Goal: Transaction & Acquisition: Purchase product/service

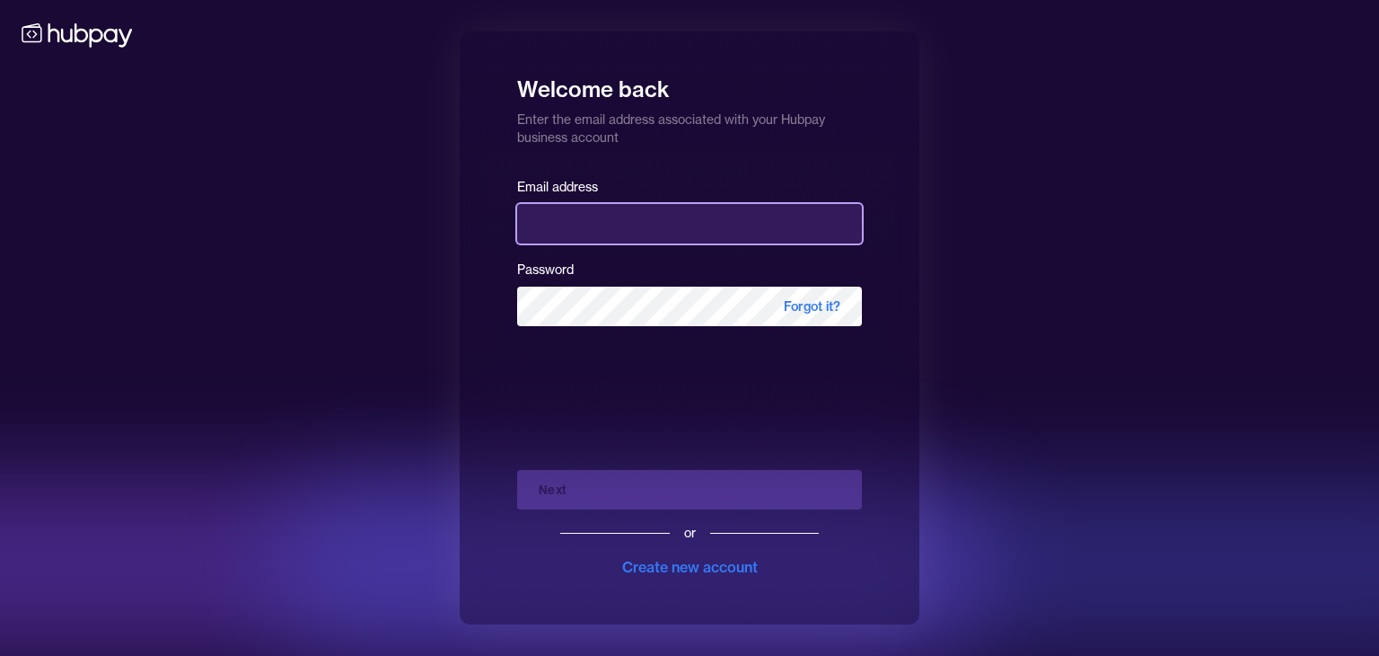
type input "**********"
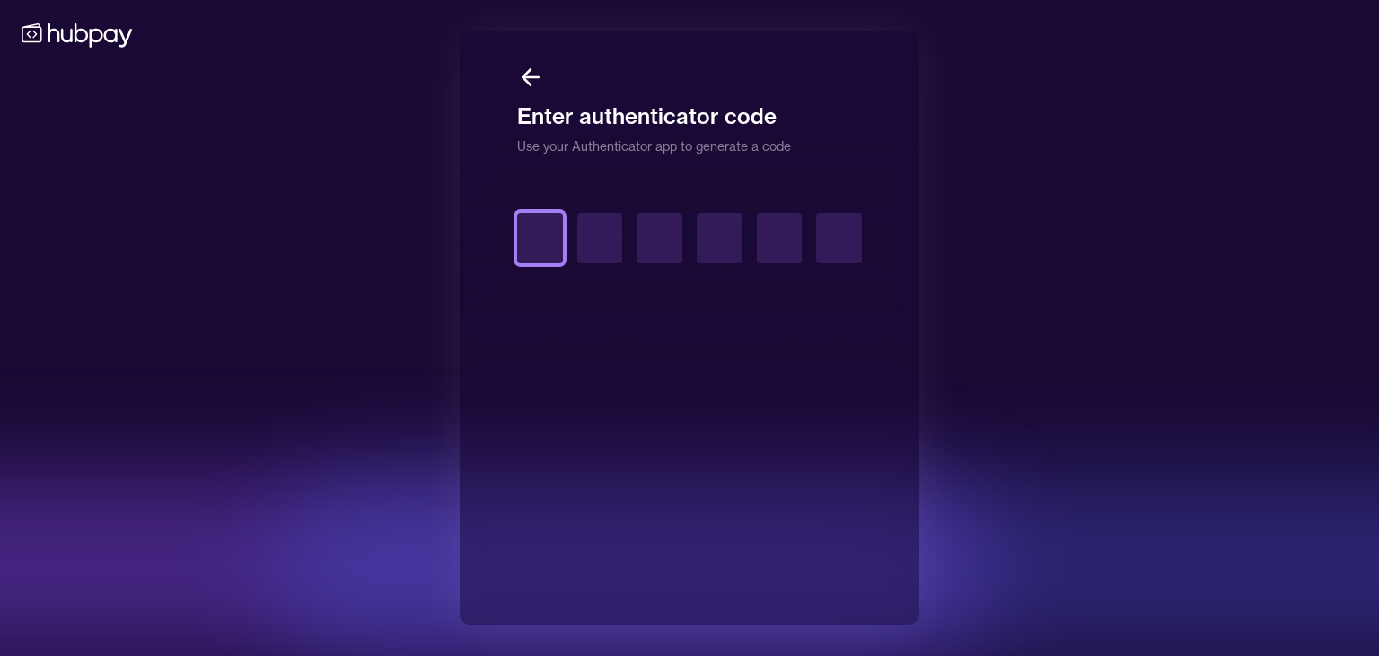
click at [544, 238] on input "text" at bounding box center [540, 238] width 46 height 50
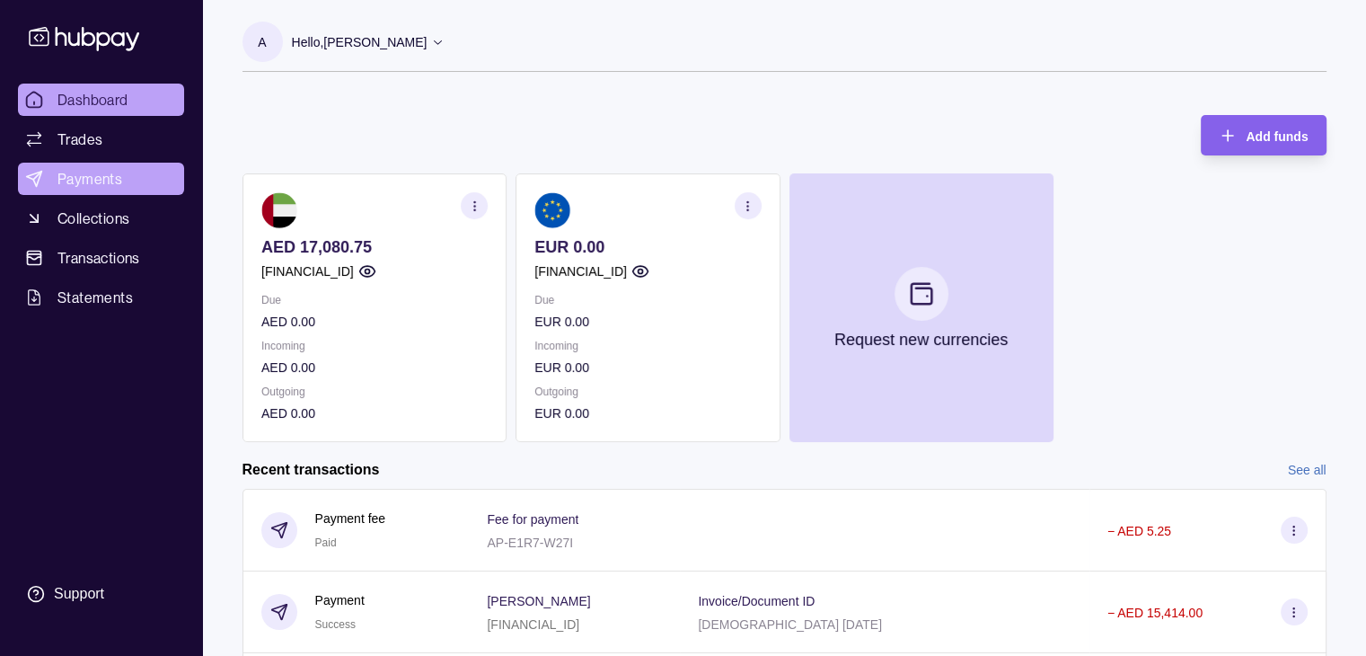
click at [90, 184] on span "Payments" at bounding box center [89, 179] width 65 height 22
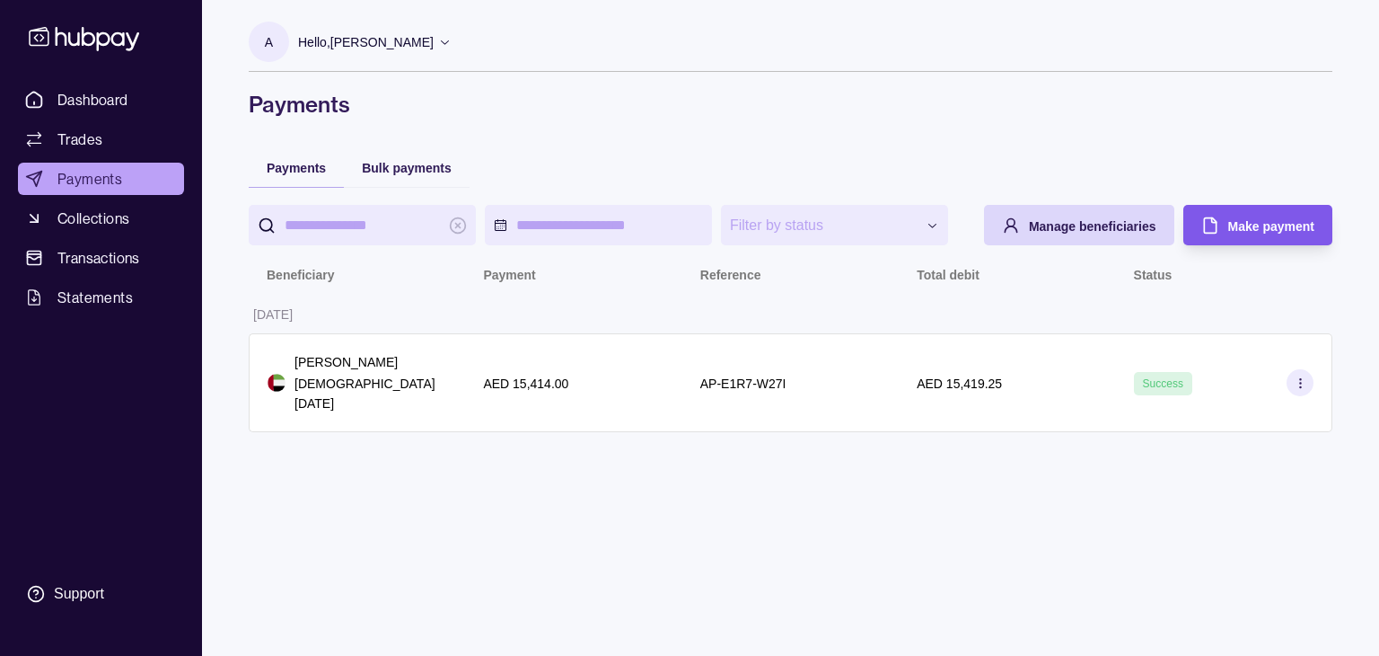
click at [1242, 222] on span "Make payment" at bounding box center [1271, 226] width 86 height 14
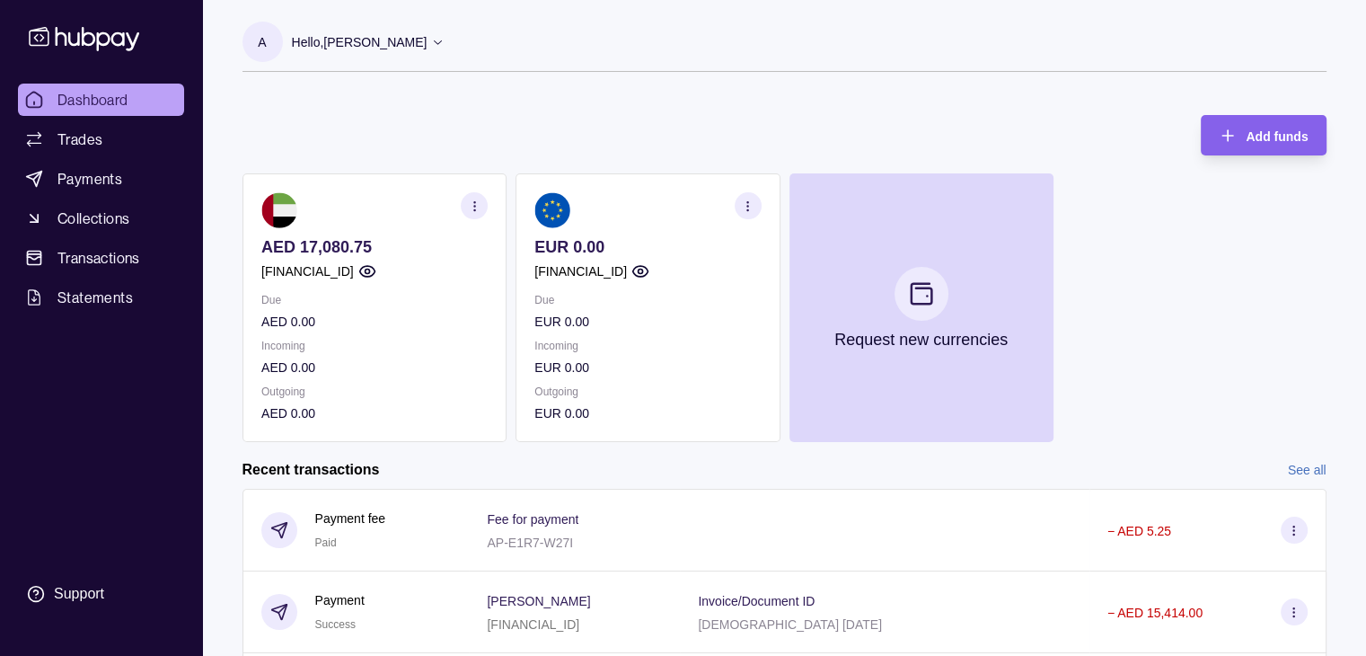
click at [420, 26] on div "Hello, ARTEM LAVROV" at bounding box center [369, 42] width 154 height 38
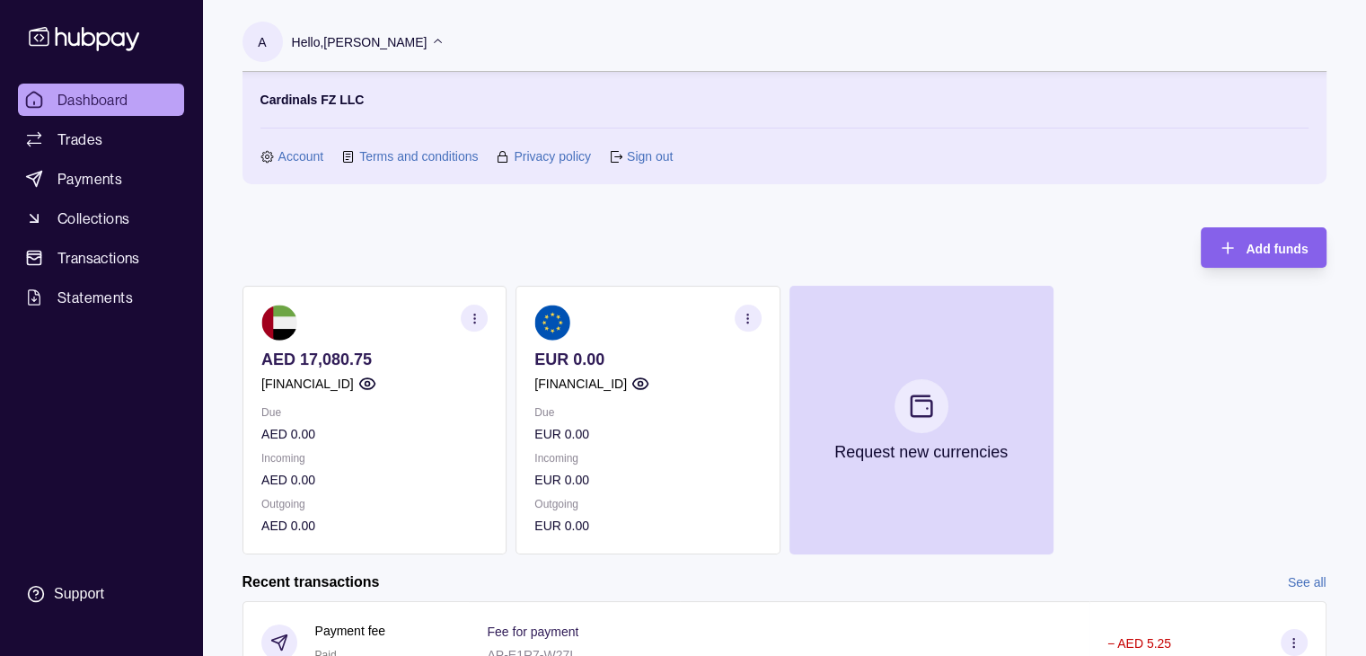
click at [314, 152] on link "Account" at bounding box center [301, 156] width 46 height 20
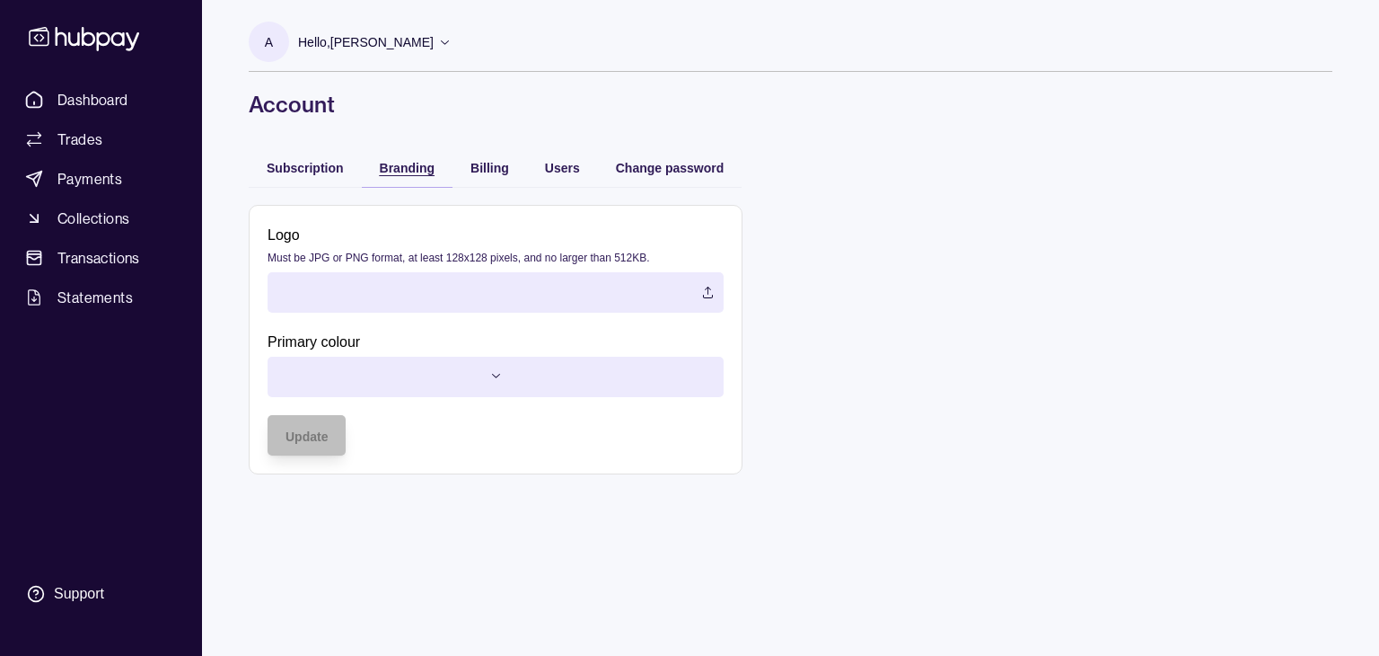
click at [395, 157] on div "Branding" at bounding box center [407, 167] width 55 height 22
click at [511, 167] on div "Billing" at bounding box center [490, 167] width 75 height 40
click at [506, 169] on span "Billing" at bounding box center [490, 168] width 39 height 14
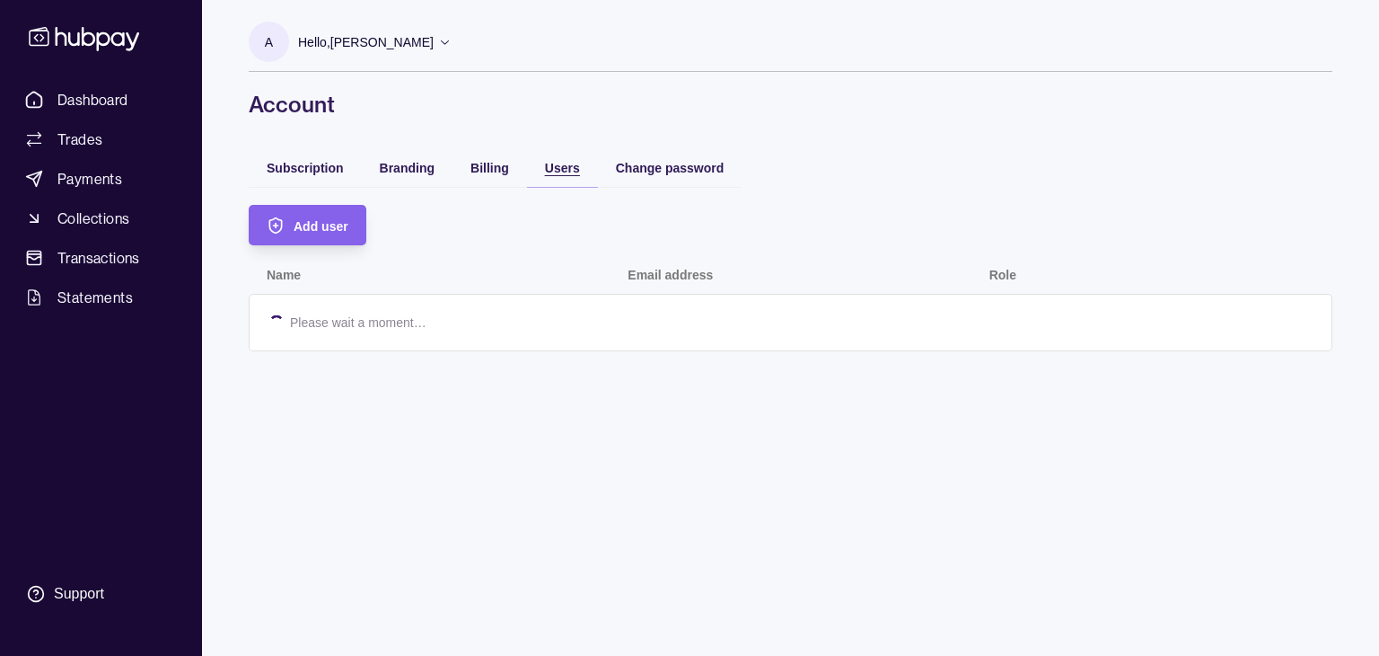
click at [565, 172] on span "Users" at bounding box center [562, 168] width 35 height 14
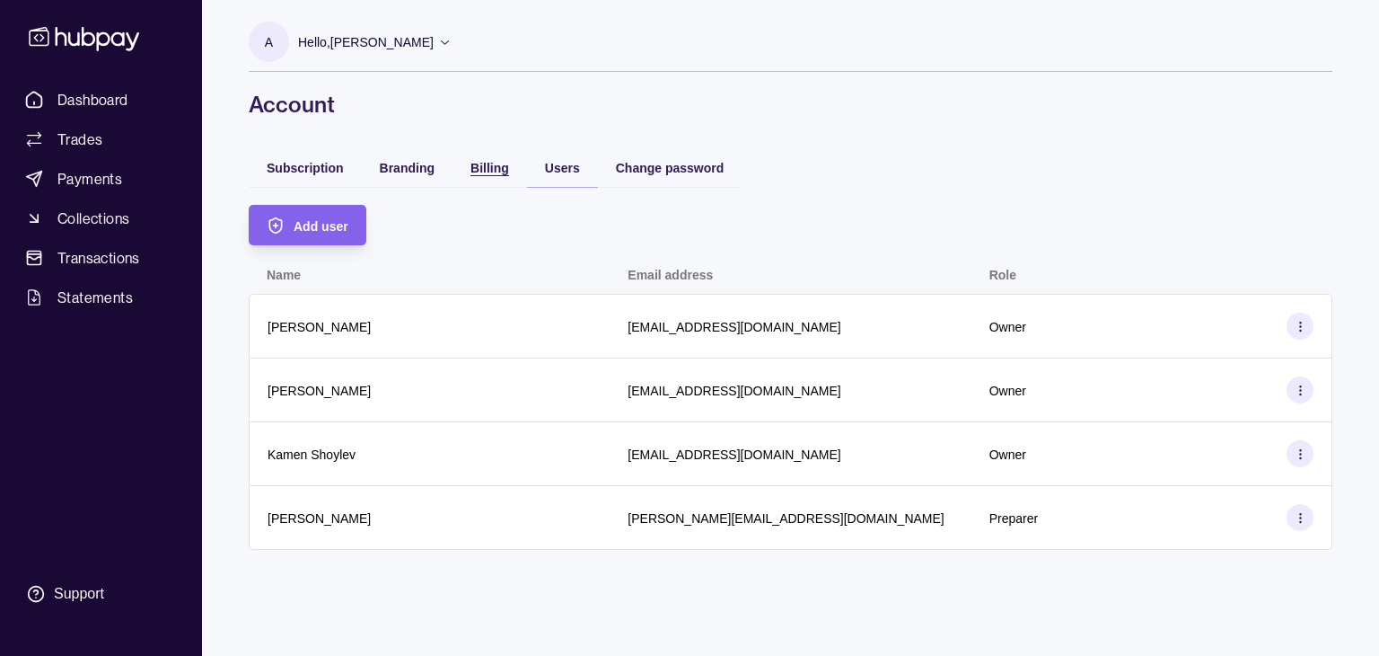
click at [480, 175] on div "Billing" at bounding box center [490, 167] width 39 height 22
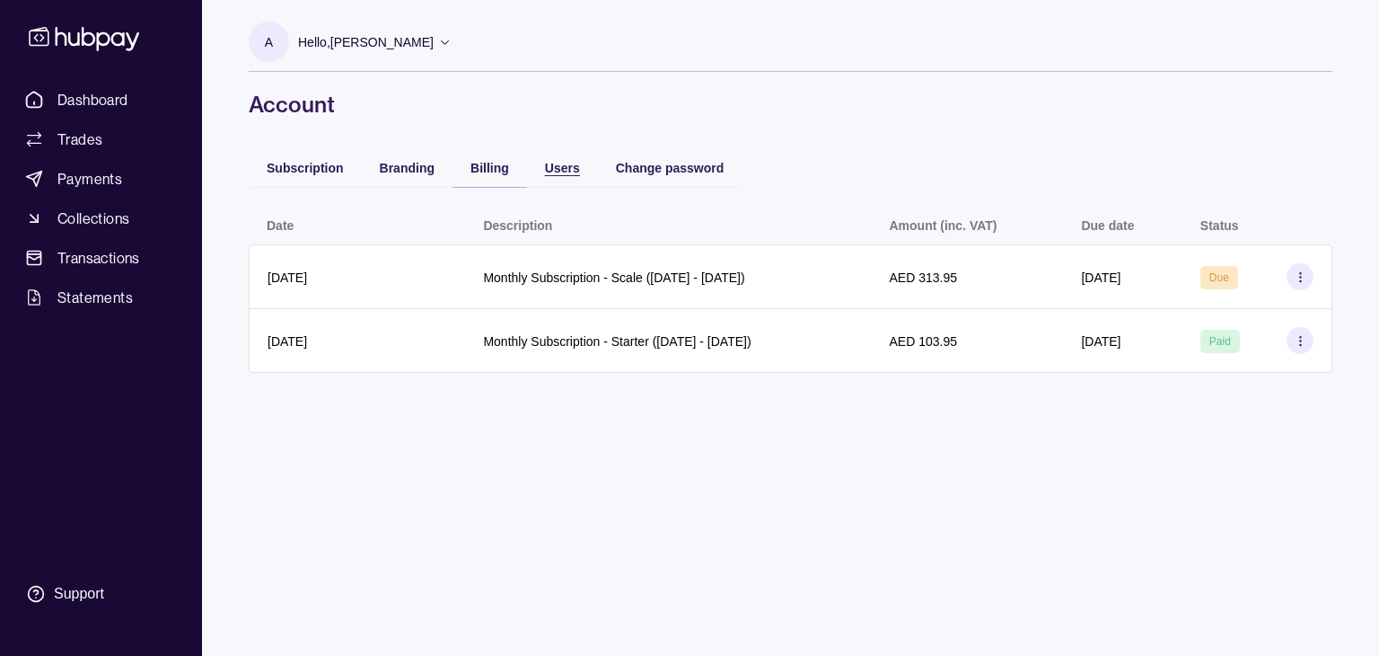
click at [540, 168] on div "Users" at bounding box center [549, 167] width 62 height 22
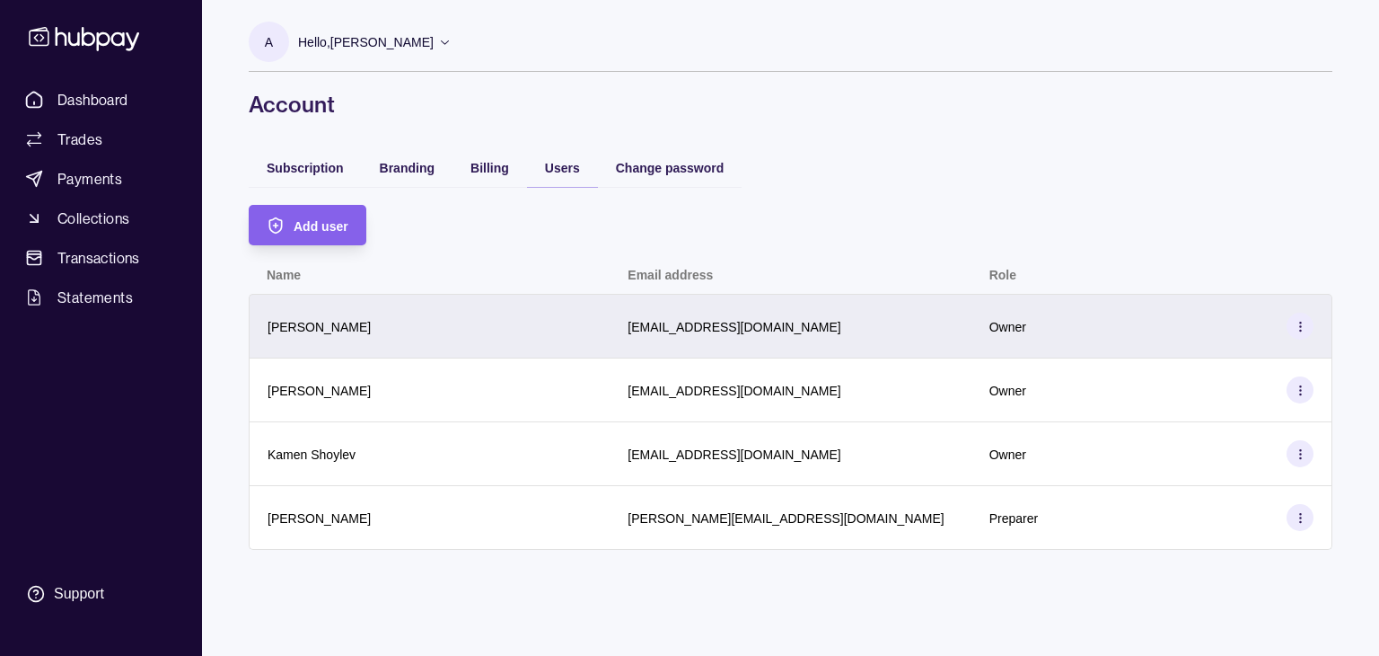
click at [1293, 334] on section at bounding box center [1300, 326] width 27 height 27
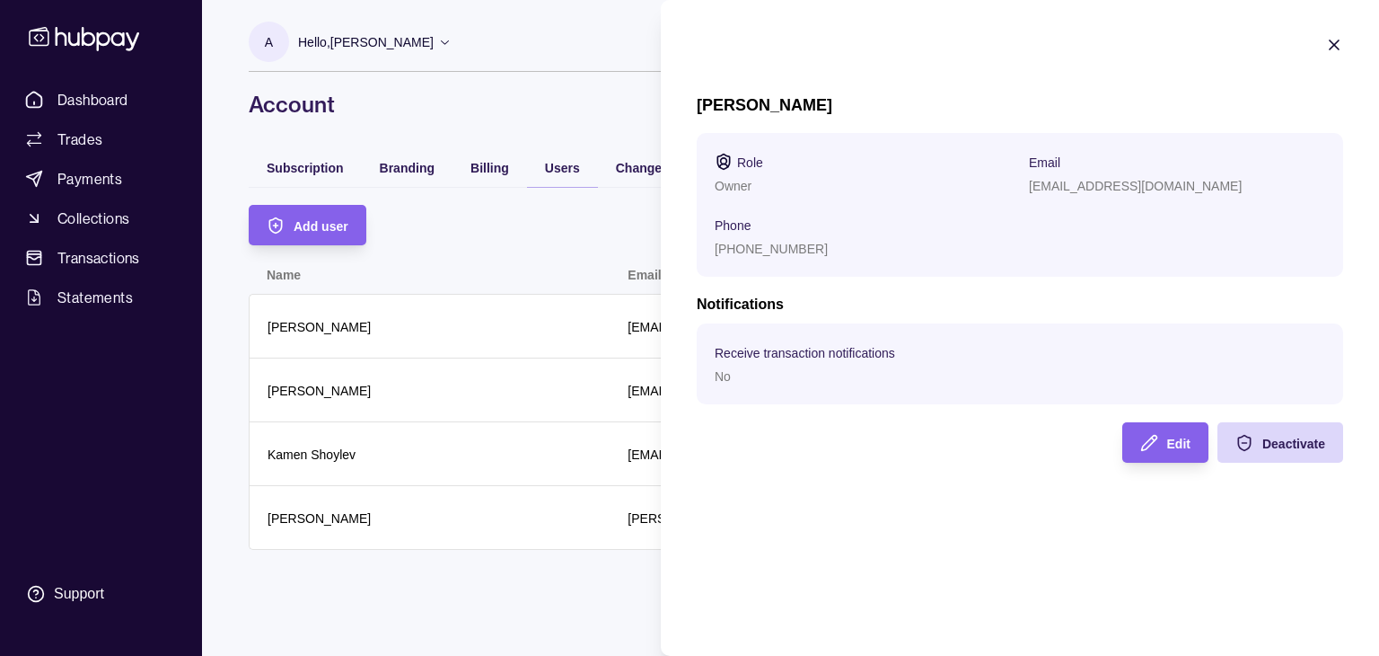
click at [1338, 48] on icon "button" at bounding box center [1334, 45] width 18 height 18
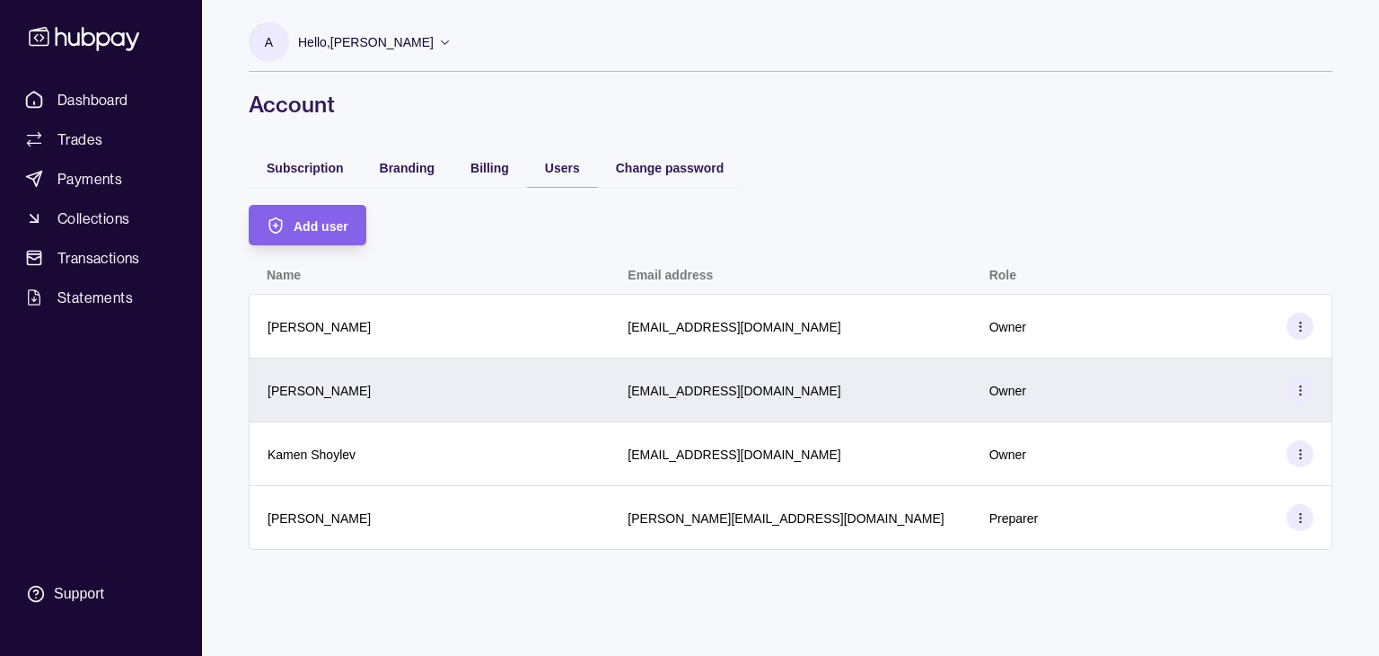
click at [1281, 382] on div "Owner" at bounding box center [1152, 389] width 324 height 27
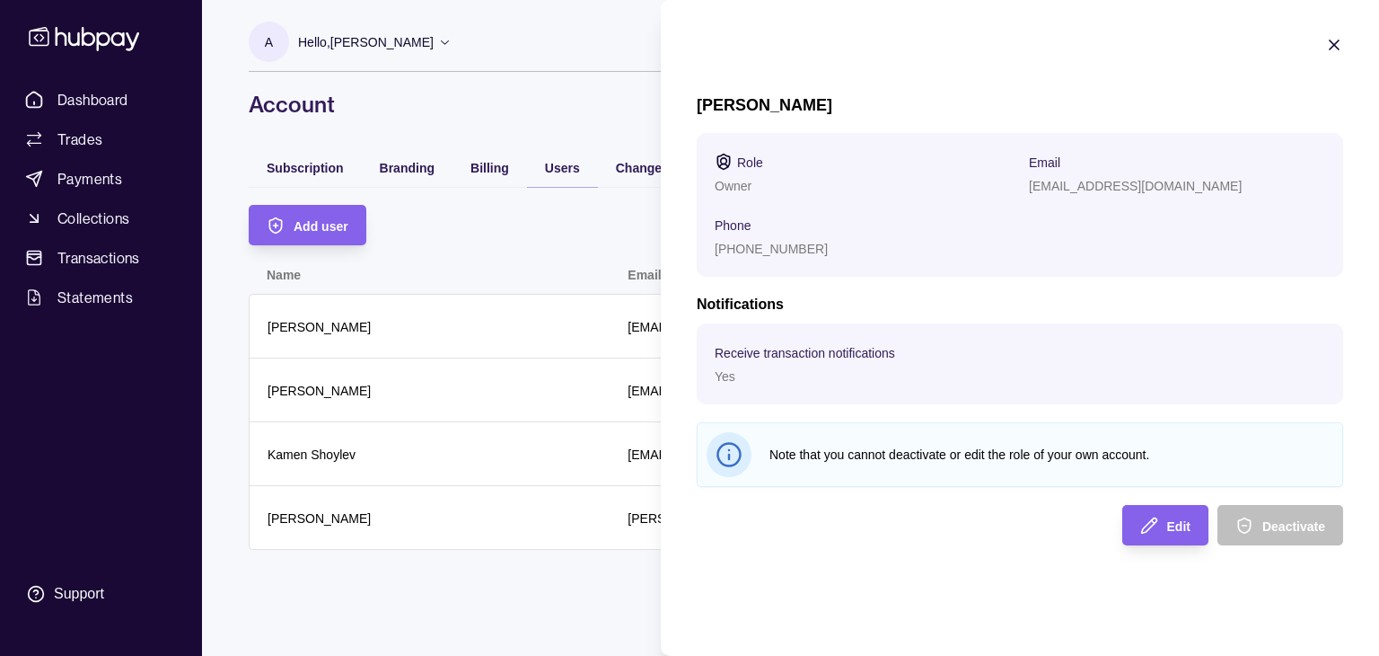
click at [1334, 40] on icon "button" at bounding box center [1334, 45] width 18 height 18
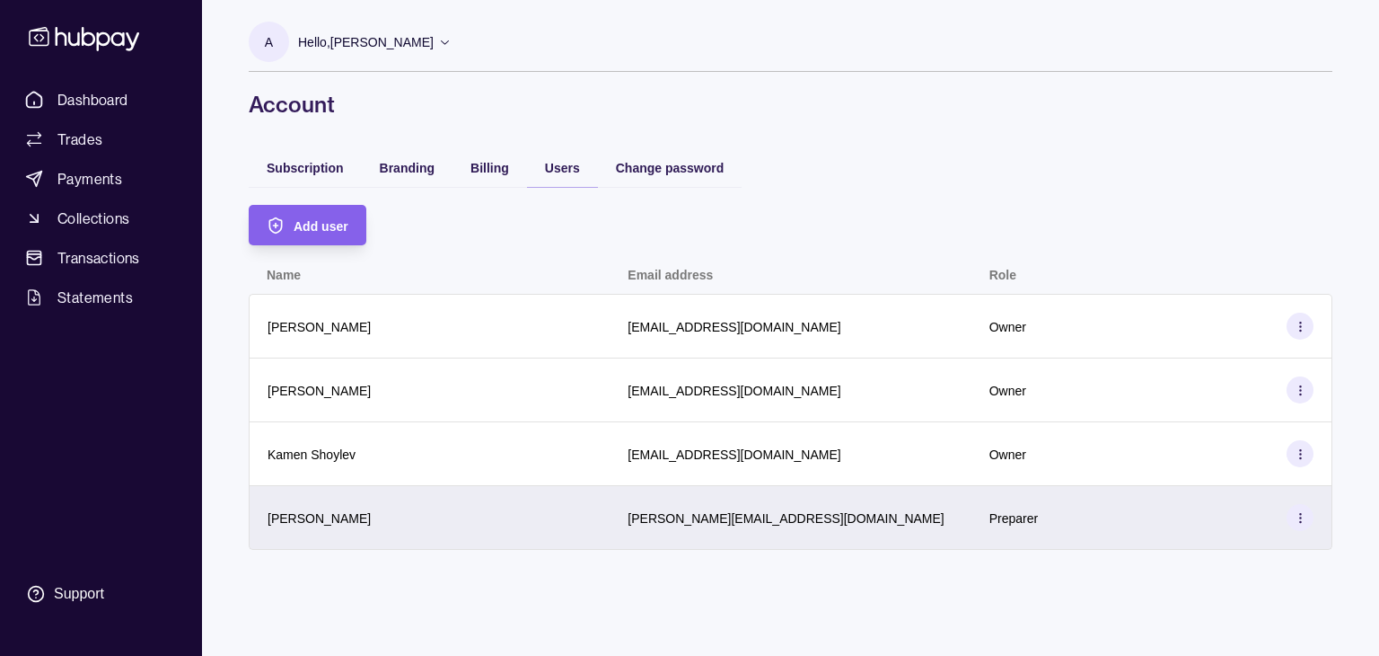
click at [1236, 494] on div "Preparer" at bounding box center [1152, 518] width 361 height 64
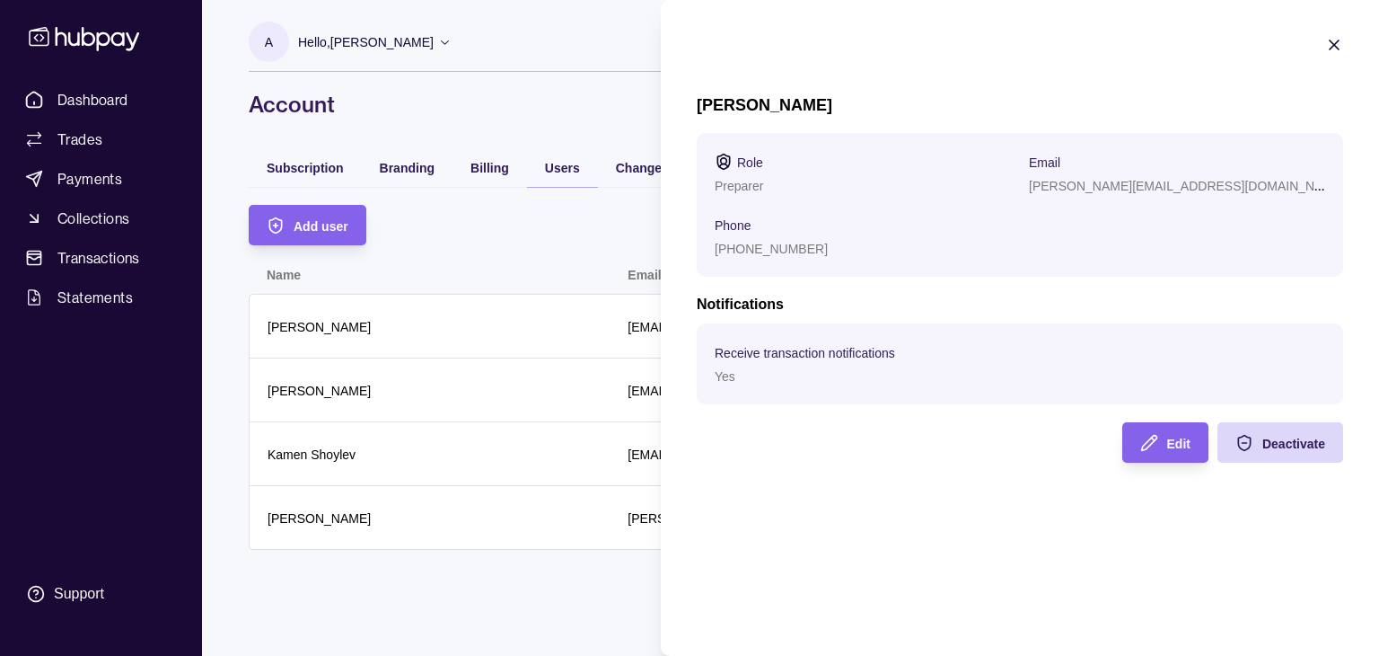
click at [1333, 50] on icon "button" at bounding box center [1334, 45] width 18 height 18
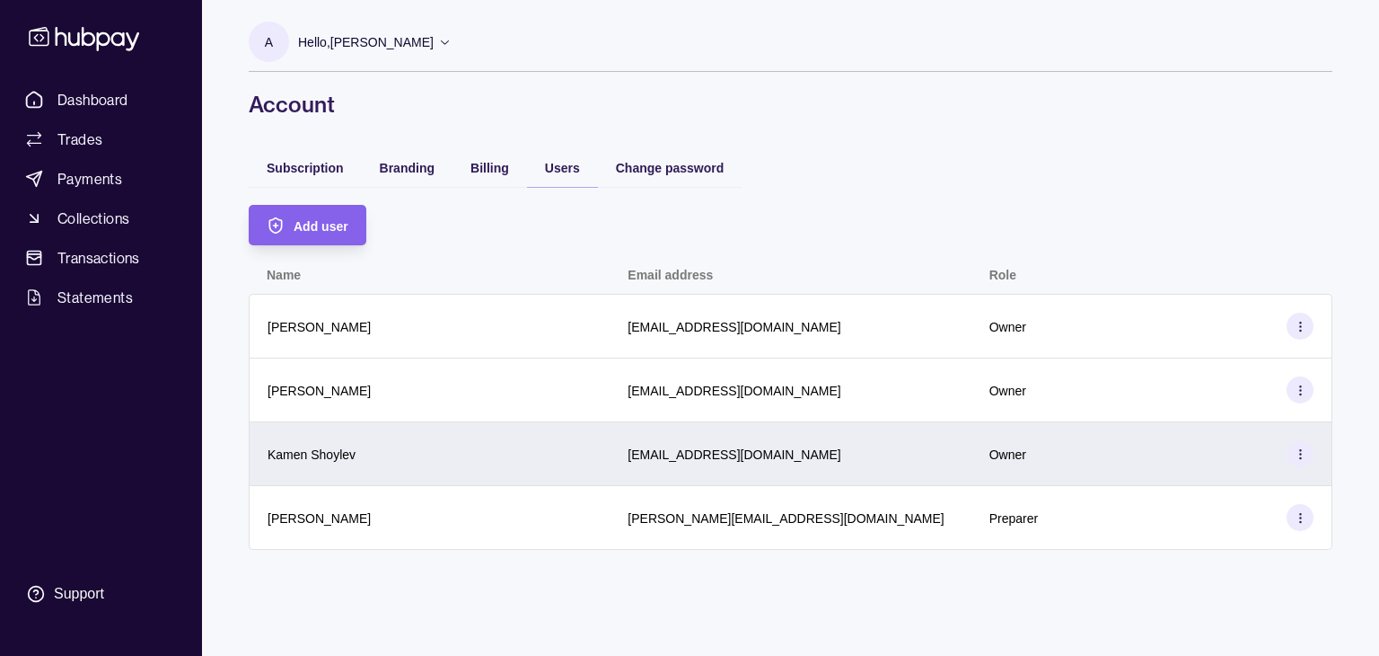
click at [1246, 436] on div "Owner" at bounding box center [1152, 454] width 361 height 64
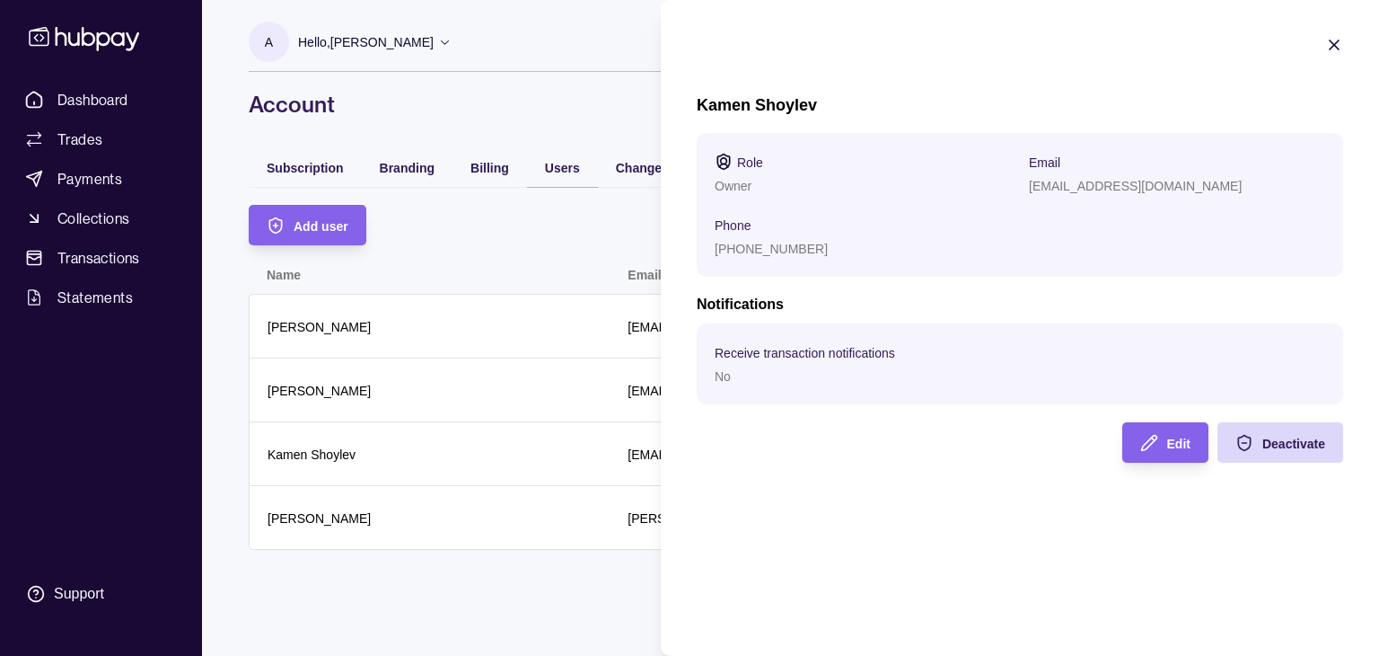
drag, startPoint x: 1336, startPoint y: 54, endPoint x: 1326, endPoint y: 54, distance: 9.9
click at [1326, 54] on div at bounding box center [1334, 47] width 18 height 23
click at [1331, 48] on icon "button" at bounding box center [1334, 44] width 9 height 9
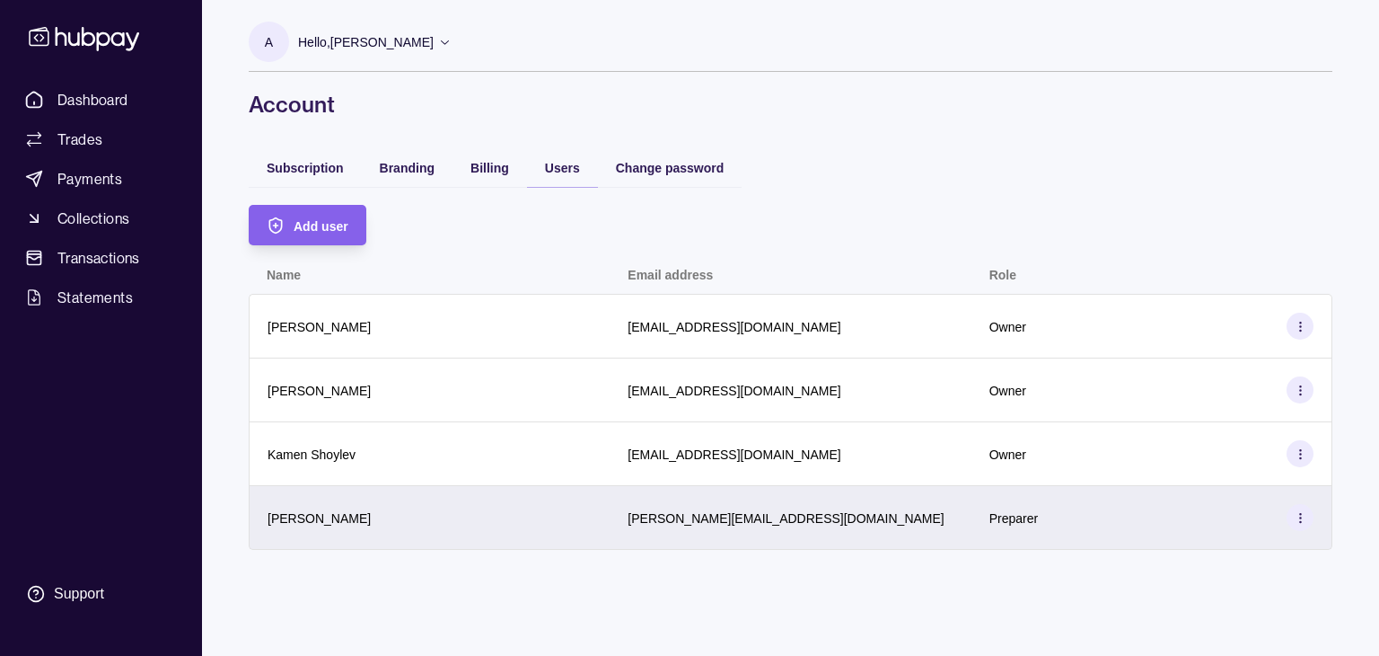
click at [1263, 514] on div "Preparer" at bounding box center [1152, 517] width 324 height 27
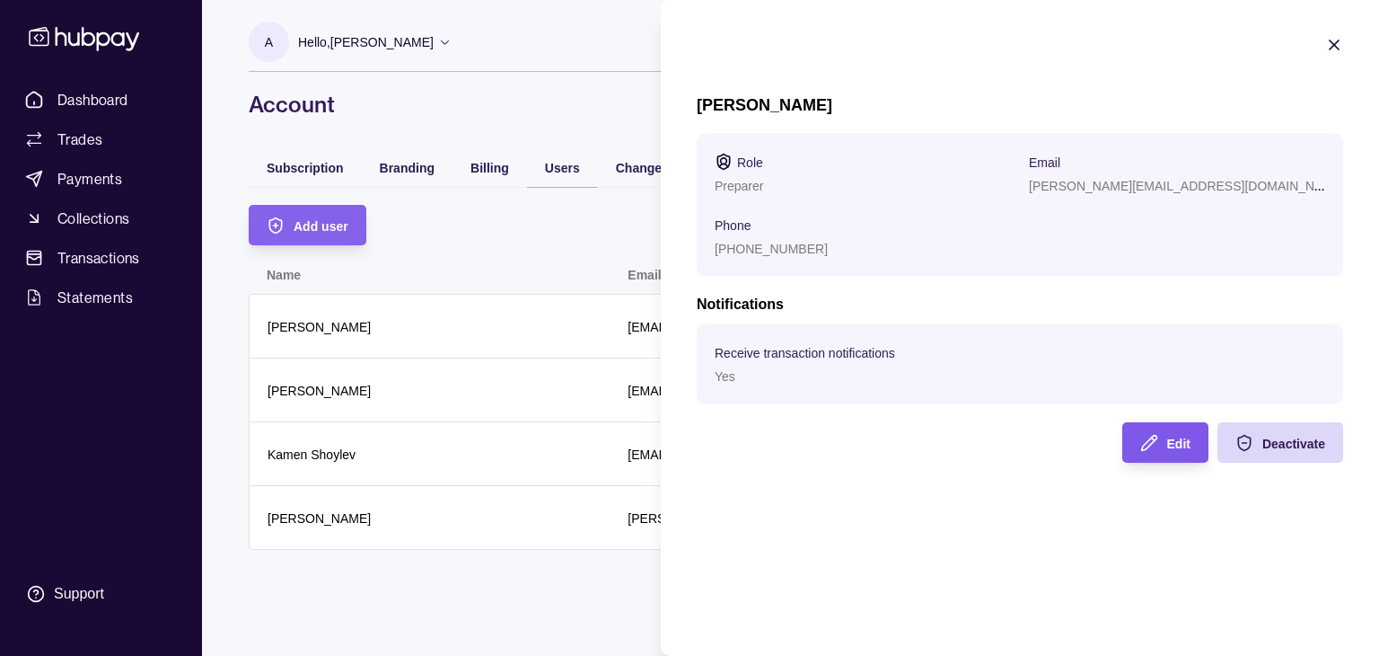
click at [1140, 448] on icon "button" at bounding box center [1149, 443] width 18 height 18
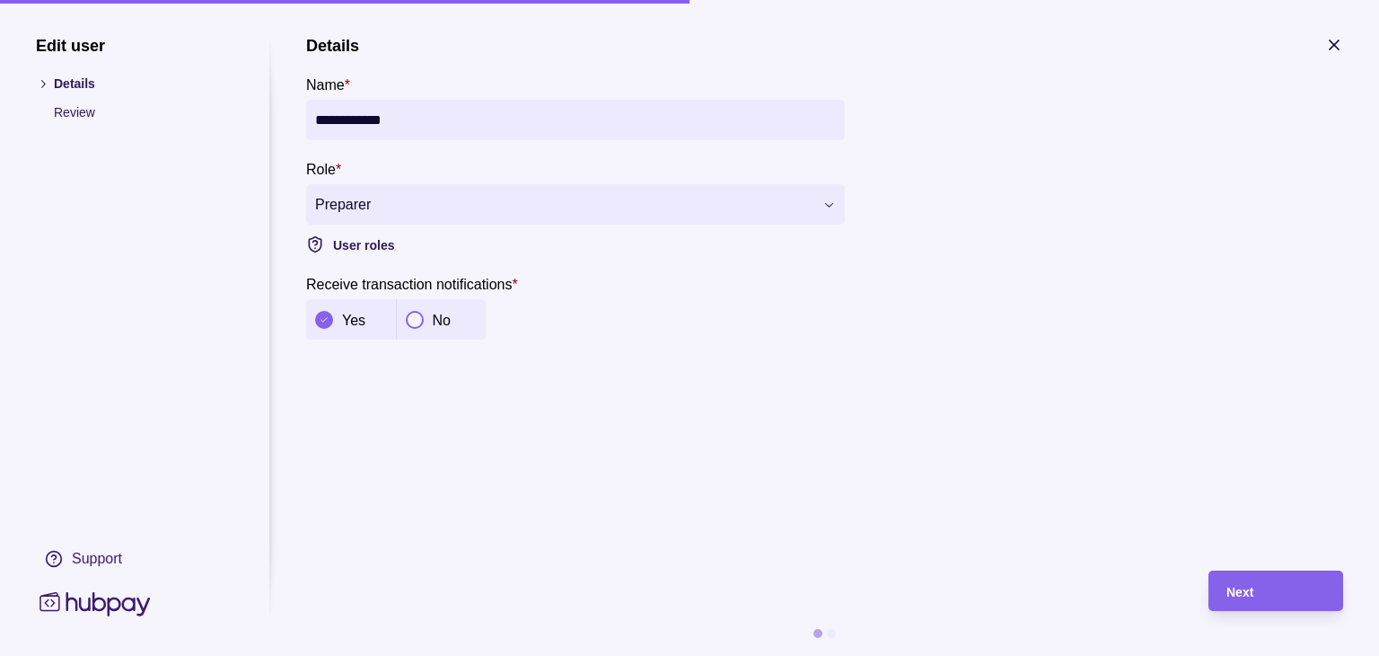
click at [420, 317] on button "button" at bounding box center [415, 320] width 18 height 18
drag, startPoint x: 1248, startPoint y: 568, endPoint x: 1276, endPoint y: 578, distance: 29.5
click at [1275, 578] on section "**********" at bounding box center [824, 346] width 1037 height 620
click at [1276, 580] on div "Next" at bounding box center [1276, 591] width 99 height 22
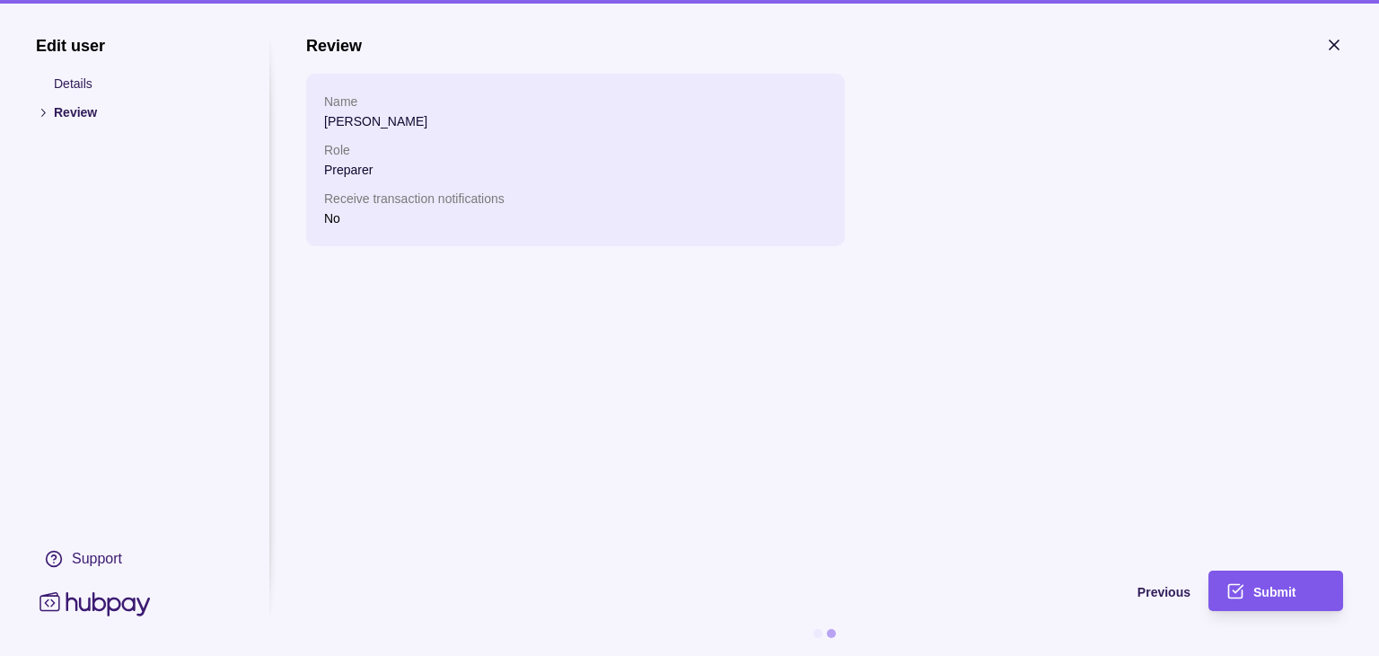
click at [1286, 585] on span "Submit" at bounding box center [1275, 592] width 42 height 14
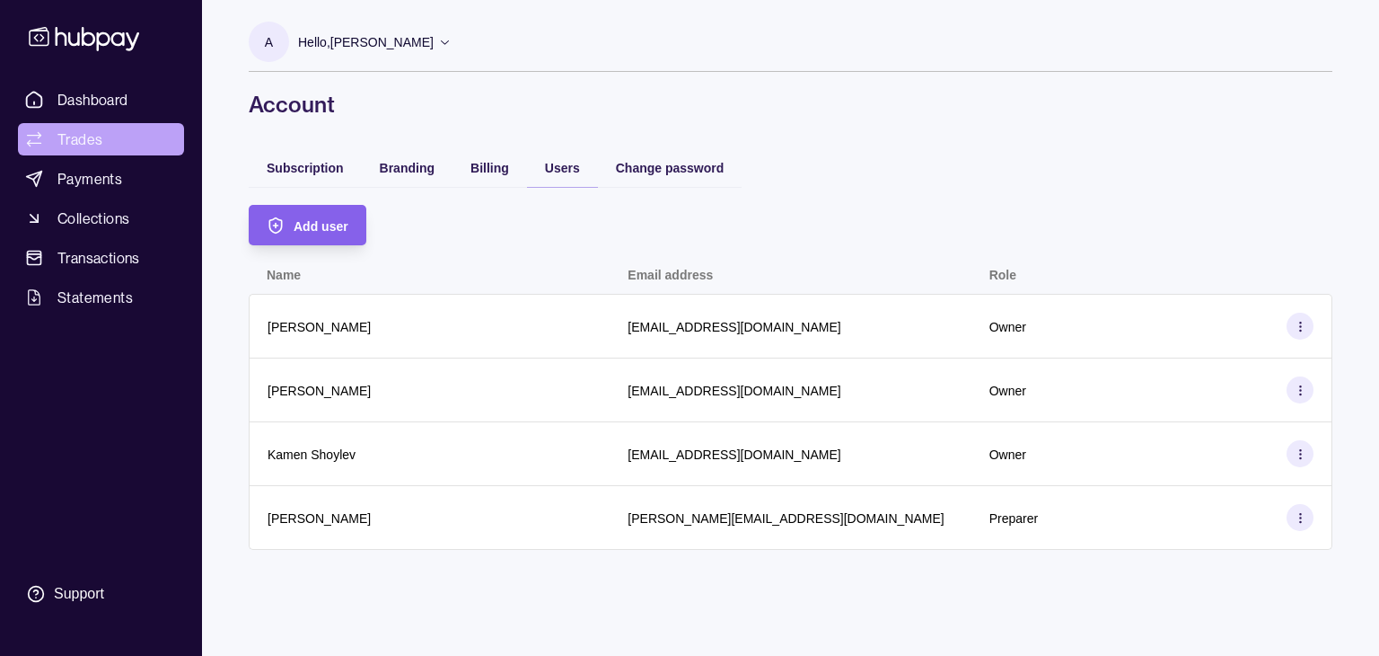
click at [76, 141] on html "Dashboard Trades Payments Collections Transactions Statements Support A Hello, …" at bounding box center [689, 328] width 1379 height 656
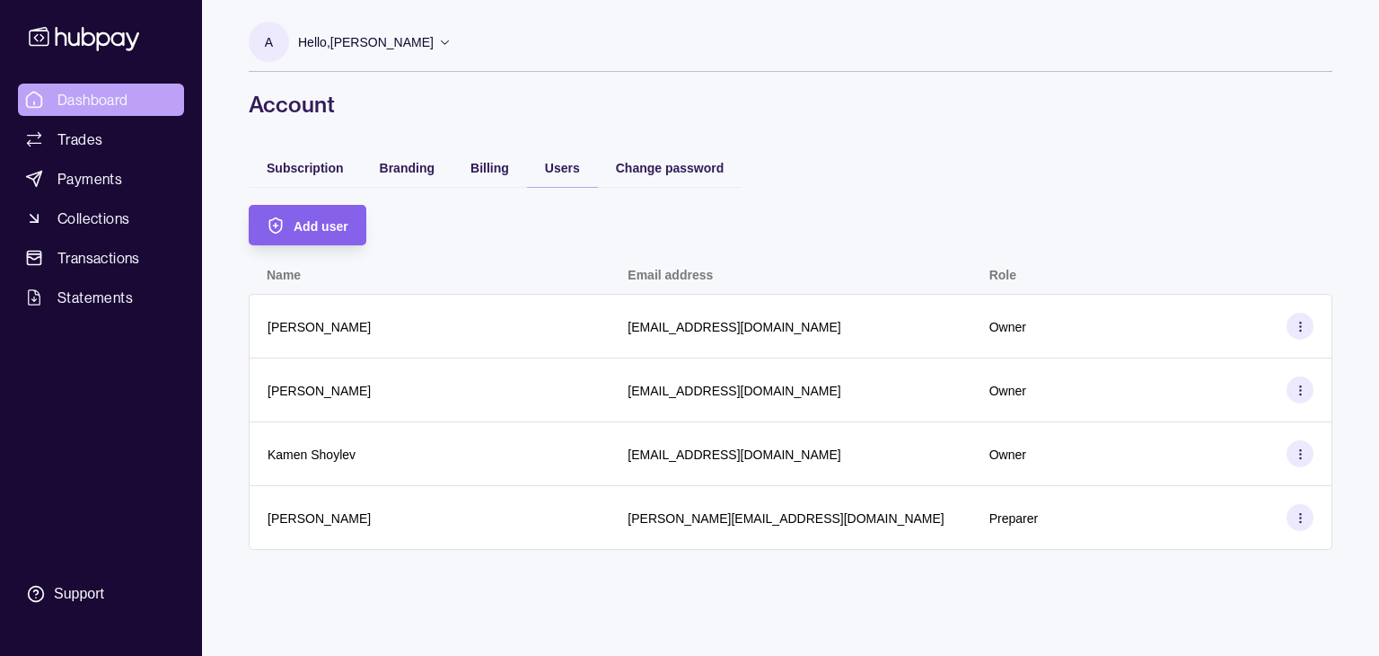
click at [101, 94] on span "Dashboard" at bounding box center [92, 100] width 71 height 22
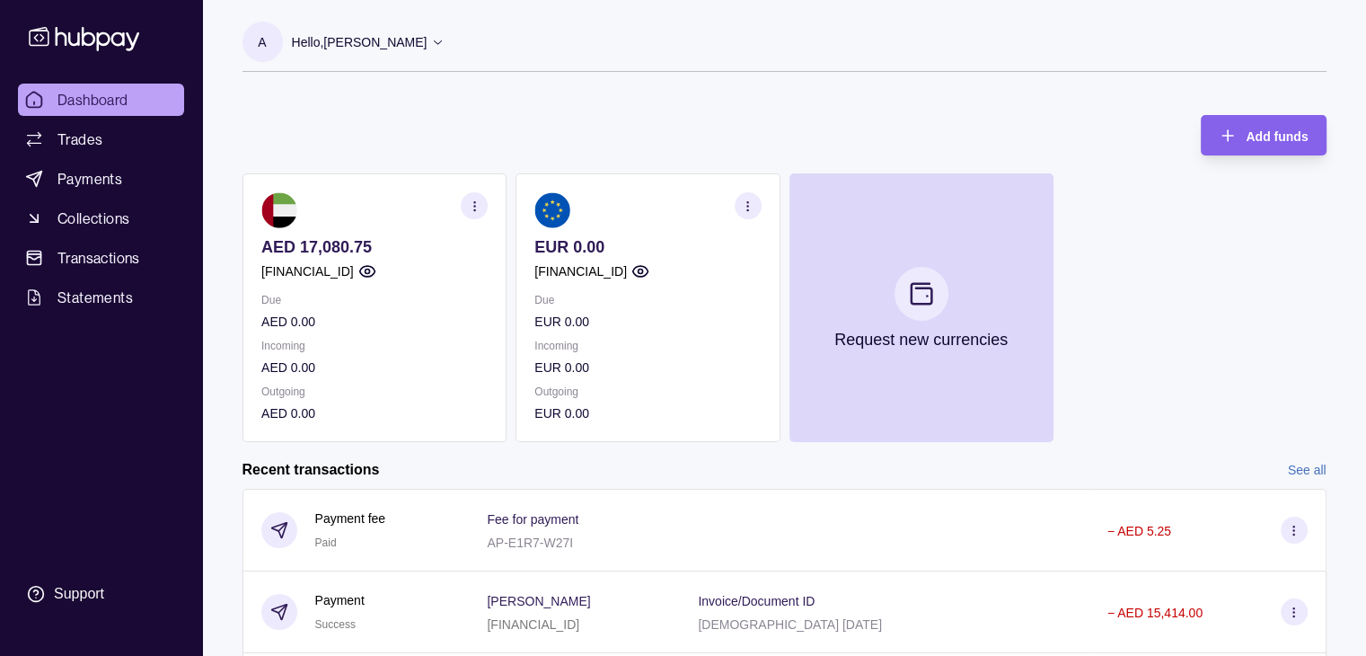
scroll to position [220, 0]
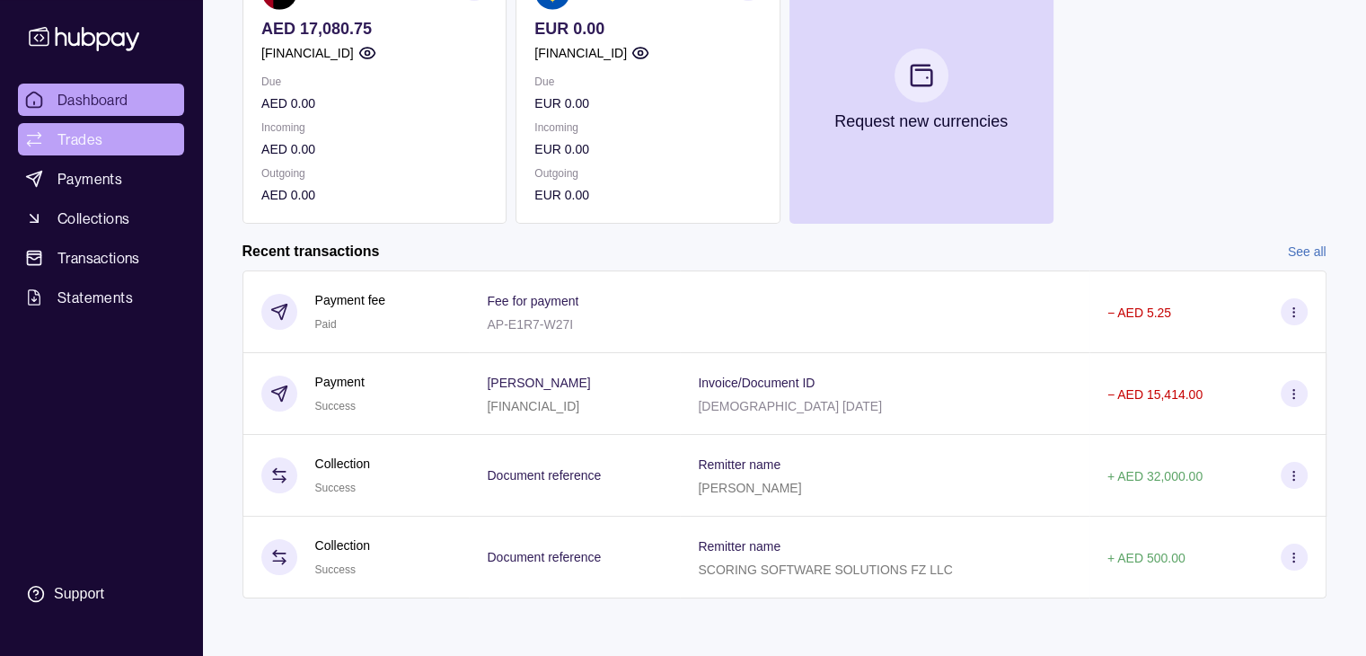
click at [115, 141] on link "Trades" at bounding box center [101, 139] width 166 height 32
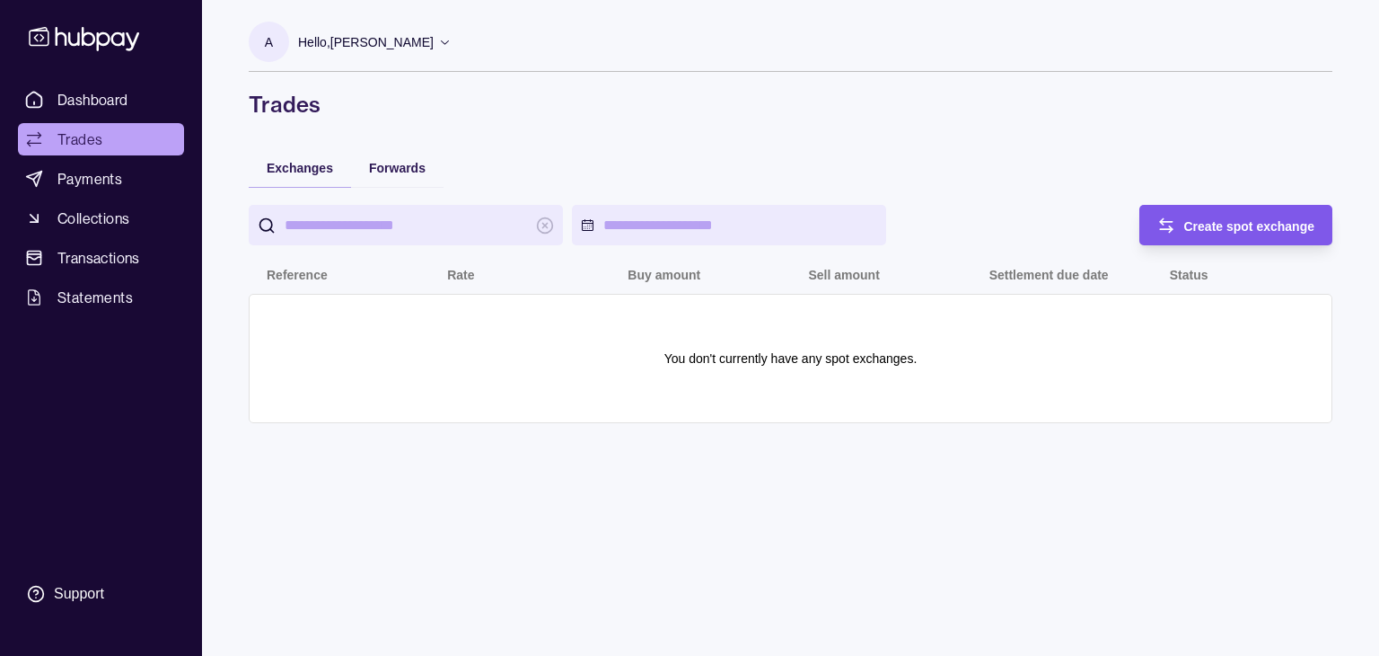
click at [1218, 234] on div "Create spot exchange" at bounding box center [1249, 226] width 131 height 22
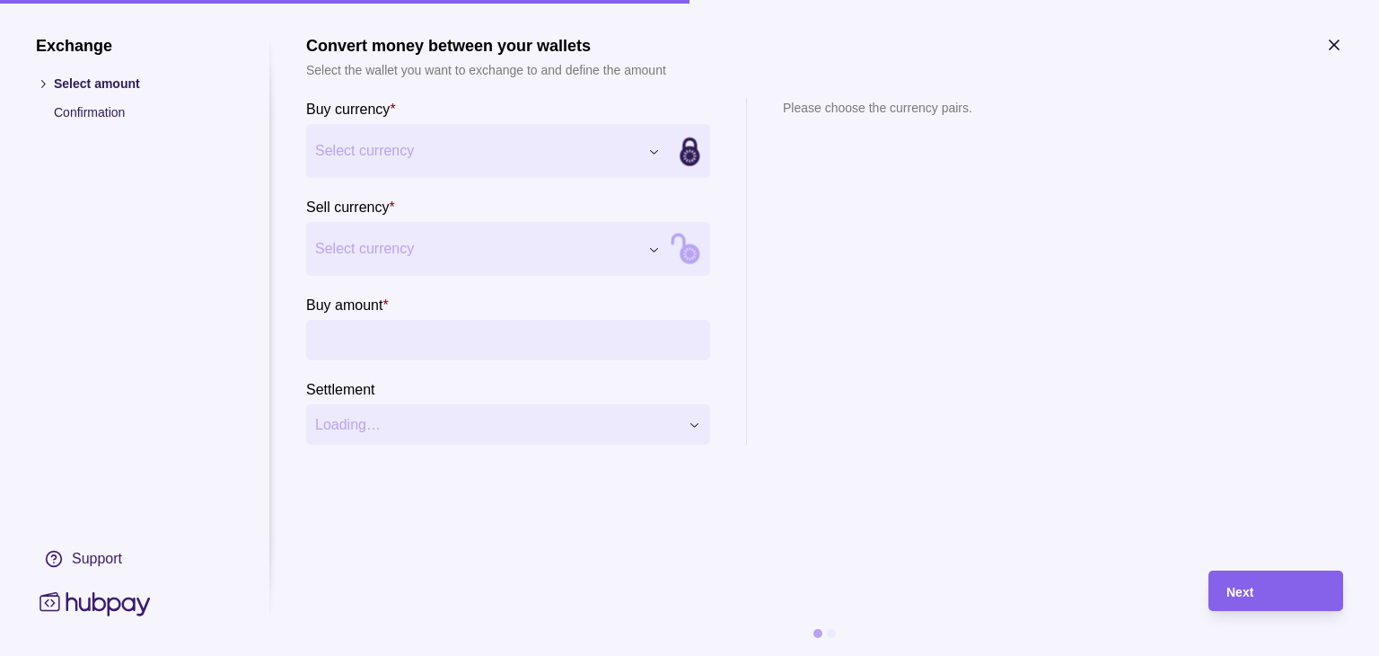
click at [544, 655] on div "Exchange Select amount Confirmation Support Convert money between your wallets …" at bounding box center [689, 656] width 1379 height 0
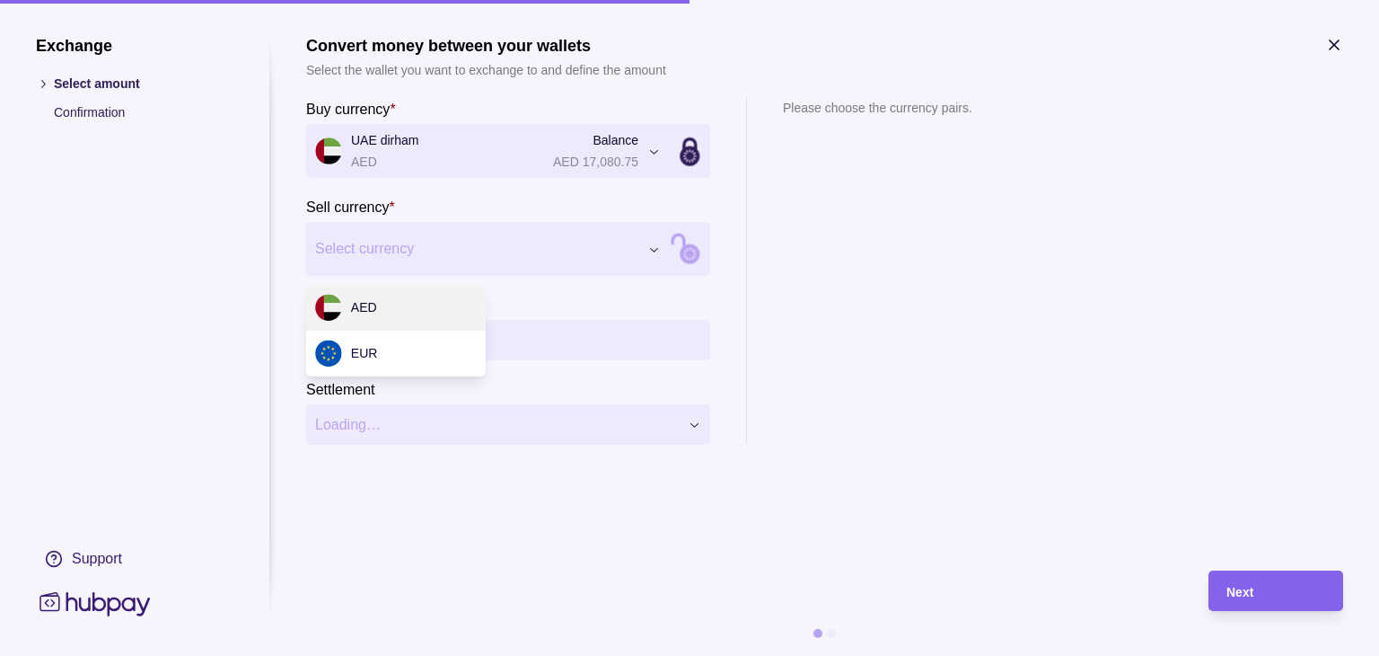
click at [558, 655] on div "Exchange Select amount Confirmation Support Convert money between your wallets …" at bounding box center [689, 656] width 1379 height 0
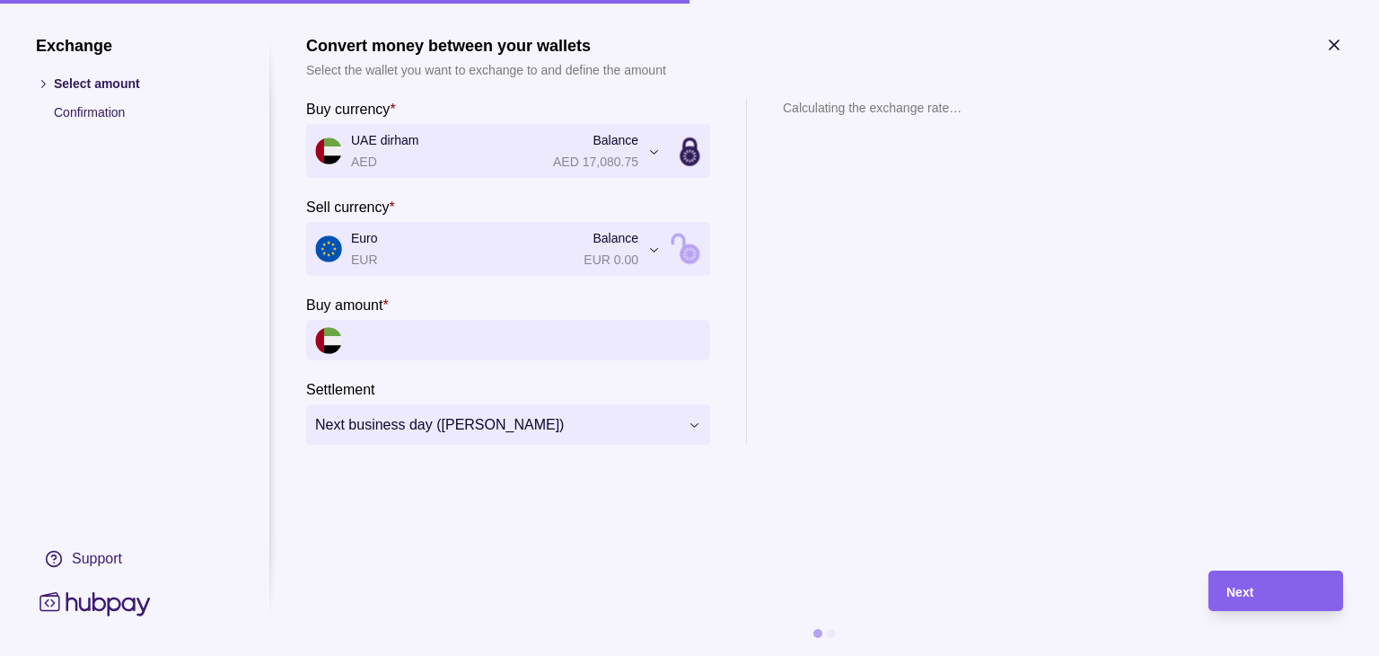
click at [427, 331] on input "Buy amount *" at bounding box center [526, 340] width 350 height 40
click at [409, 655] on div "**********" at bounding box center [689, 656] width 1379 height 0
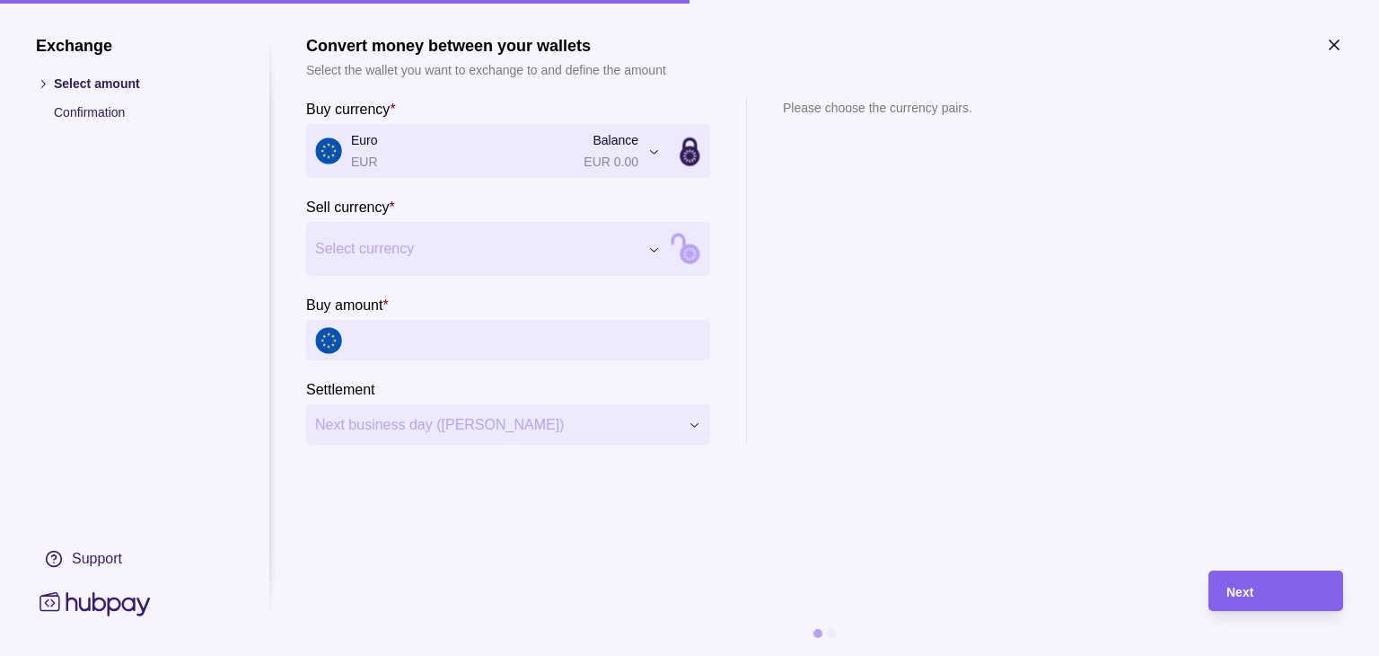
click at [474, 213] on section "Sell currency * Select currency *** ***" at bounding box center [508, 236] width 404 height 80
click at [467, 655] on div "Exchange Select amount Confirmation Support Convert money between your wallets …" at bounding box center [689, 656] width 1379 height 0
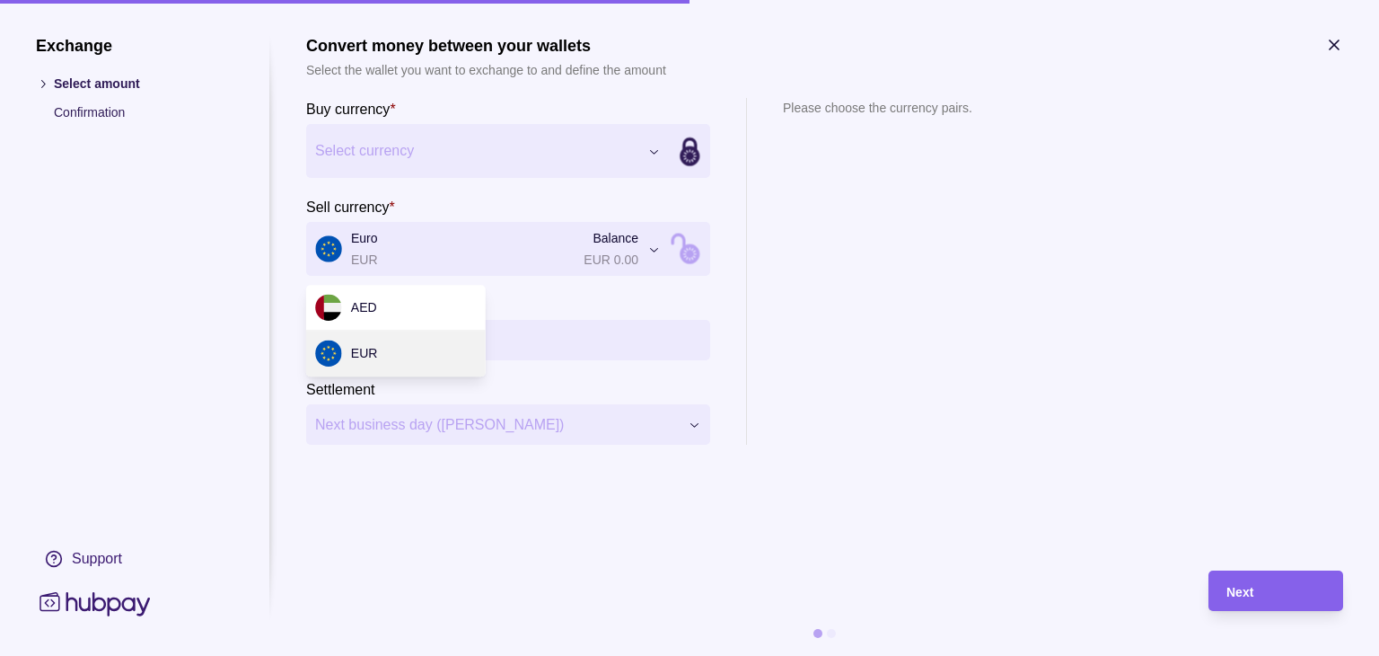
click at [446, 655] on div "Exchange Select amount Confirmation Support Convert money between your wallets …" at bounding box center [689, 656] width 1379 height 0
click at [439, 655] on div "Exchange Select amount Confirmation Support Convert money between your wallets …" at bounding box center [689, 656] width 1379 height 0
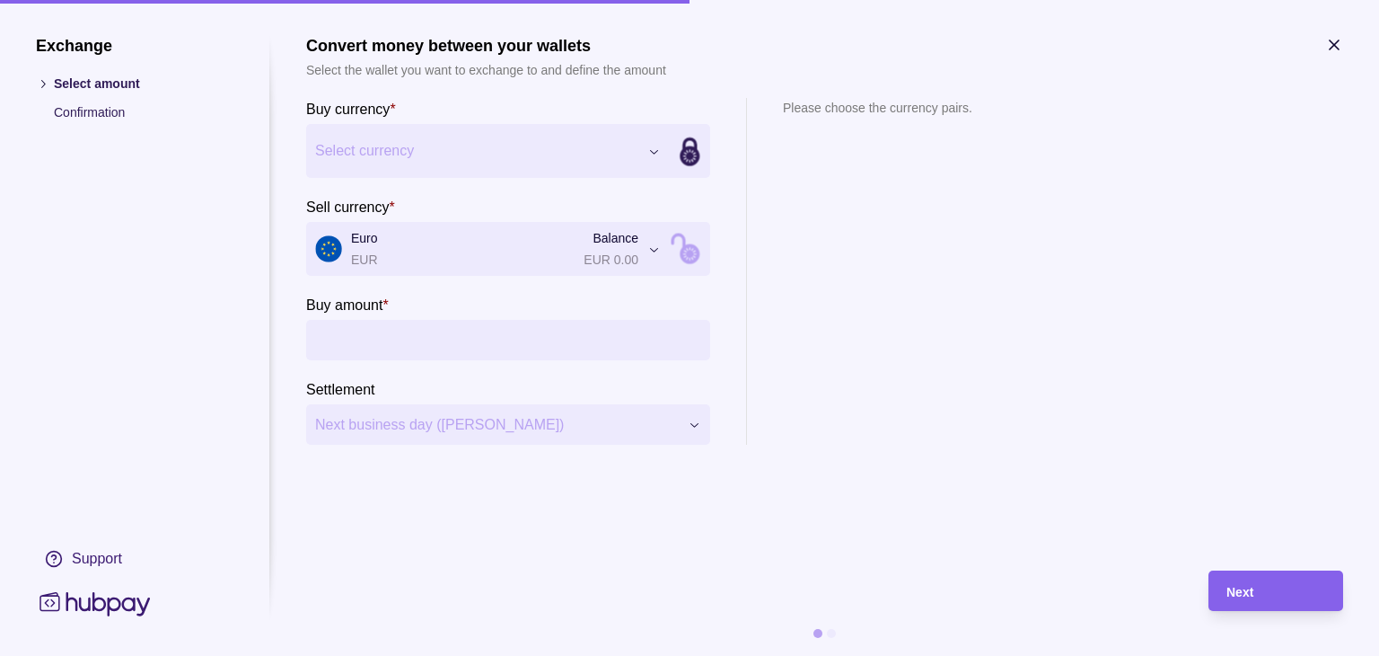
click at [445, 655] on div "Exchange Select amount Confirmation Support Convert money between your wallets …" at bounding box center [689, 656] width 1379 height 0
click at [451, 655] on div "Exchange Select amount Confirmation Support Convert money between your wallets …" at bounding box center [689, 656] width 1379 height 0
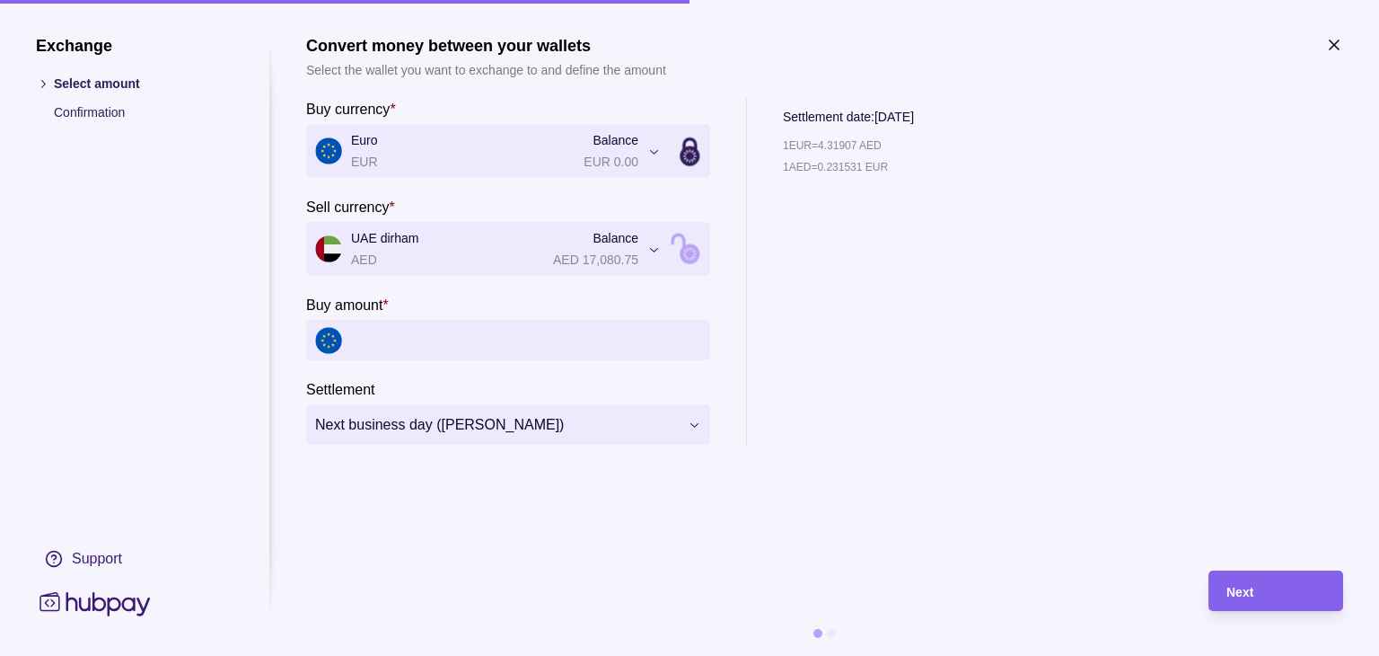
click at [510, 655] on div "**********" at bounding box center [689, 656] width 1379 height 0
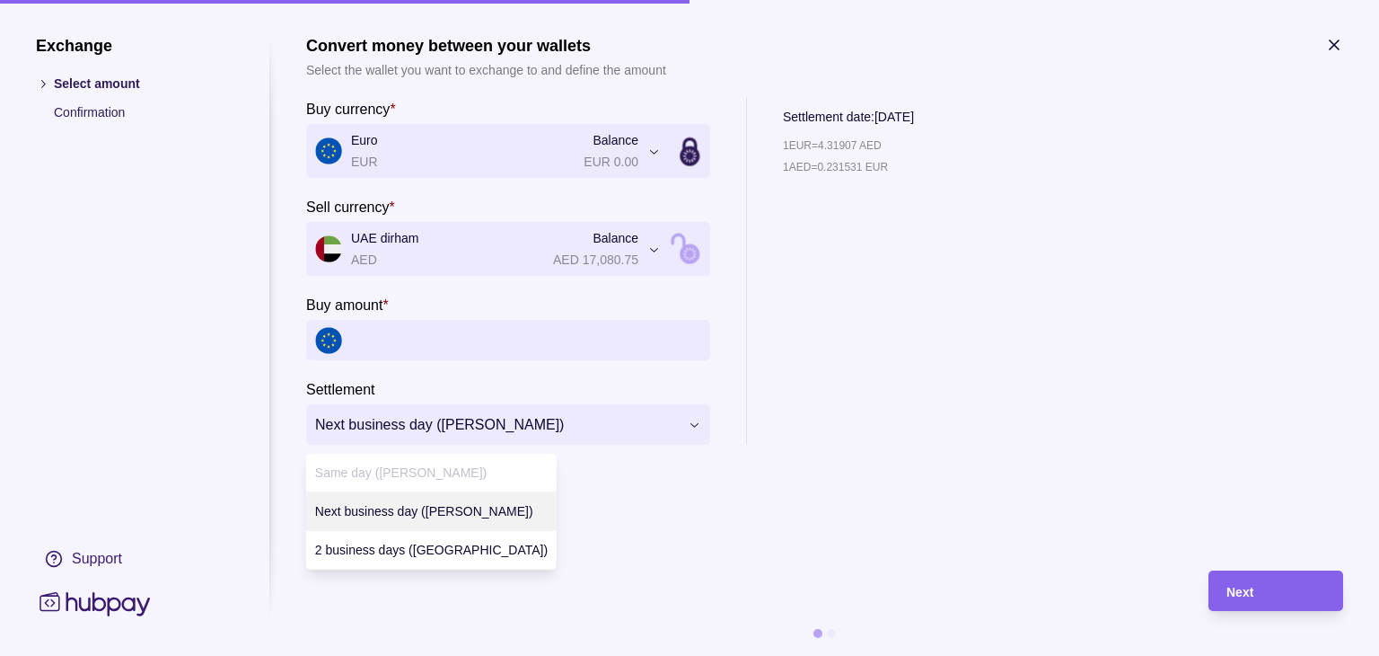
click at [550, 655] on div "**********" at bounding box center [689, 656] width 1379 height 0
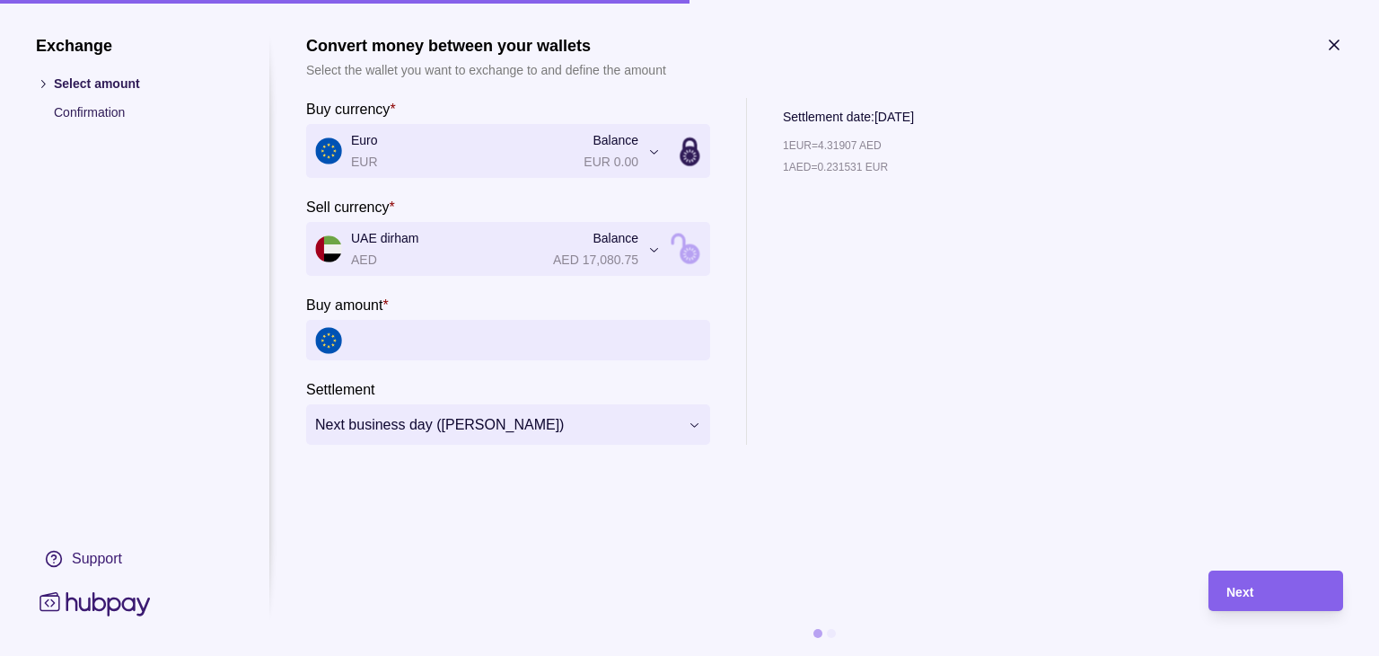
click at [555, 655] on div "**********" at bounding box center [689, 656] width 1379 height 0
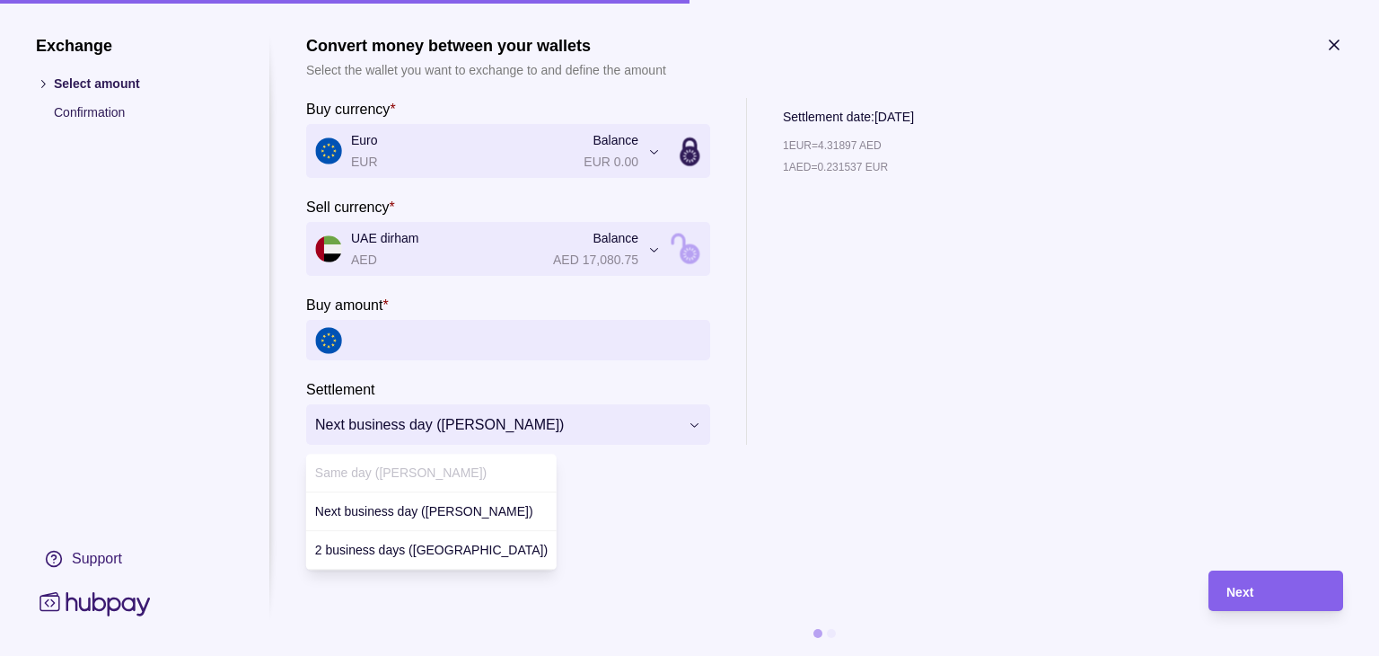
click at [731, 655] on div "**********" at bounding box center [689, 656] width 1379 height 0
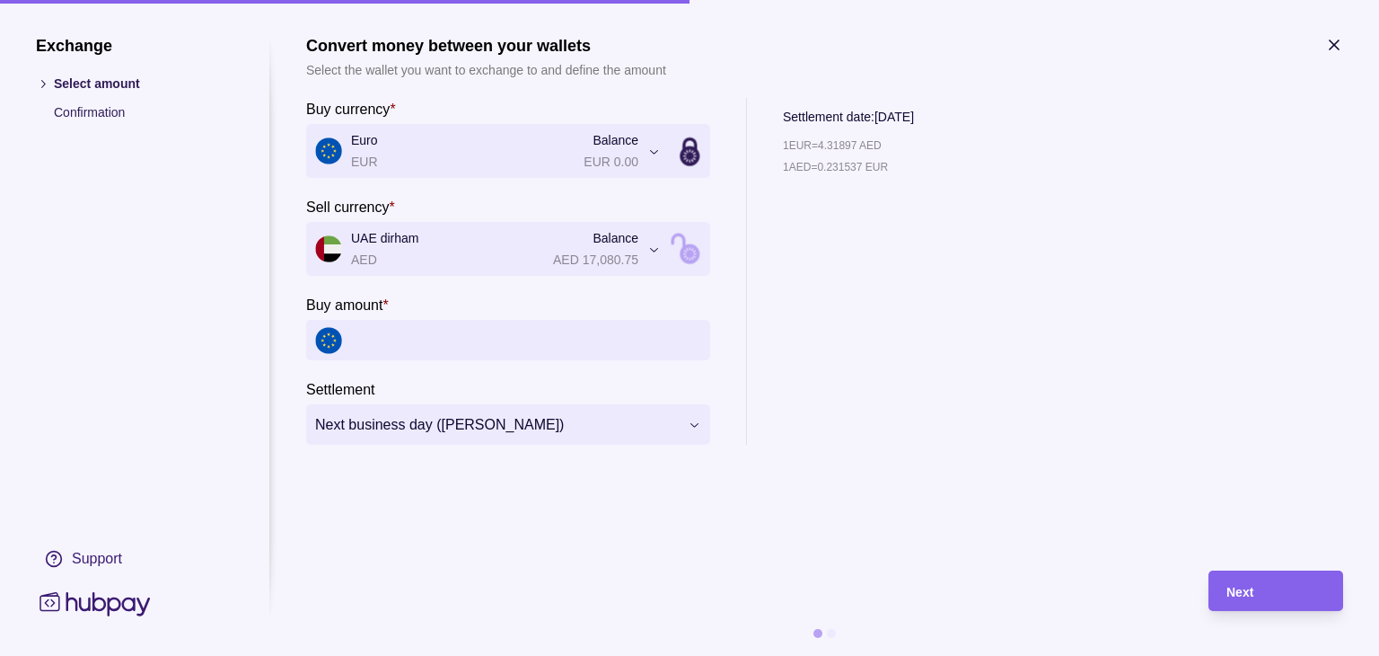
click at [502, 655] on div "**********" at bounding box center [689, 656] width 1379 height 0
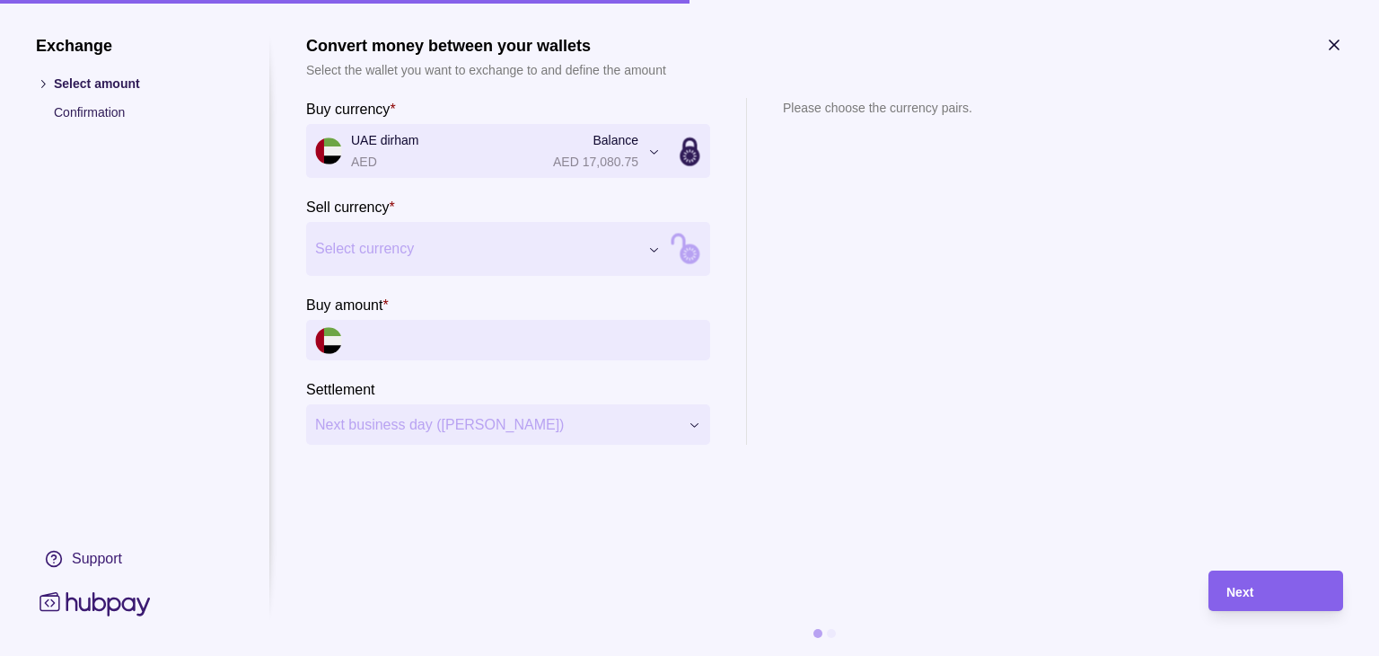
click at [433, 655] on div "Exchange Select amount Confirmation Support Convert money between your wallets …" at bounding box center [689, 656] width 1379 height 0
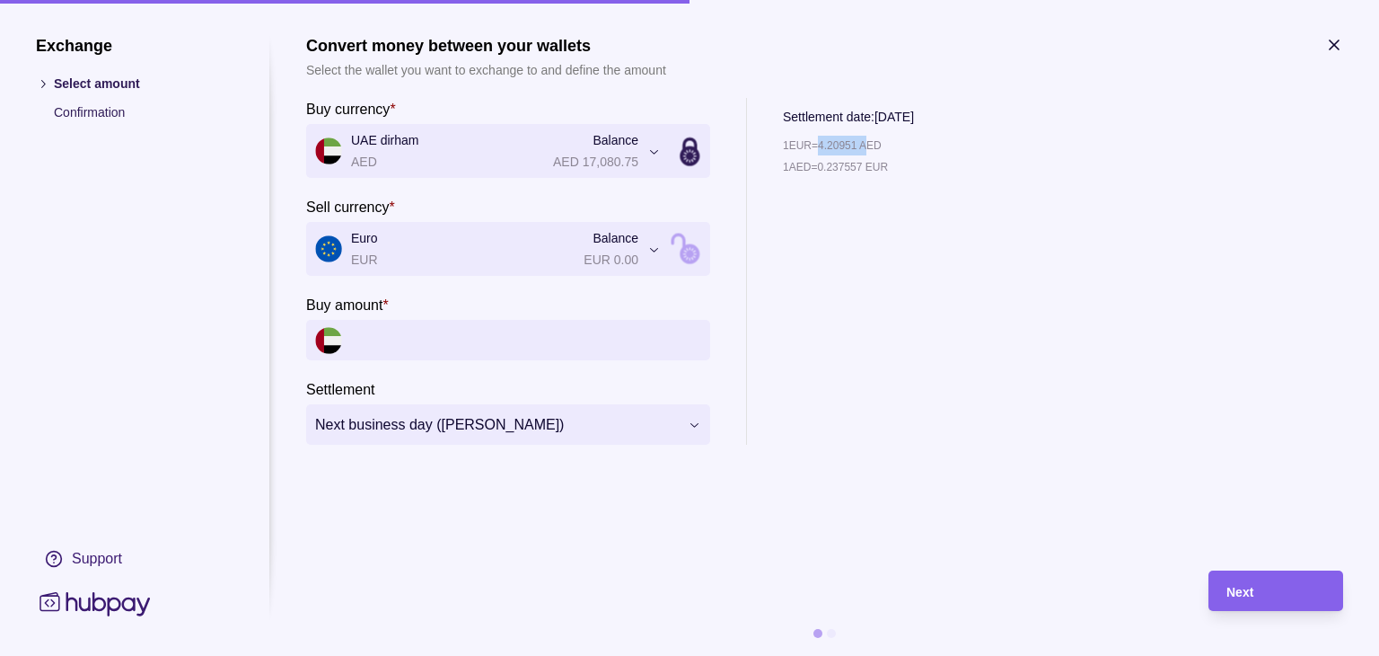
drag, startPoint x: 826, startPoint y: 152, endPoint x: 873, endPoint y: 148, distance: 46.8
click at [873, 148] on p "1 EUR = 4.20951 AED" at bounding box center [832, 146] width 99 height 20
click at [394, 350] on input "Buy amount *" at bounding box center [526, 340] width 350 height 40
click at [1328, 41] on icon "button" at bounding box center [1334, 45] width 18 height 18
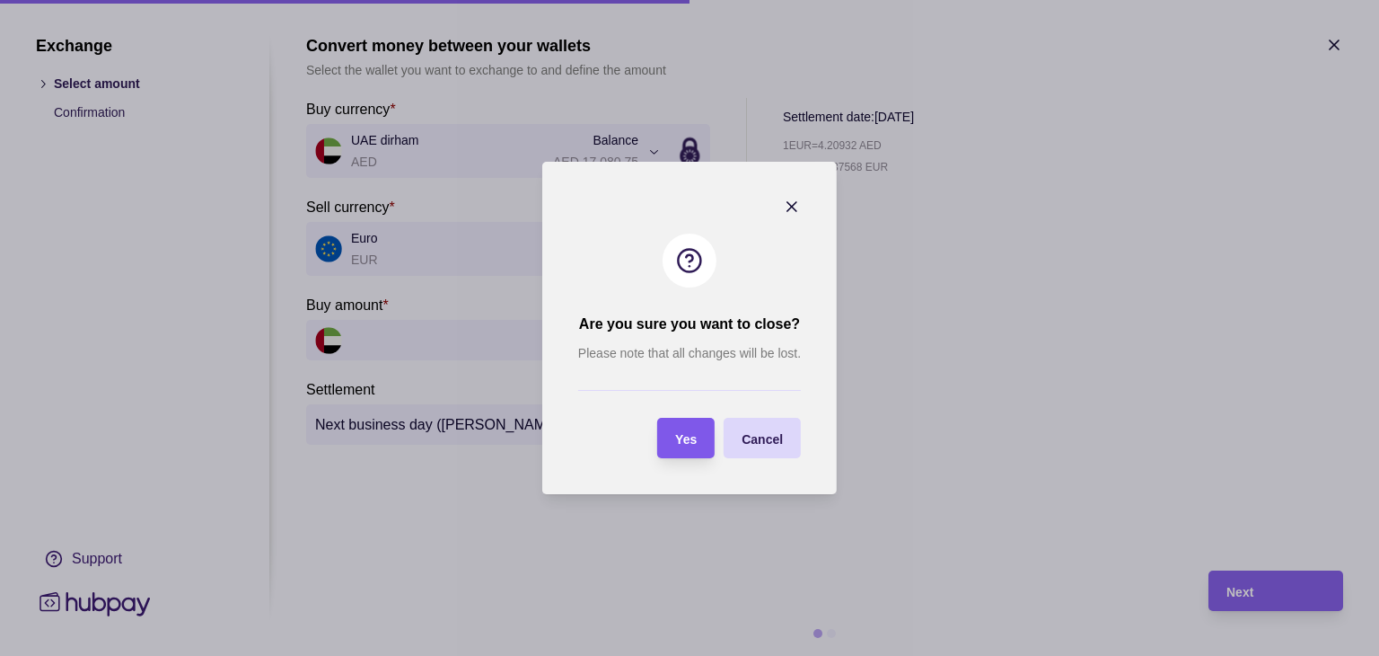
click at [682, 439] on span "Yes" at bounding box center [686, 439] width 22 height 14
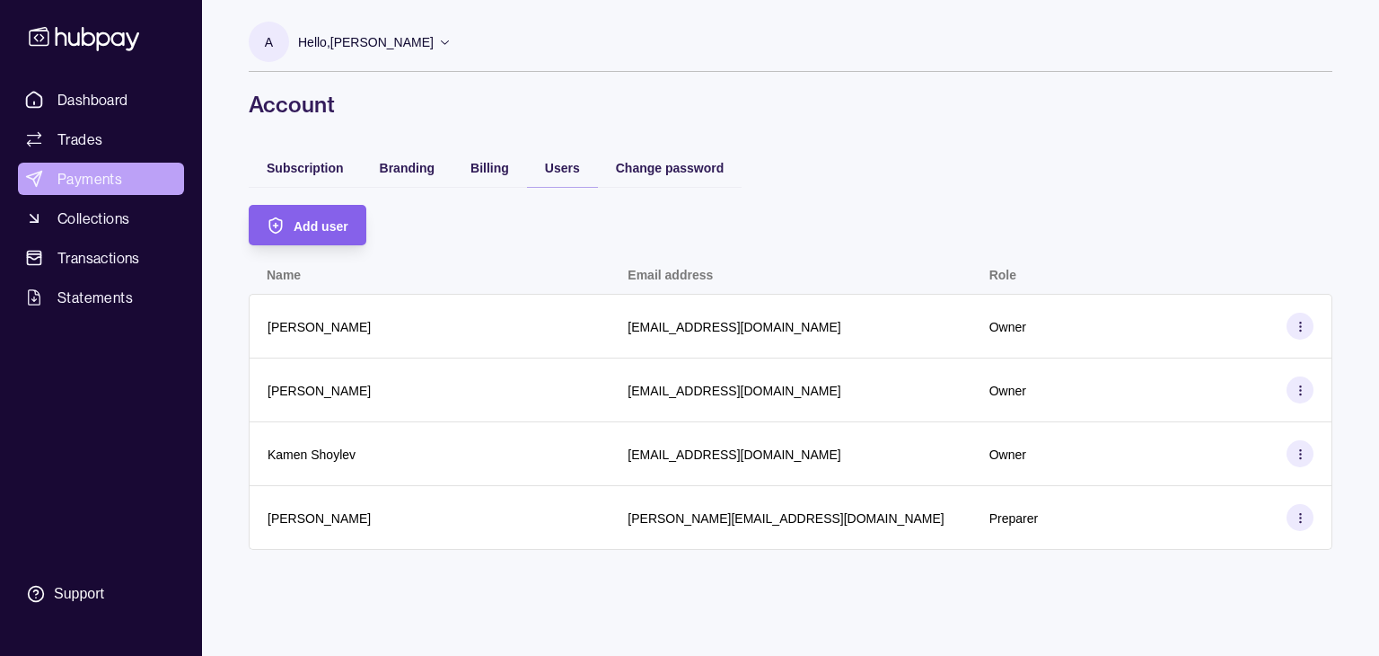
click at [75, 176] on span "Payments" at bounding box center [89, 179] width 65 height 22
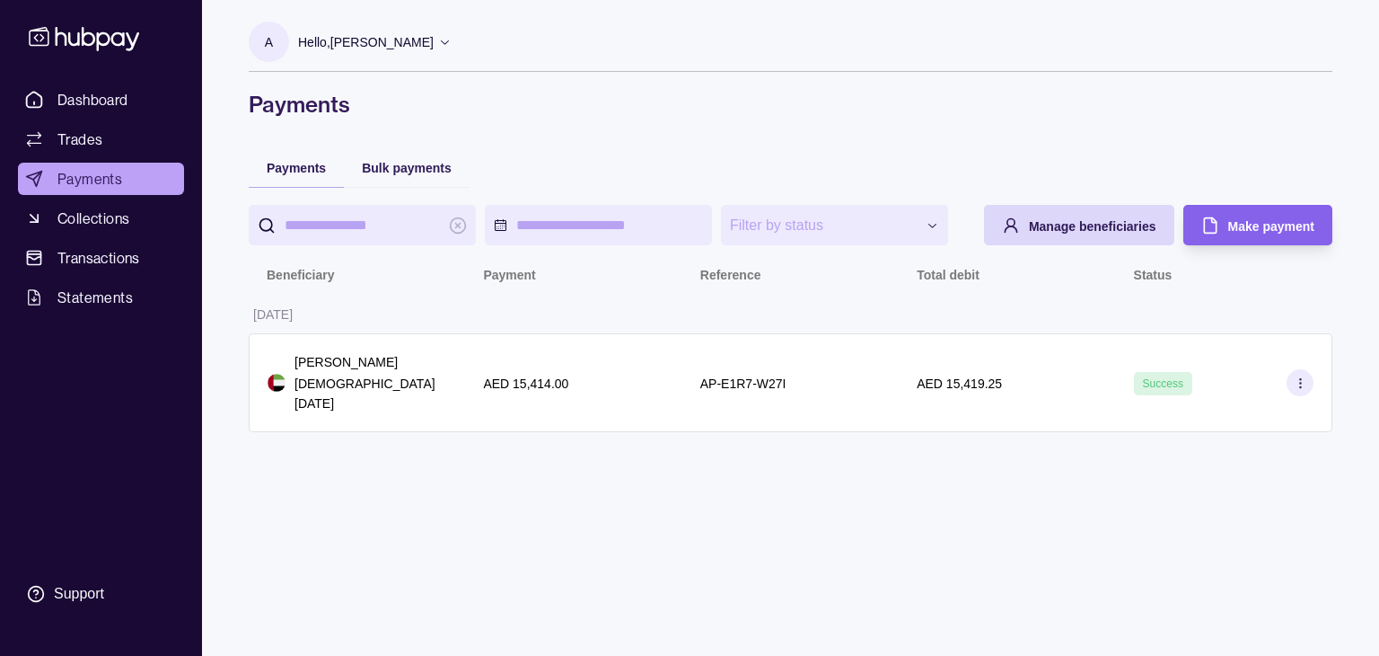
click at [309, 396] on p "[DEMOGRAPHIC_DATA] [DATE]" at bounding box center [371, 394] width 153 height 40
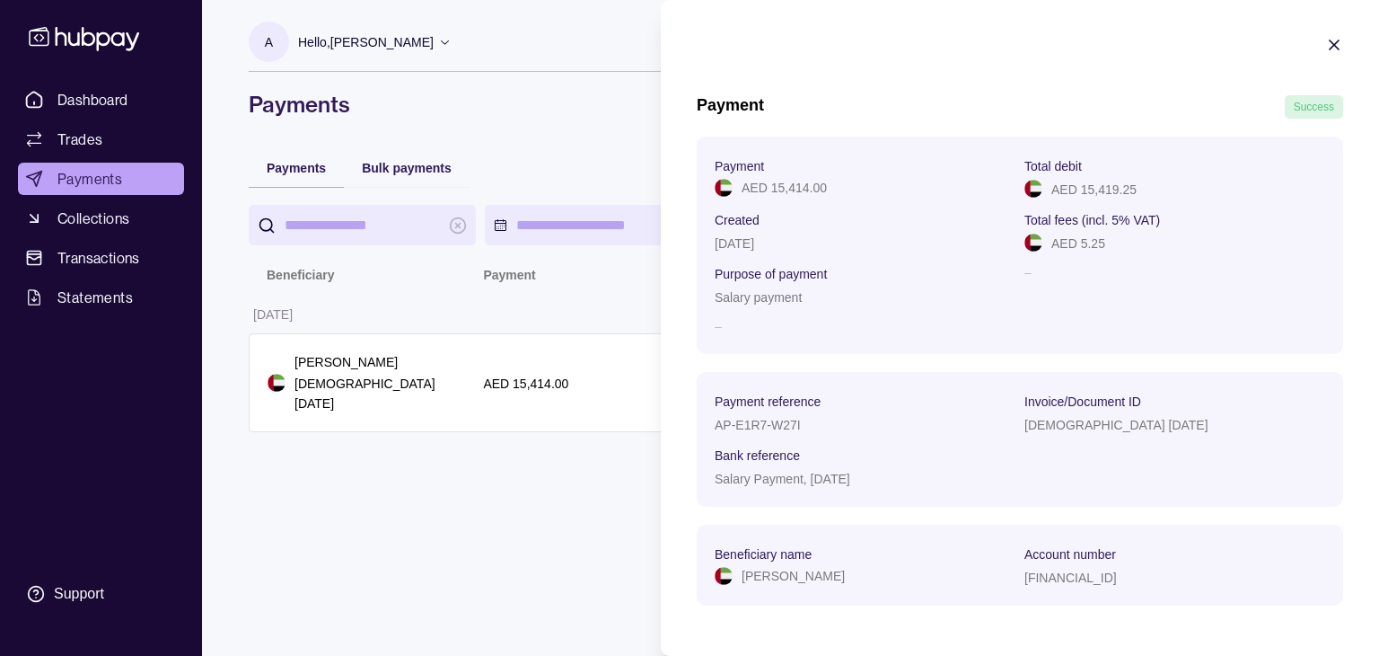
click at [1325, 48] on icon "button" at bounding box center [1334, 45] width 18 height 18
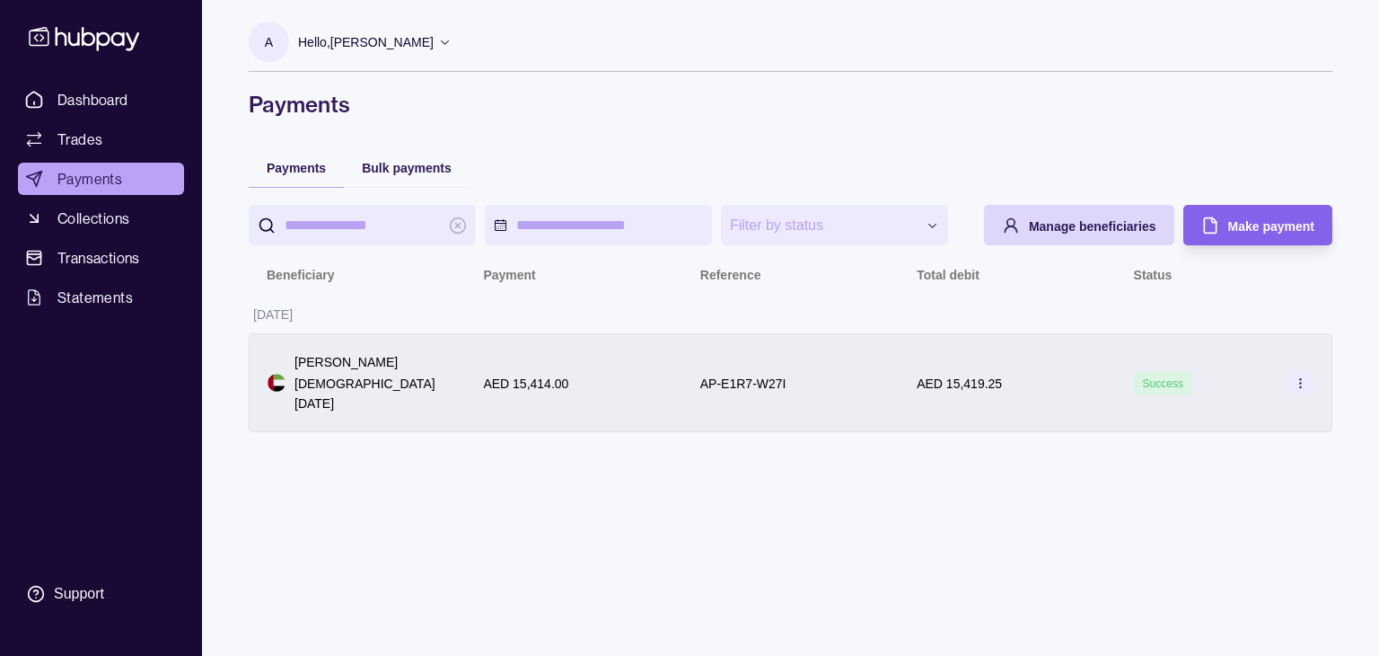
drag, startPoint x: 286, startPoint y: 387, endPoint x: 356, endPoint y: 412, distance: 73.6
click at [356, 412] on div "Artem Lavrov Employment Contract 12/03/2025" at bounding box center [358, 382] width 180 height 61
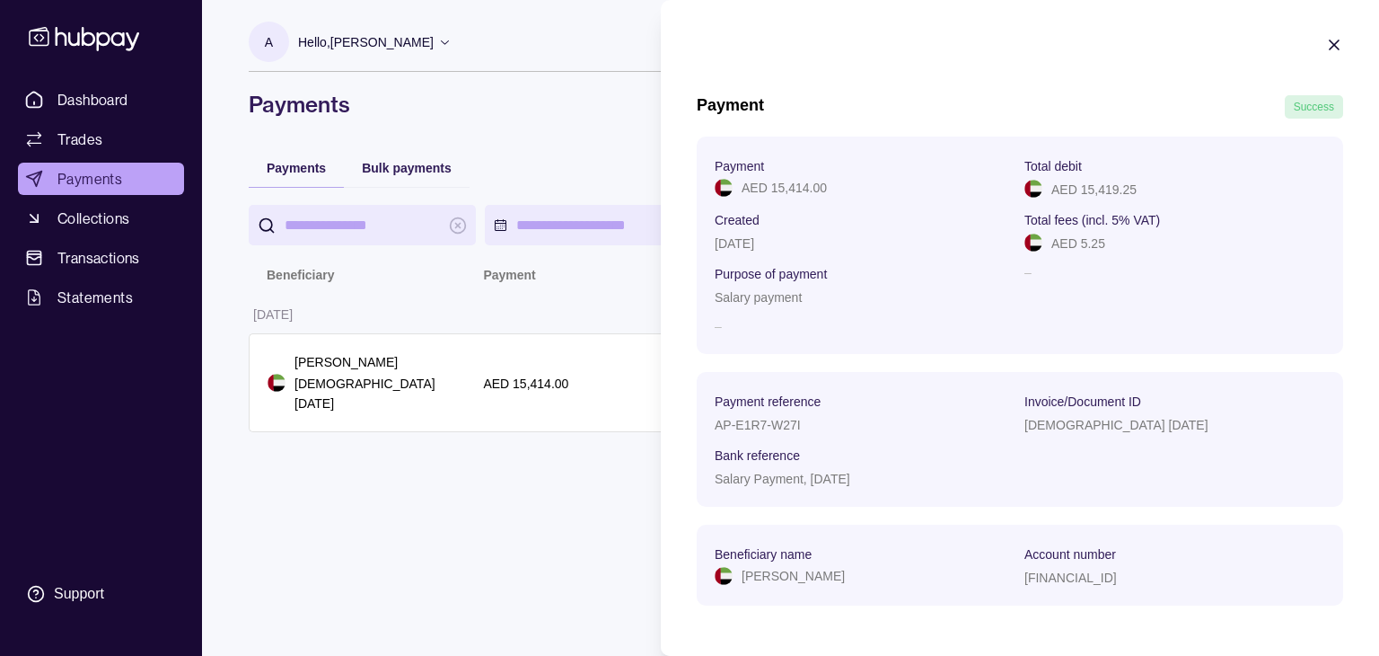
click at [455, 547] on html "**********" at bounding box center [689, 328] width 1379 height 656
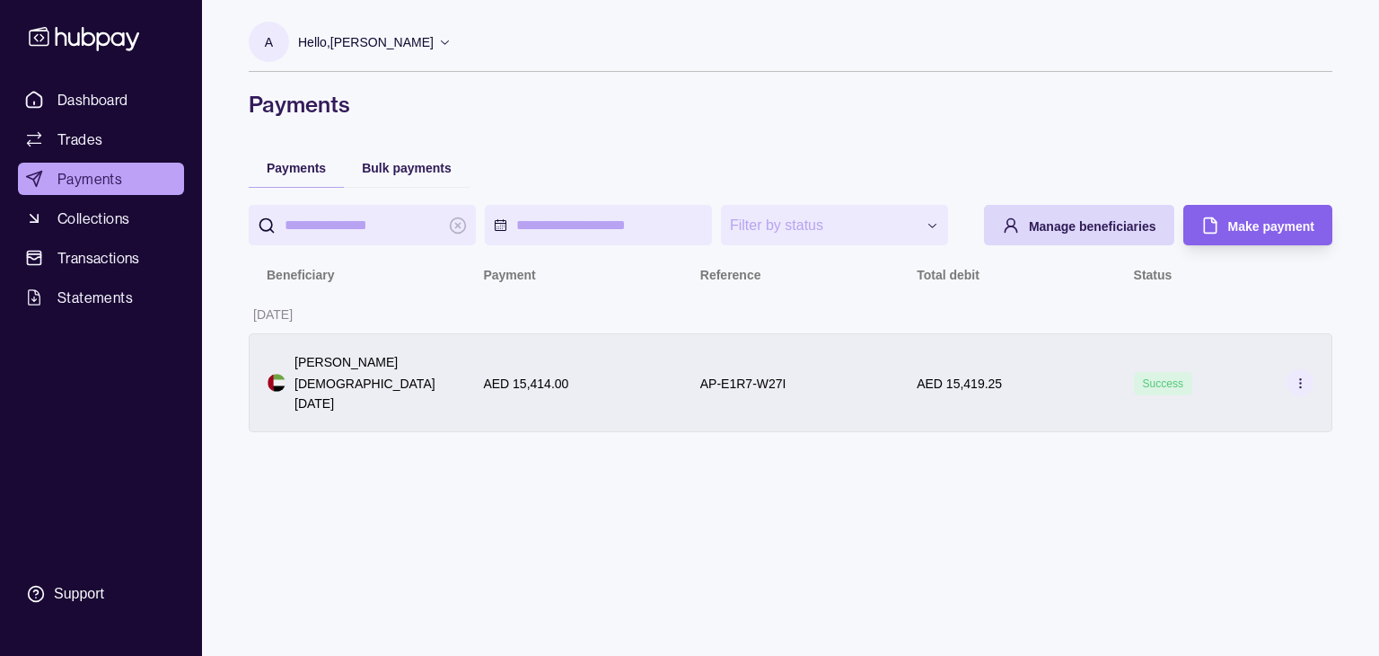
drag, startPoint x: 355, startPoint y: 403, endPoint x: 291, endPoint y: 382, distance: 67.3
click at [291, 382] on div "Artem Lavrov Employment Contract 12/03/2025" at bounding box center [358, 382] width 180 height 61
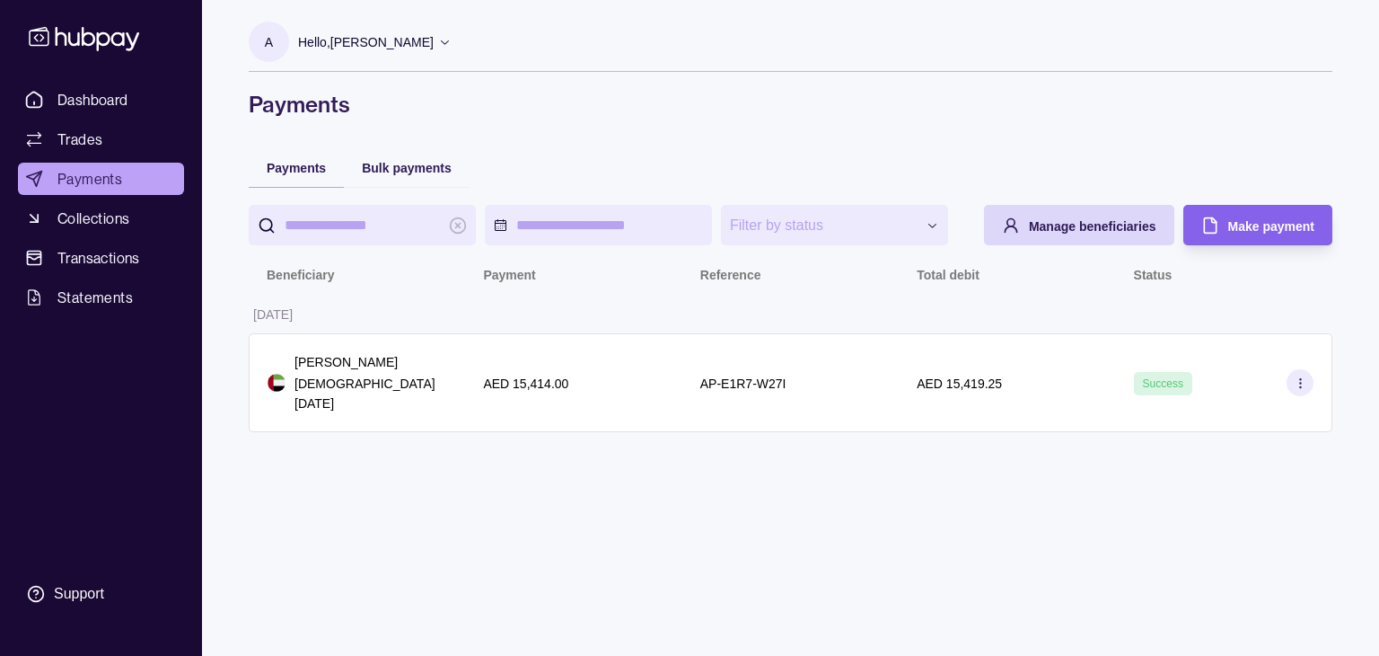
copy p "[DEMOGRAPHIC_DATA] [DATE]"
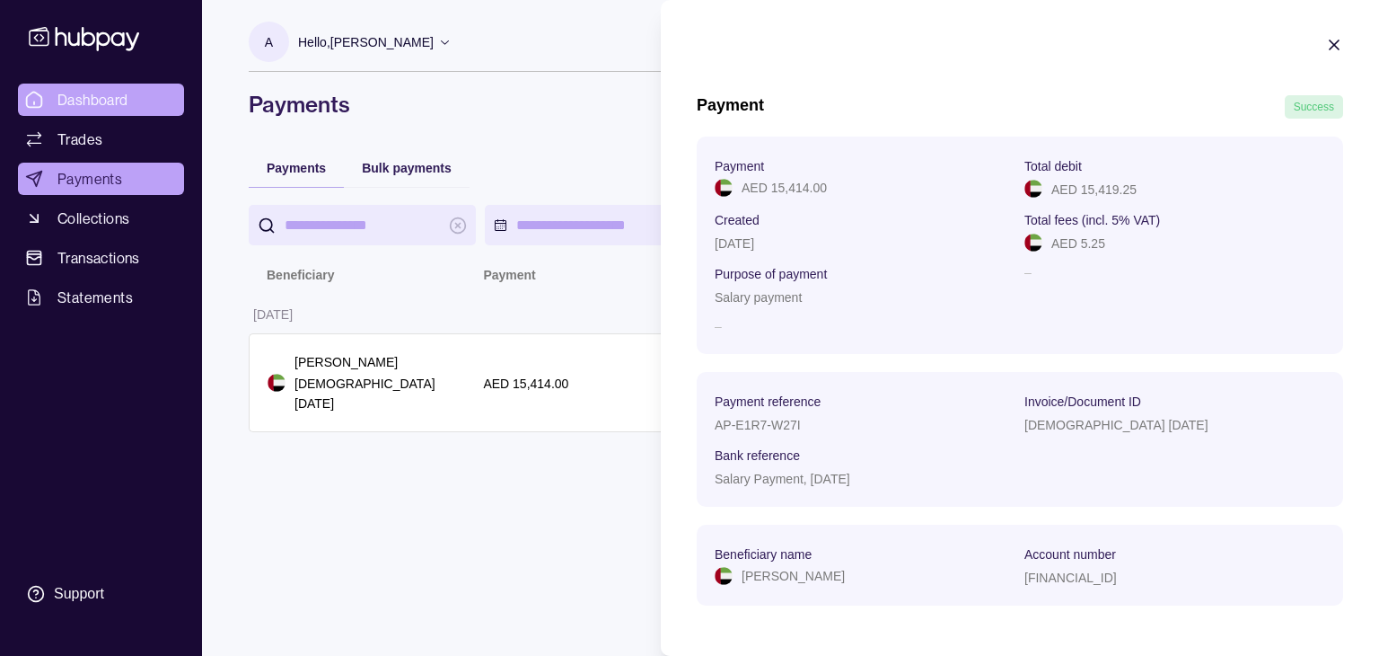
click at [106, 94] on html "**********" at bounding box center [689, 328] width 1379 height 656
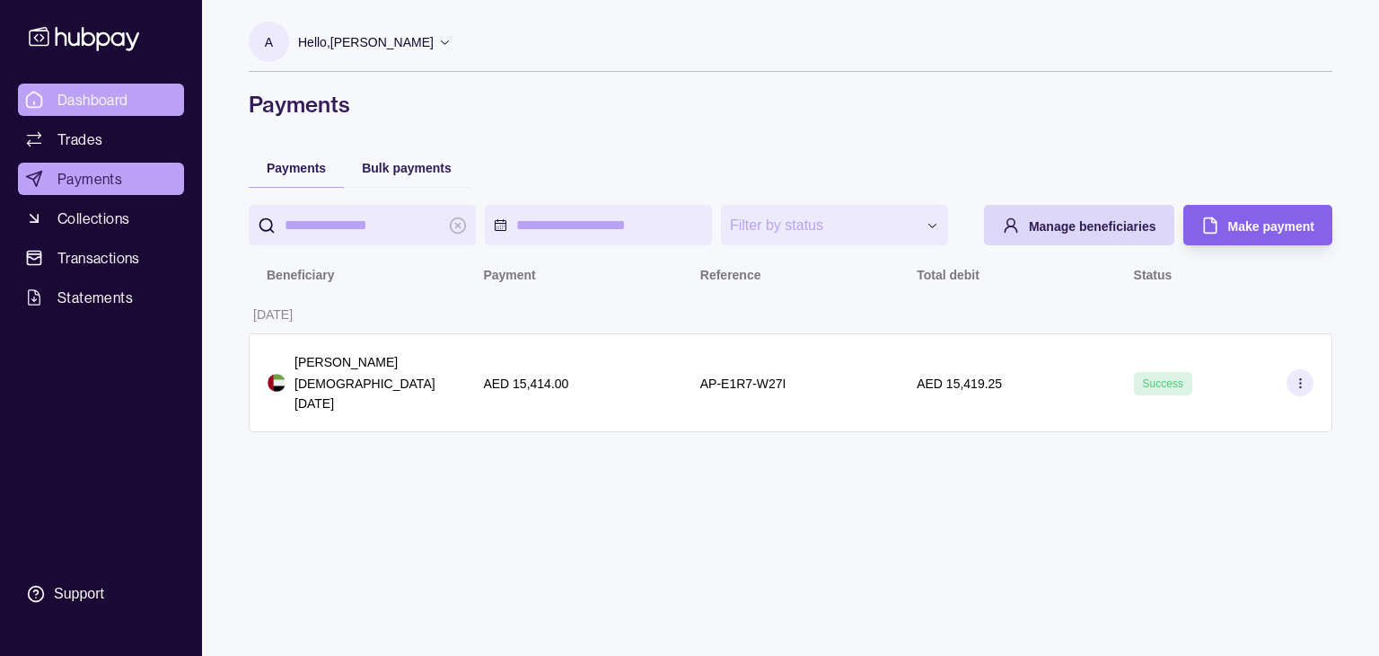
click at [101, 94] on span "Dashboard" at bounding box center [92, 100] width 71 height 22
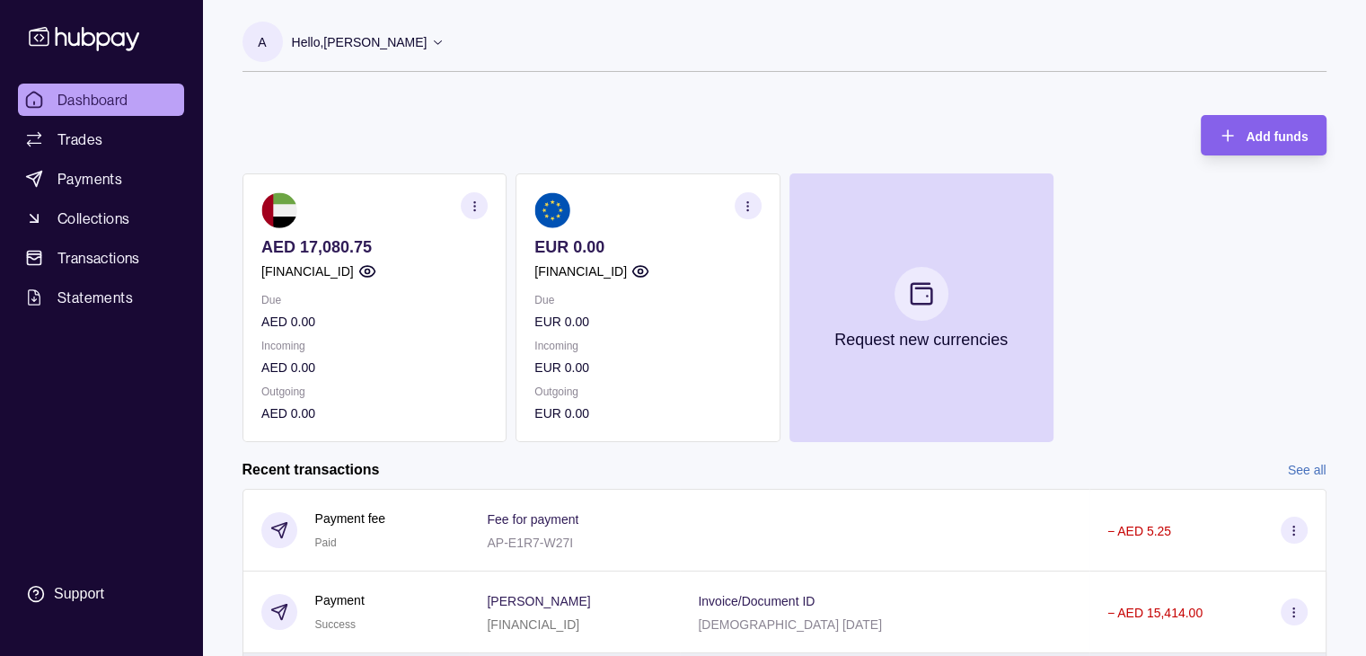
scroll to position [220, 0]
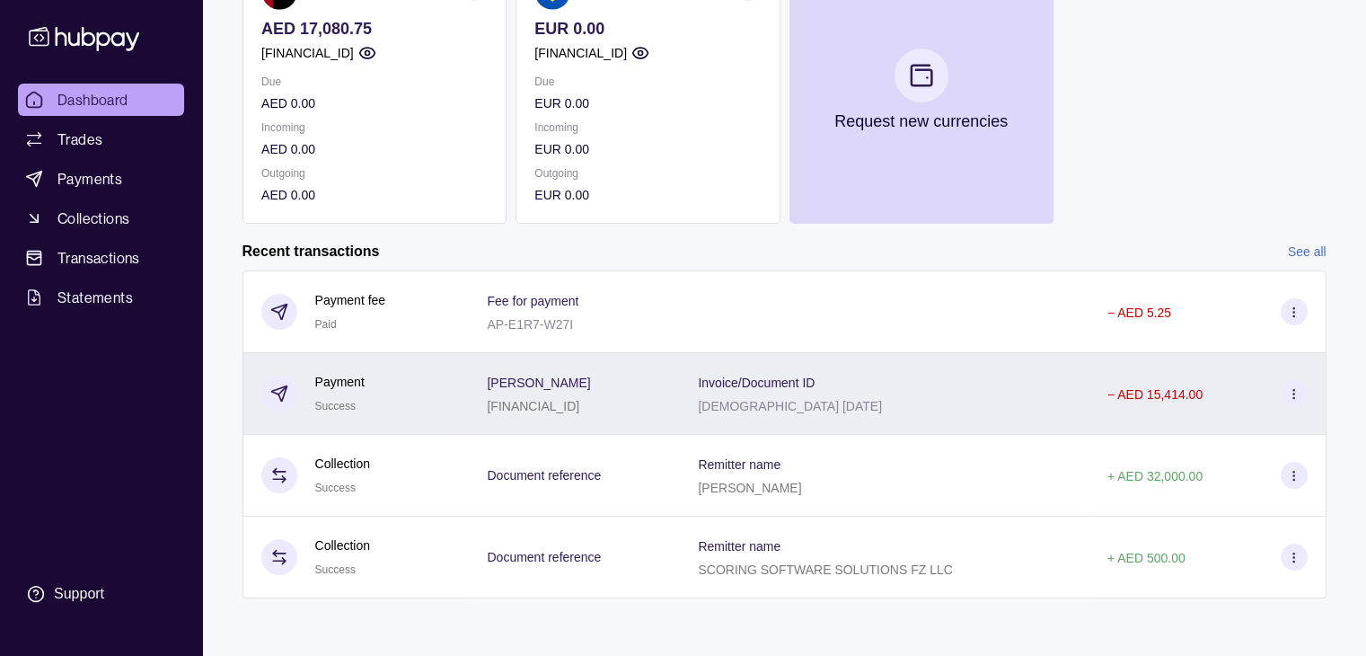
click at [438, 404] on div "Payment Success" at bounding box center [355, 394] width 227 height 82
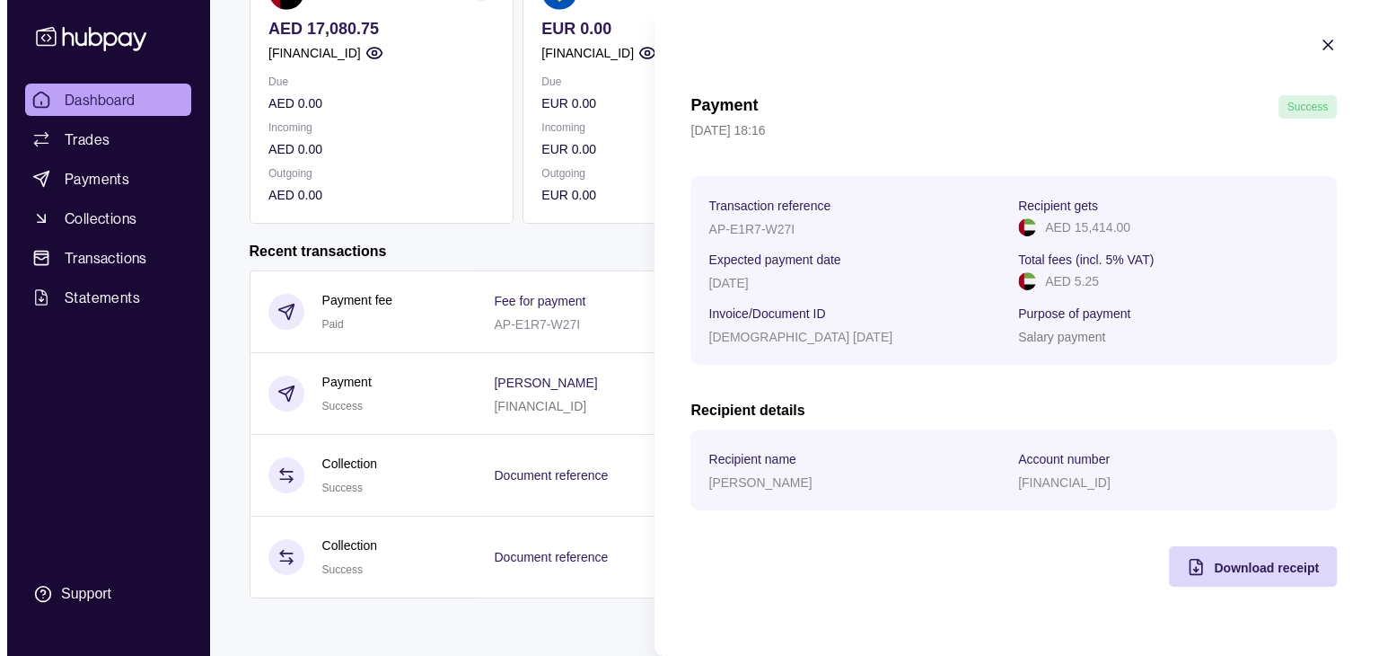
scroll to position [0, 0]
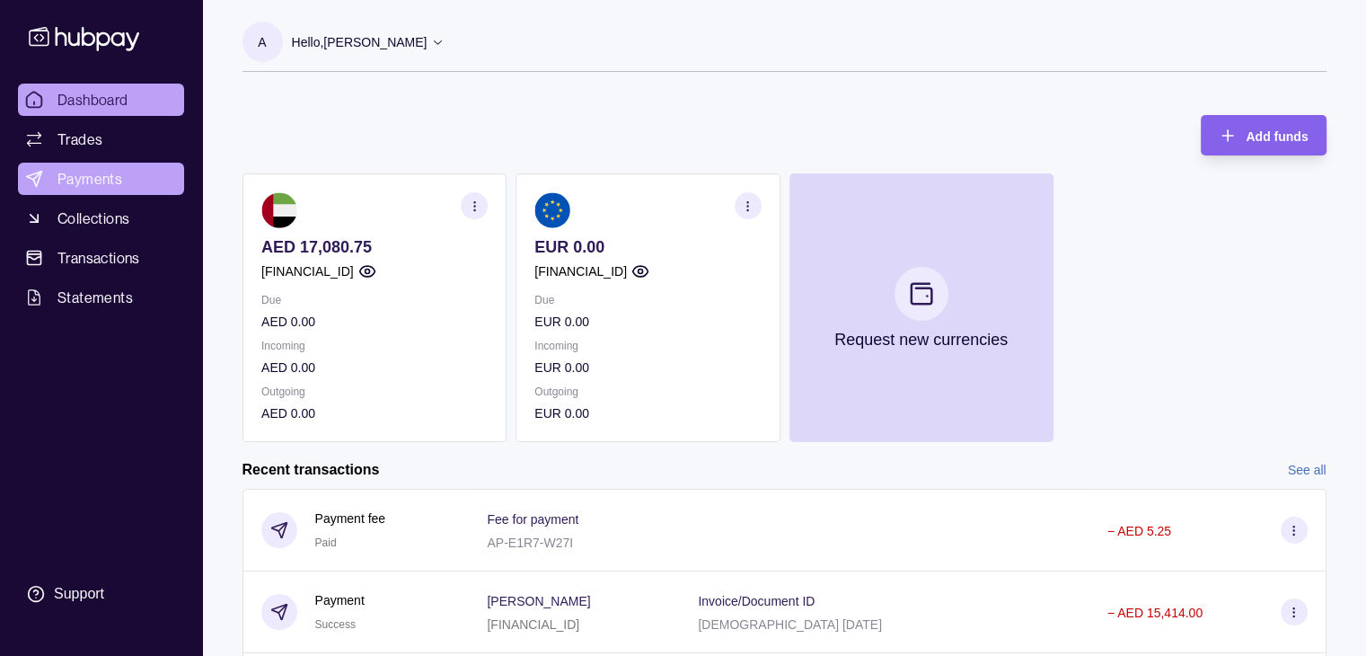
click at [73, 167] on html "Dashboard Trades Payments Collections Transactions Statements Support A Hello, …" at bounding box center [683, 437] width 1366 height 874
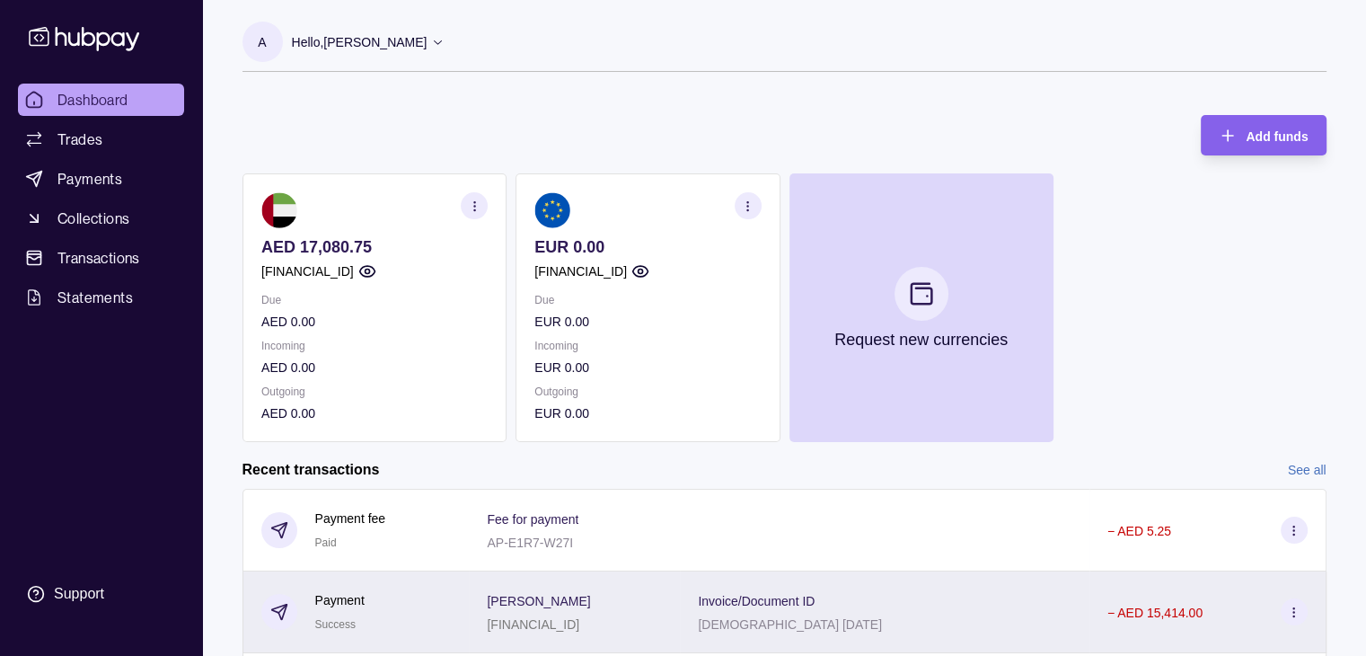
click at [1281, 610] on section at bounding box center [1294, 611] width 27 height 27
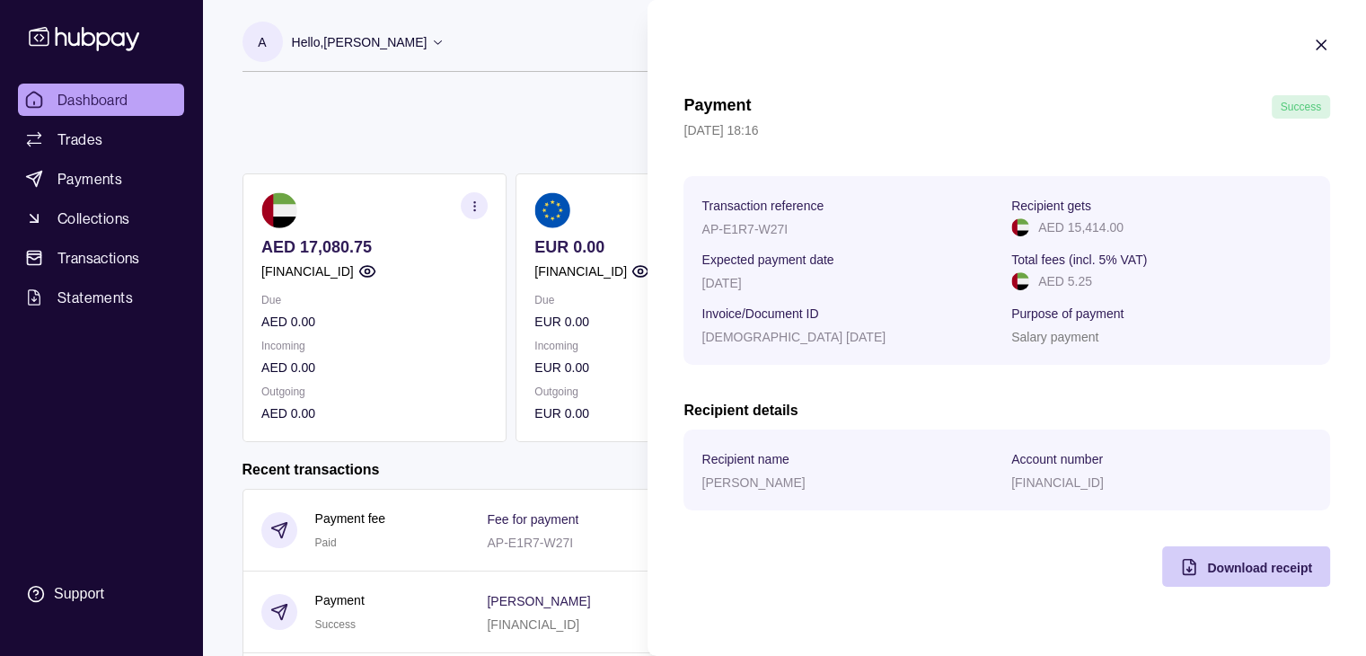
click at [1254, 571] on span "Download receipt" at bounding box center [1259, 567] width 105 height 14
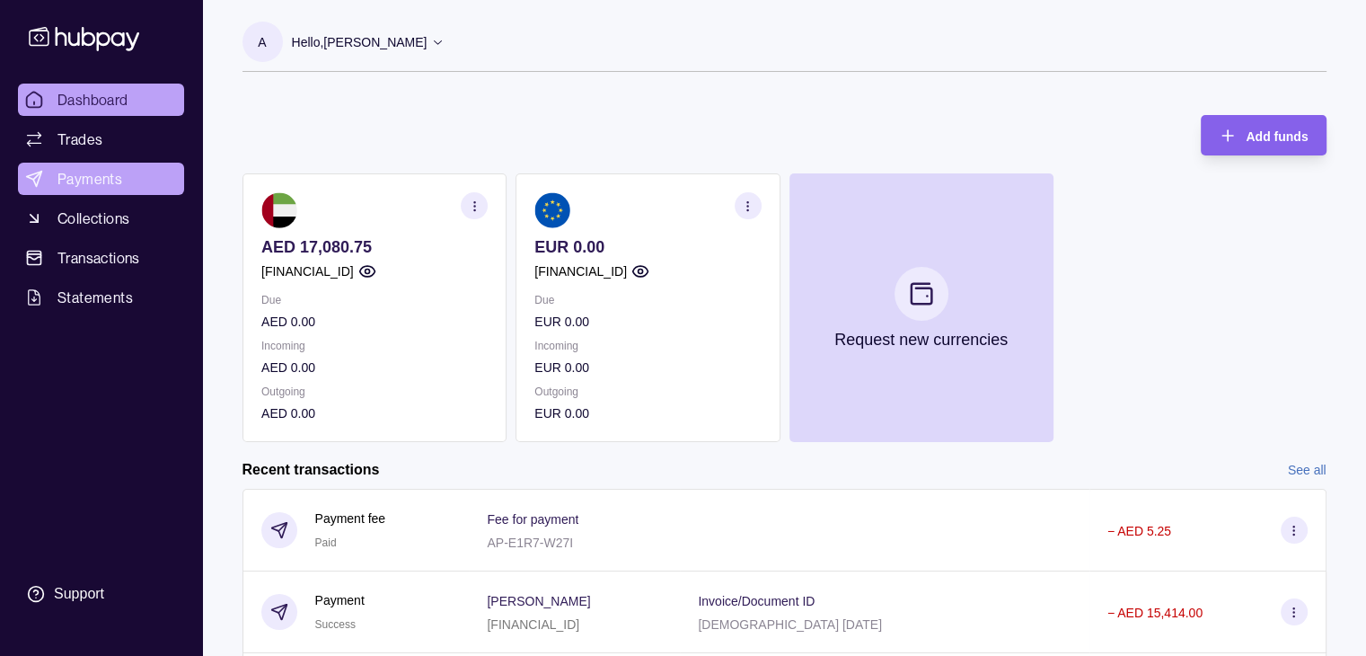
drag, startPoint x: 49, startPoint y: 184, endPoint x: 57, endPoint y: 190, distance: 10.2
click at [49, 184] on html "Dashboard Trades Payments Collections Transactions Statements Support A Hello, …" at bounding box center [683, 437] width 1366 height 874
click at [94, 180] on span "Payments" at bounding box center [89, 179] width 65 height 22
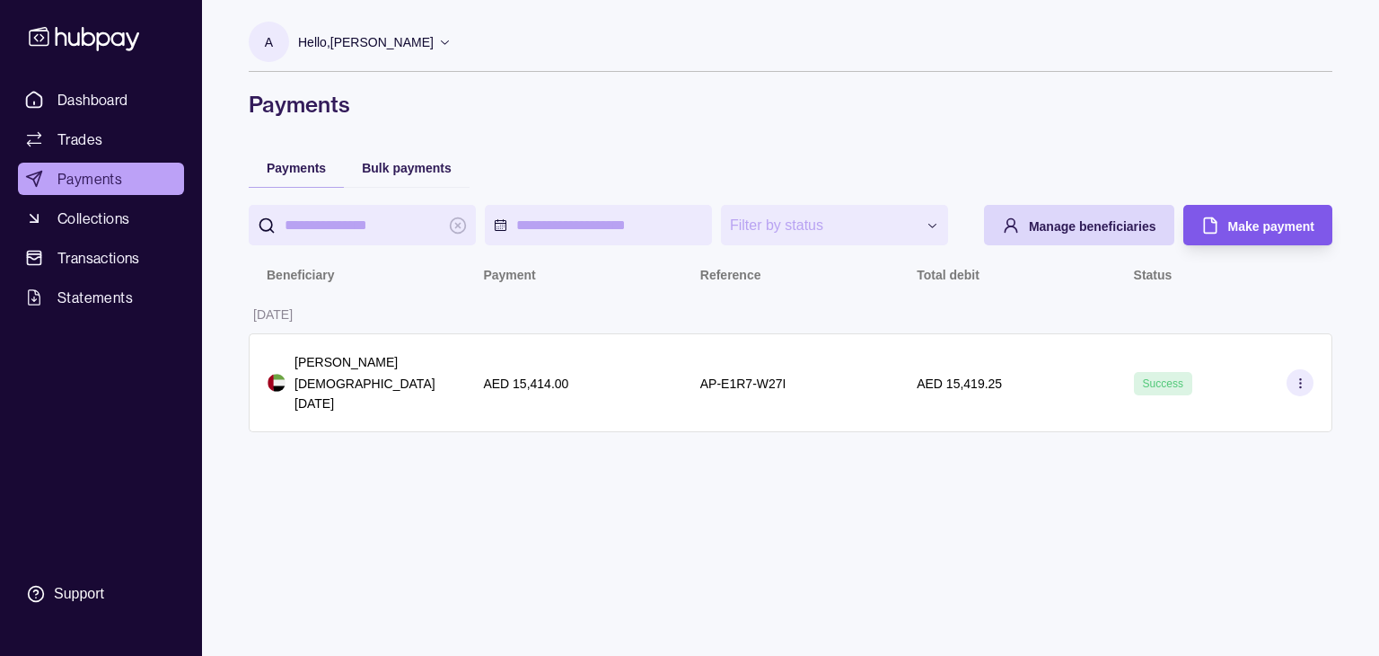
click at [1283, 231] on span "Make payment" at bounding box center [1271, 226] width 86 height 14
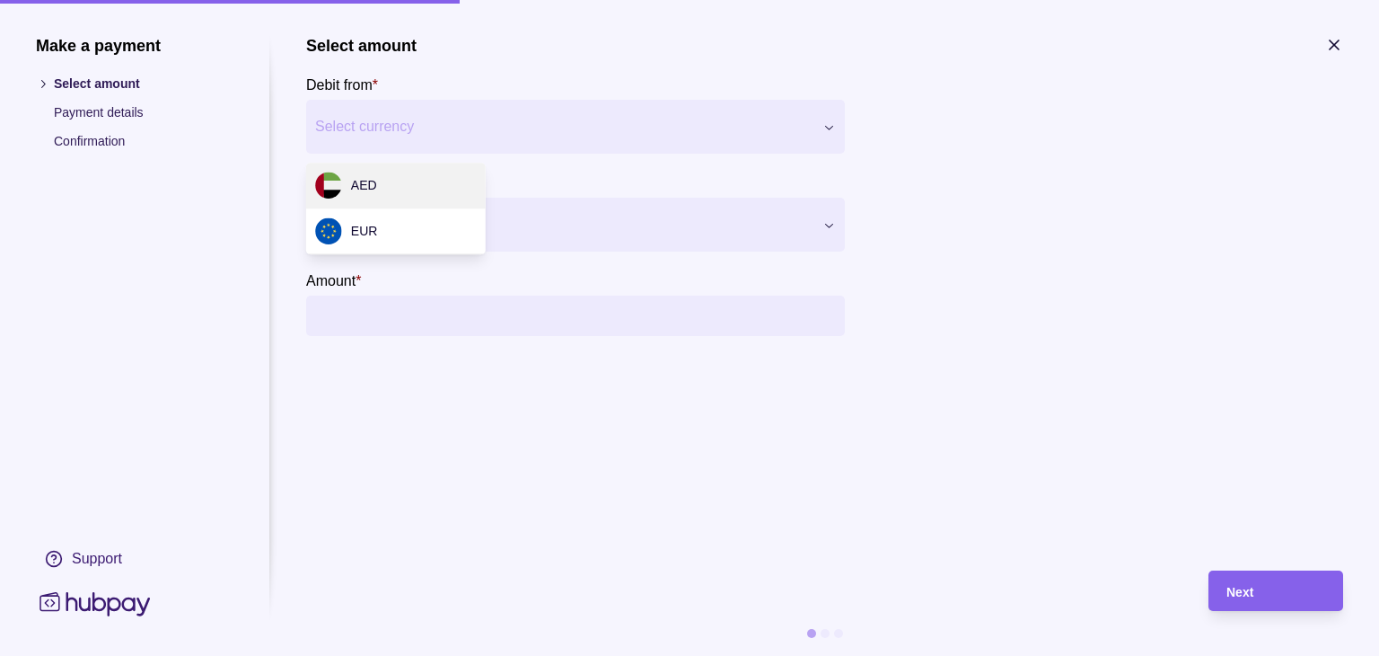
click at [485, 655] on div "Make a payment Select amount Payment details Confirmation Support Select amount…" at bounding box center [689, 656] width 1379 height 0
click at [158, 655] on div "Make a payment Select amount Payment details Confirmation Support Select amount…" at bounding box center [689, 656] width 1379 height 0
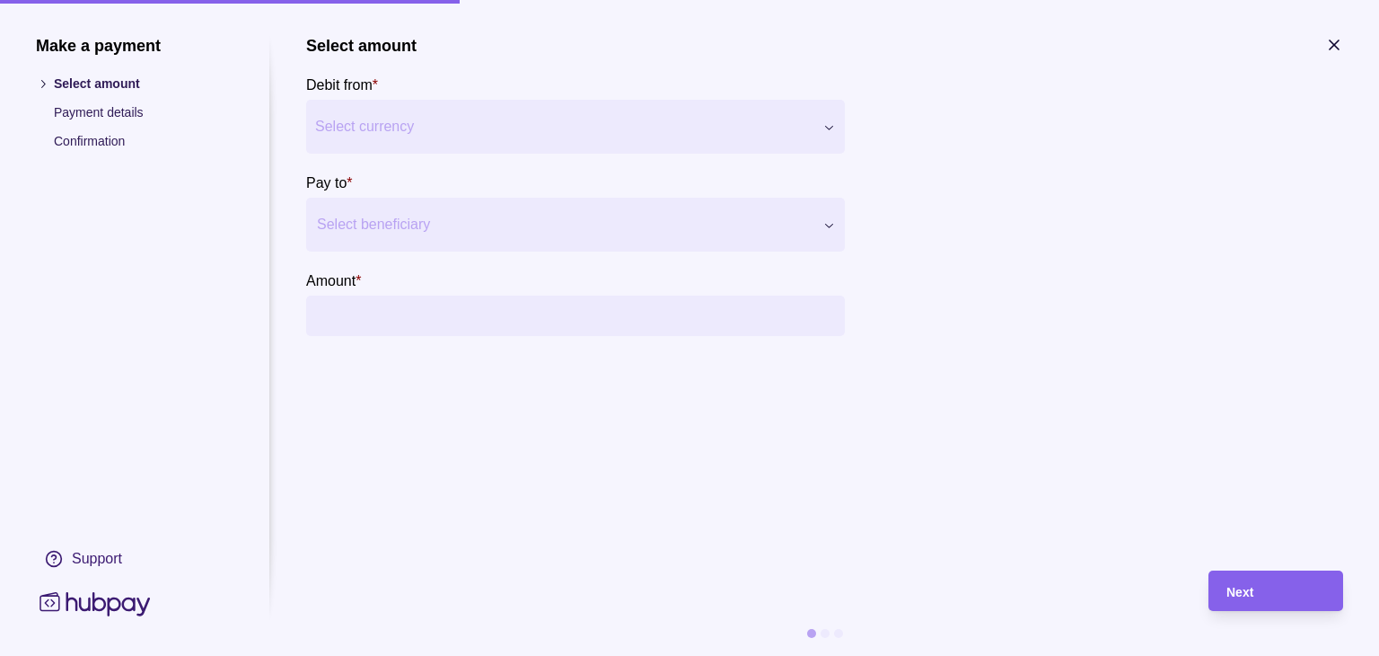
click at [1336, 47] on icon "button" at bounding box center [1334, 44] width 9 height 9
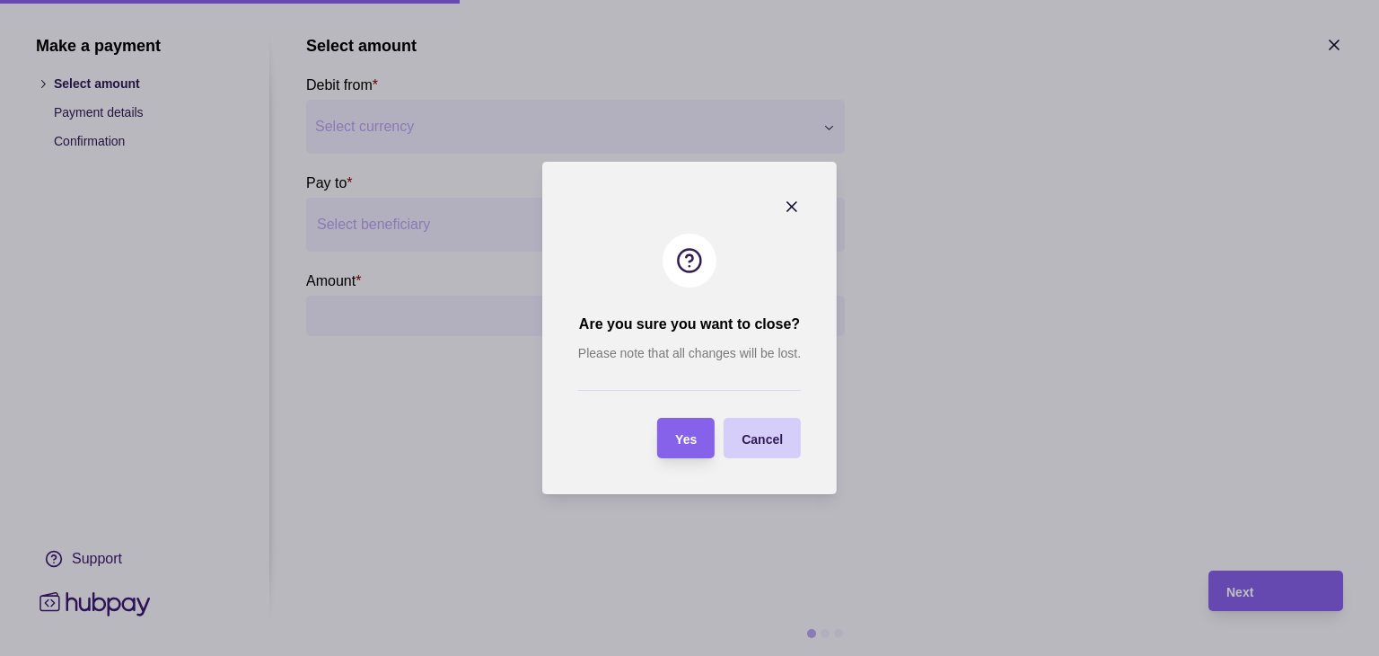
click at [771, 446] on div "Cancel" at bounding box center [762, 438] width 41 height 22
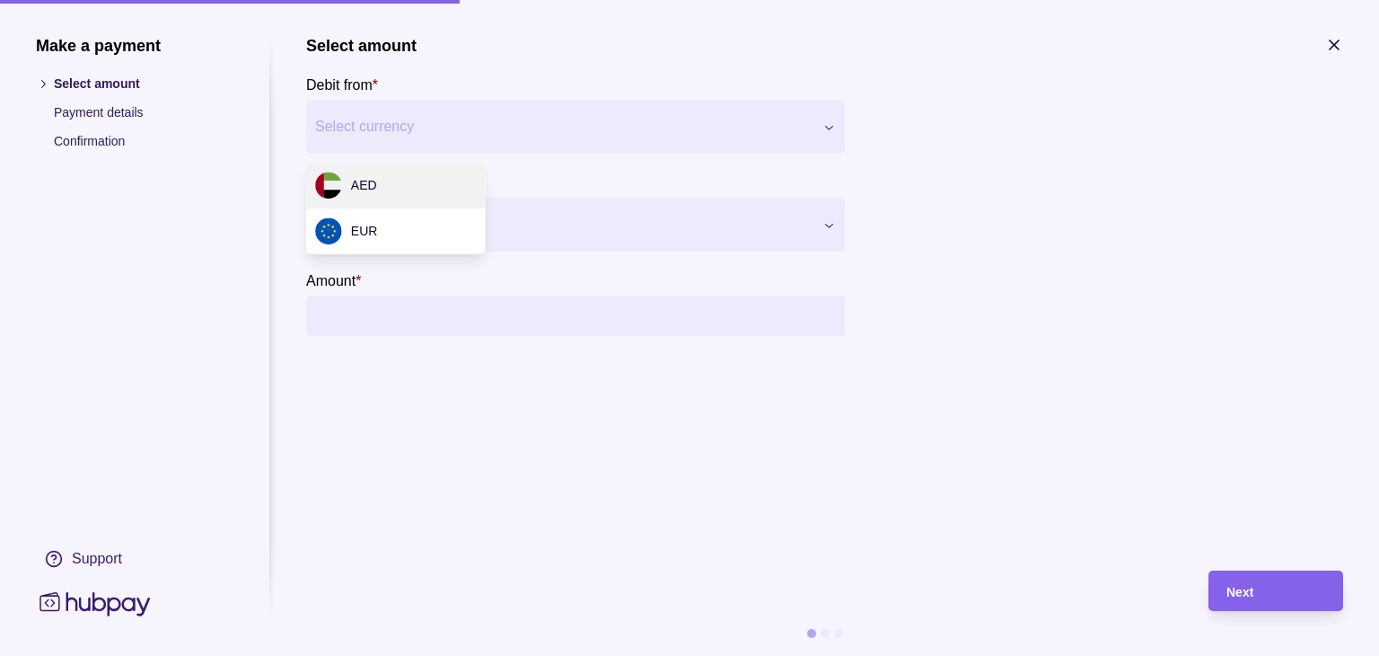
click at [467, 655] on div "Make a payment Select amount Payment details Confirmation Support Select amount…" at bounding box center [689, 656] width 1379 height 0
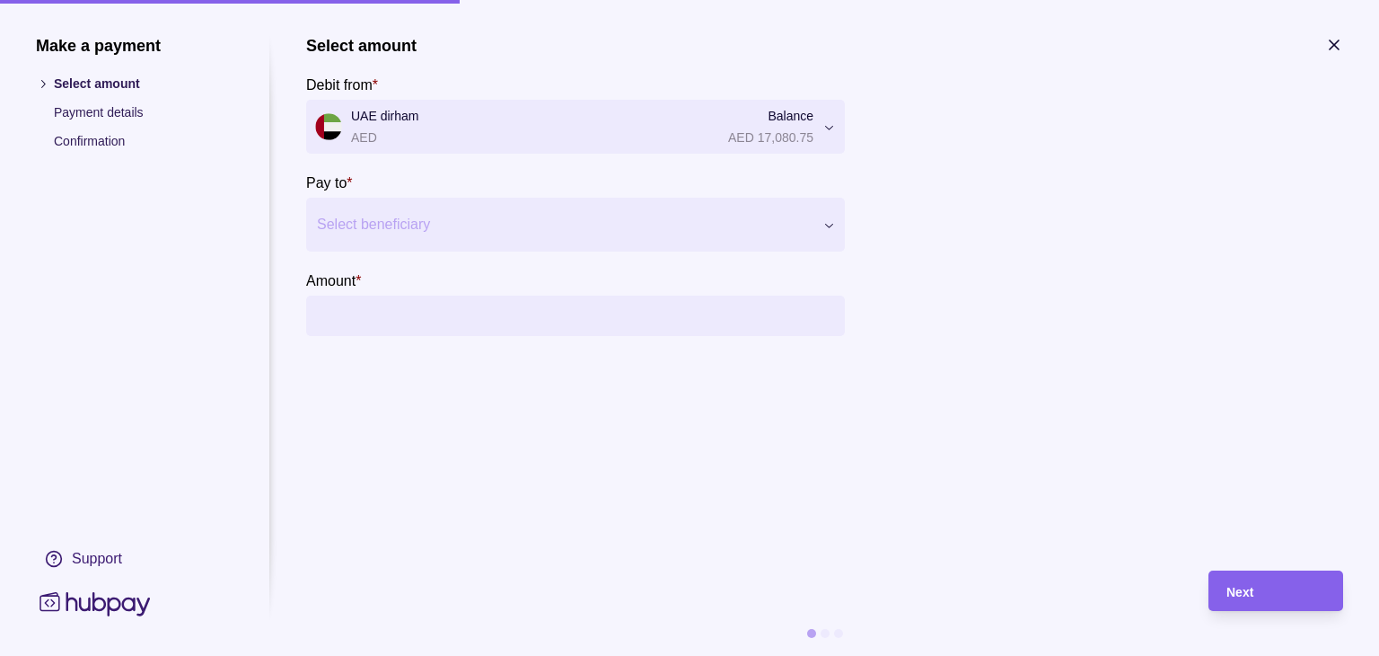
click at [430, 218] on div at bounding box center [564, 224] width 495 height 25
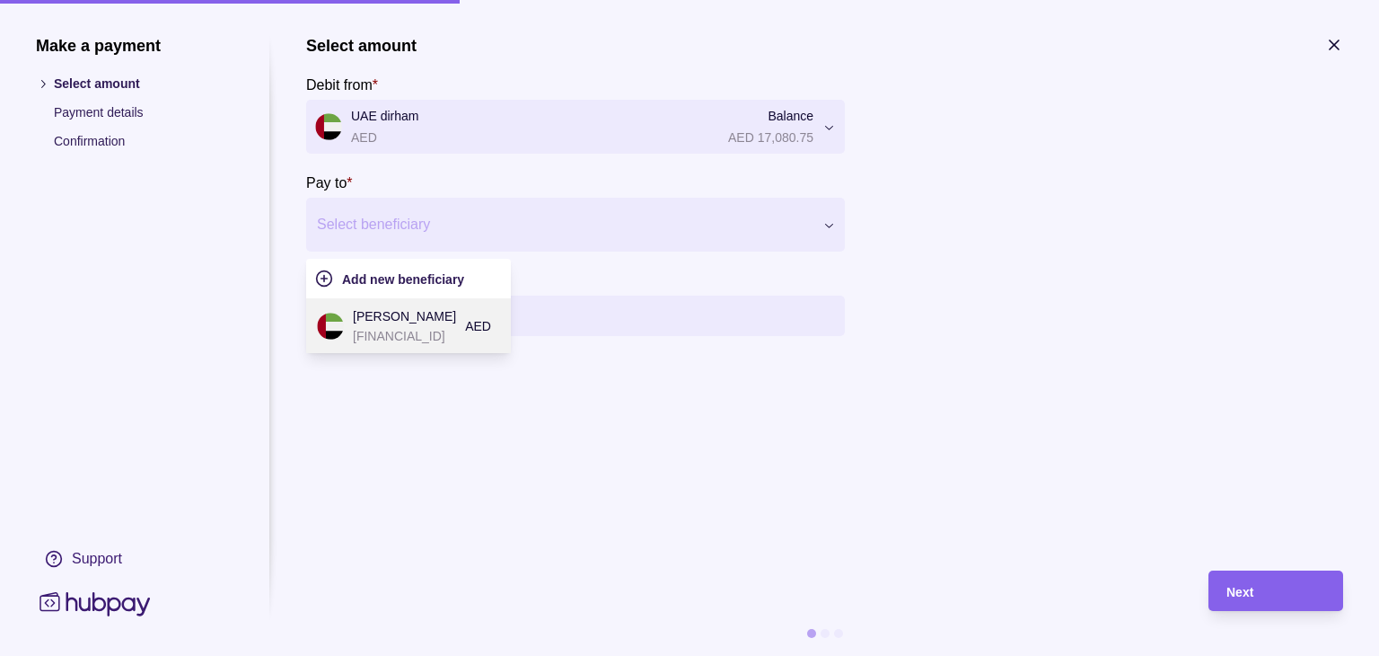
click at [456, 322] on p "[PERSON_NAME]" at bounding box center [404, 316] width 103 height 20
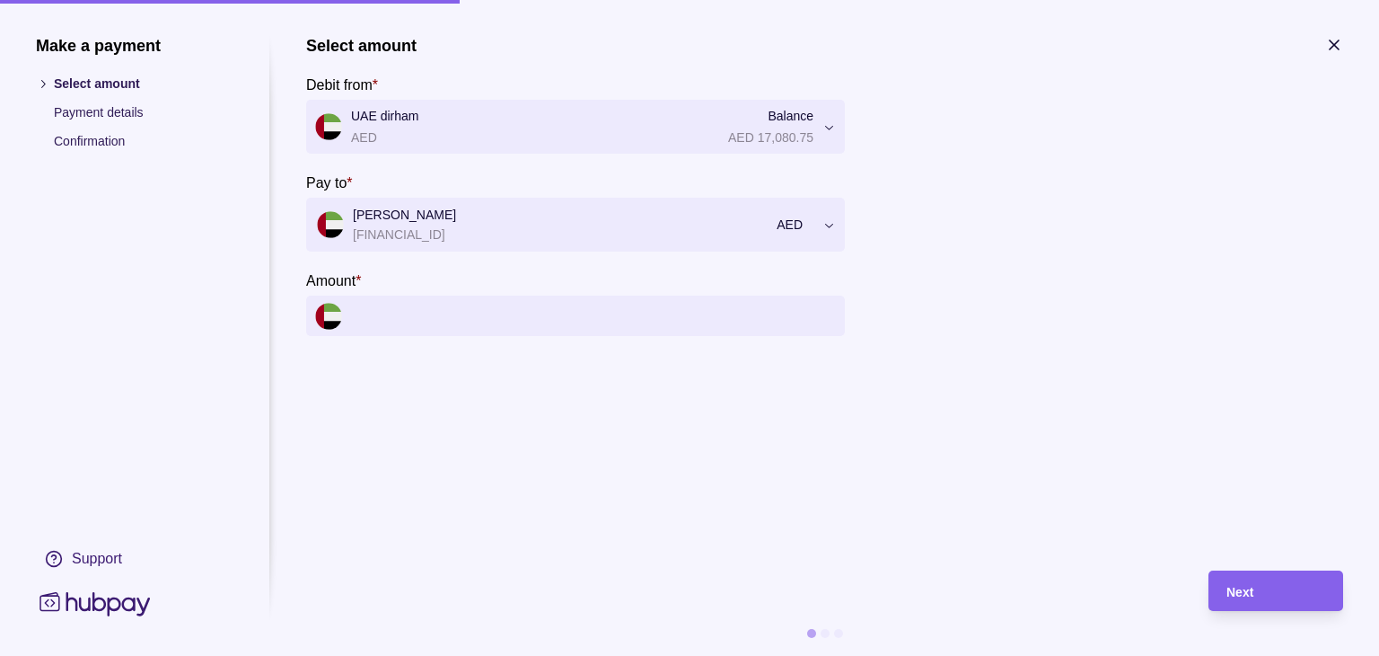
click at [428, 328] on input "Amount *" at bounding box center [593, 315] width 485 height 40
click at [442, 318] on input "Amount *" at bounding box center [593, 315] width 485 height 40
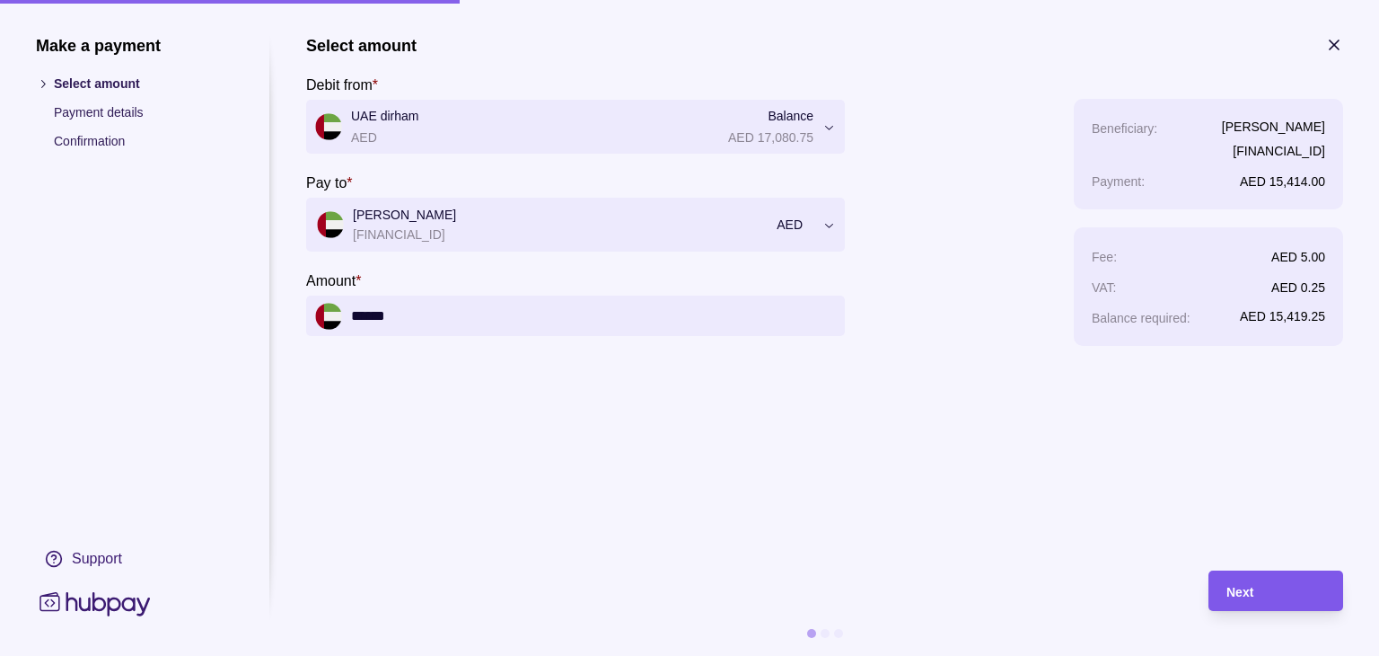
type input "******"
click at [1268, 590] on div "Next" at bounding box center [1276, 591] width 99 height 22
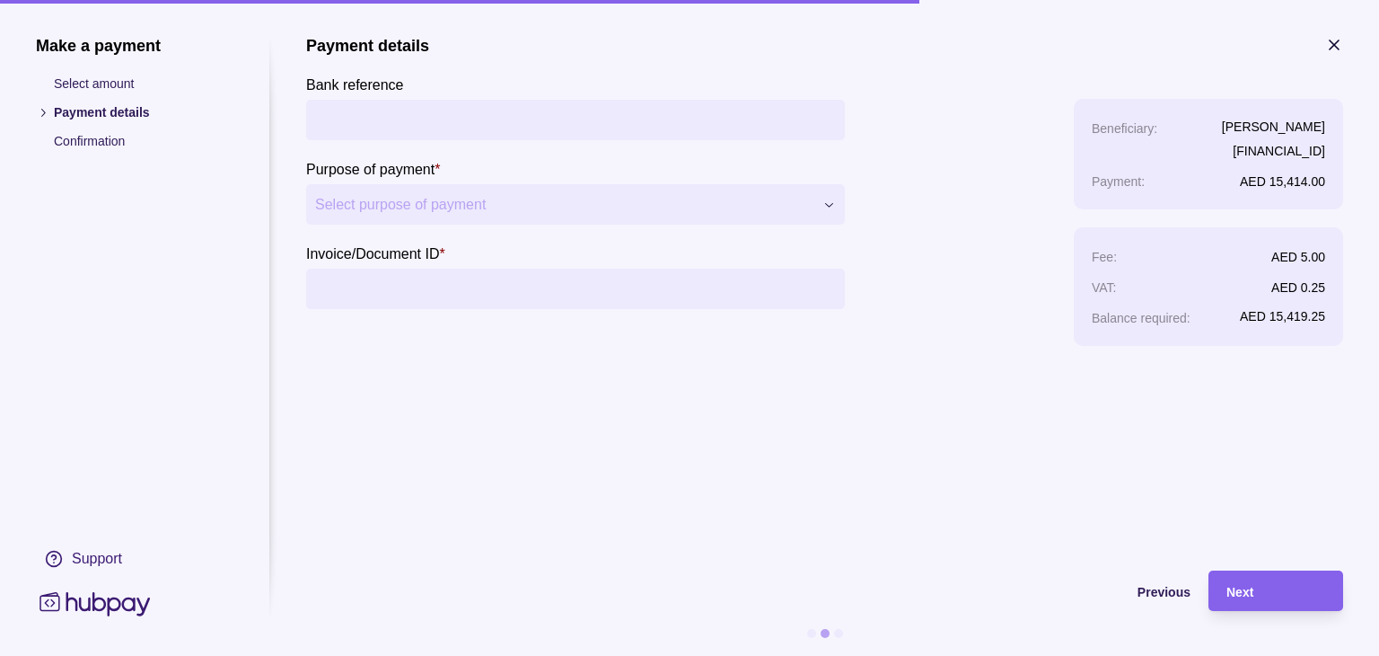
click at [506, 111] on input "Bank reference" at bounding box center [575, 120] width 521 height 40
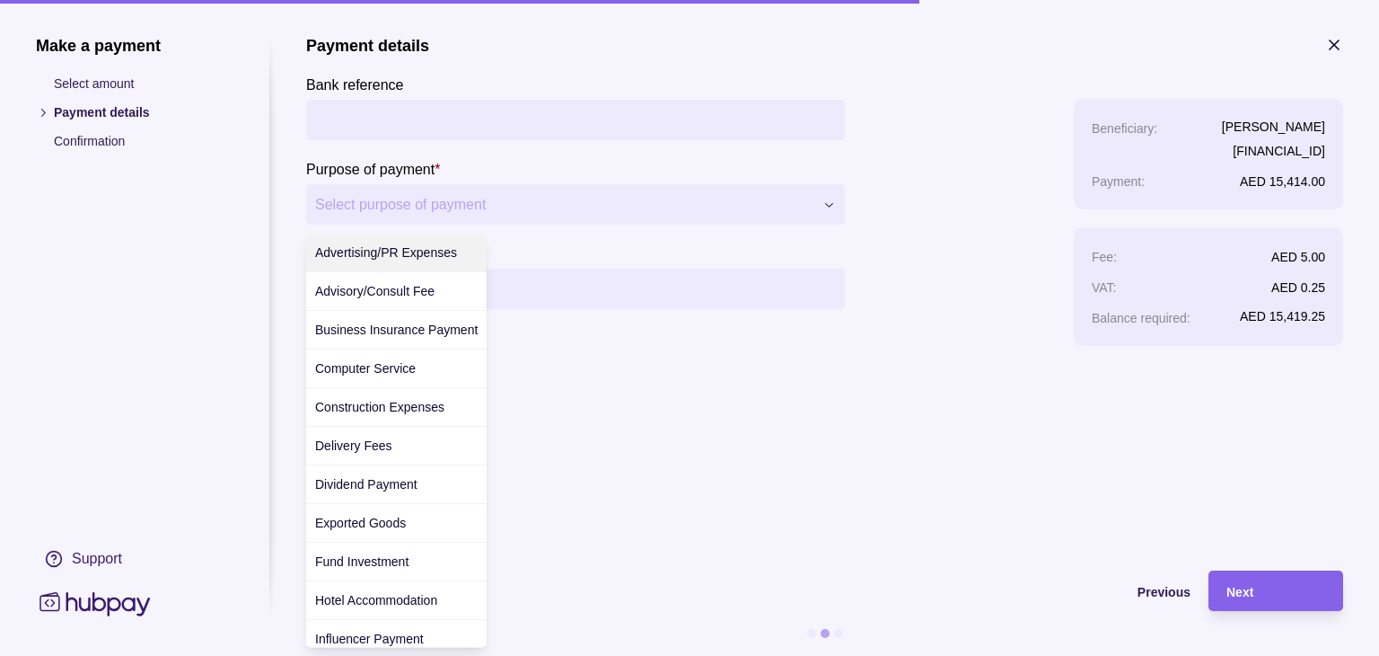
click at [511, 655] on div "**********" at bounding box center [689, 656] width 1379 height 0
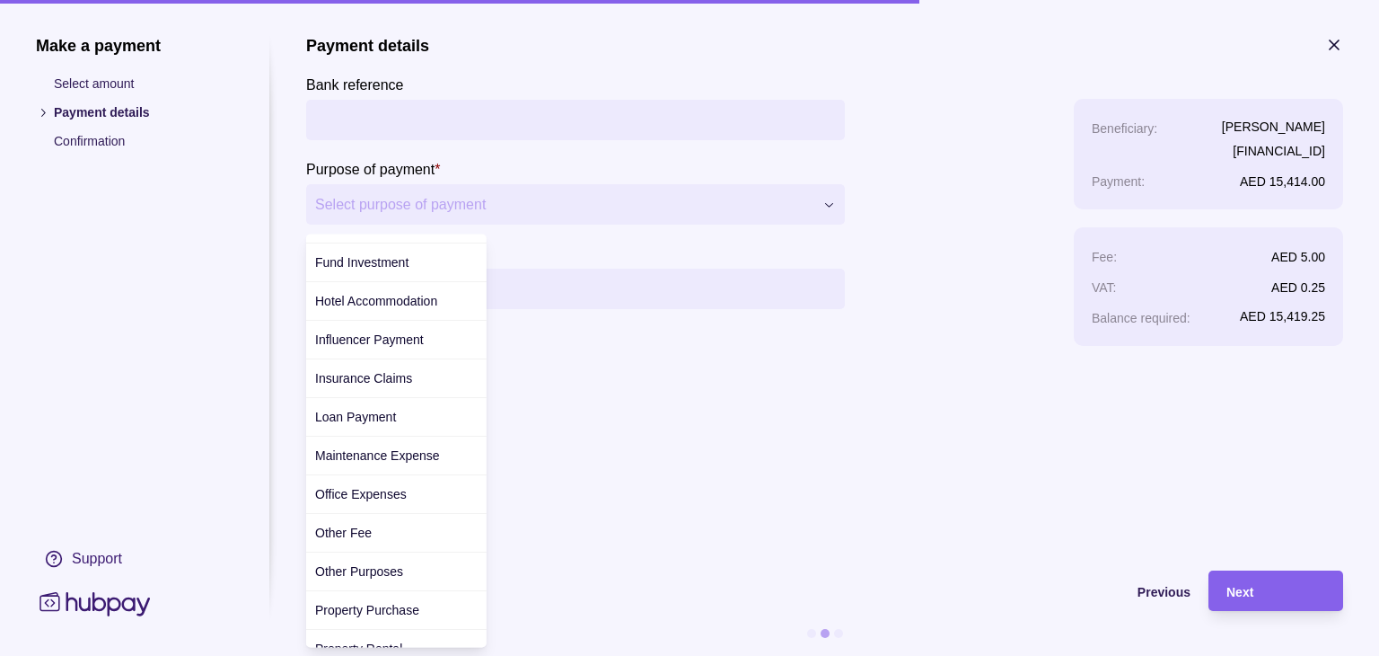
scroll to position [598, 0]
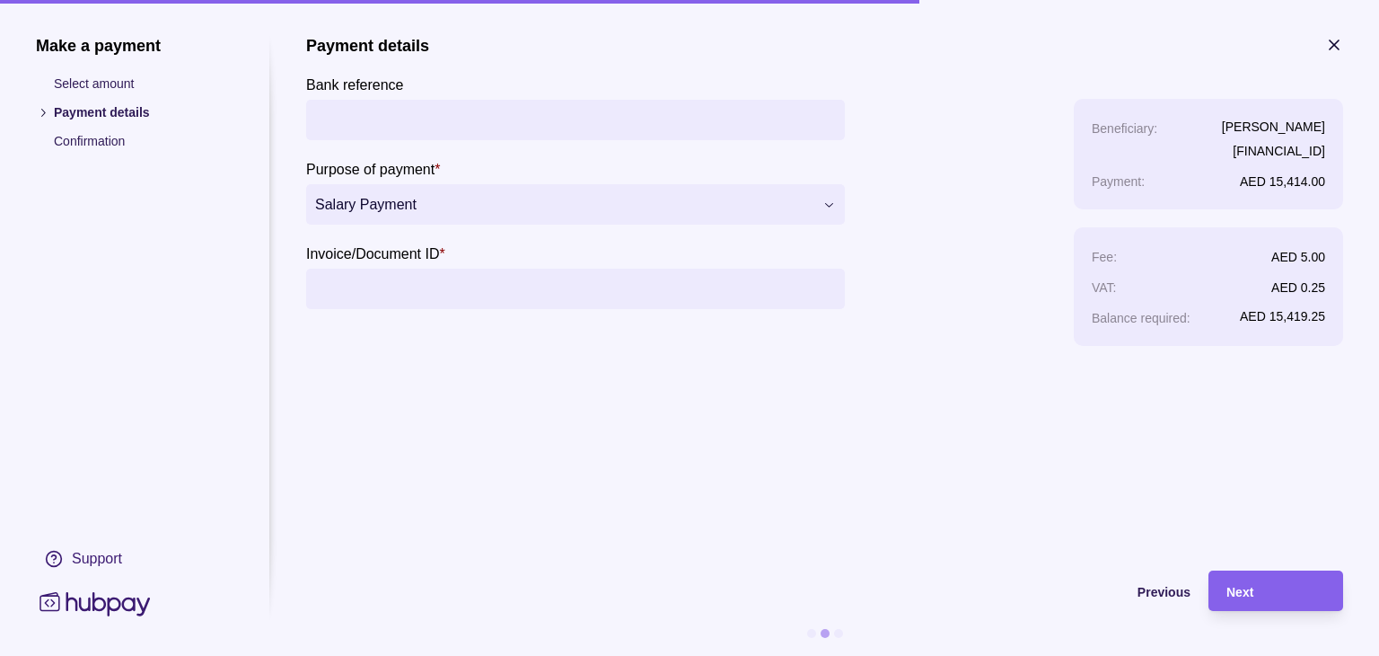
click at [437, 283] on input "Invoice/Document ID *" at bounding box center [575, 288] width 521 height 40
paste input "**********"
type input "**********"
click at [437, 125] on input "Bank reference" at bounding box center [575, 120] width 521 height 40
paste input "**********"
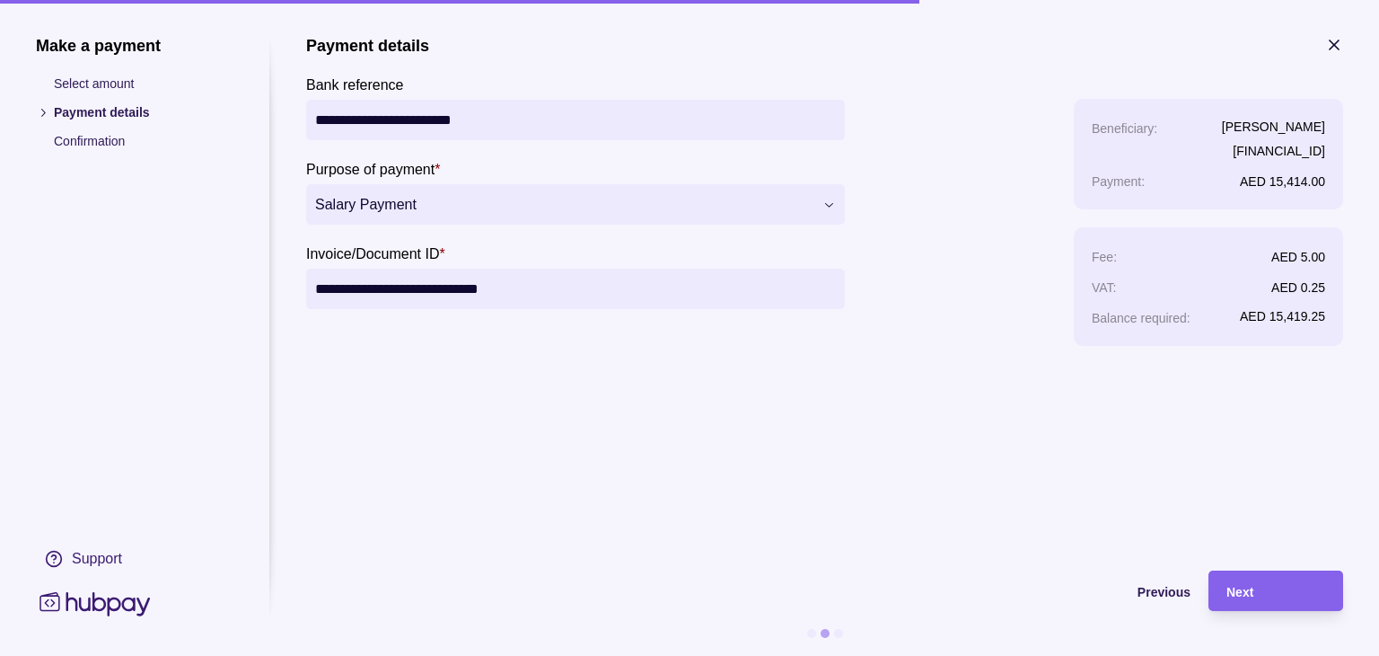
click at [435, 120] on input "**********" at bounding box center [575, 120] width 521 height 40
type input "**********"
click at [1271, 597] on div "Next" at bounding box center [1276, 591] width 99 height 22
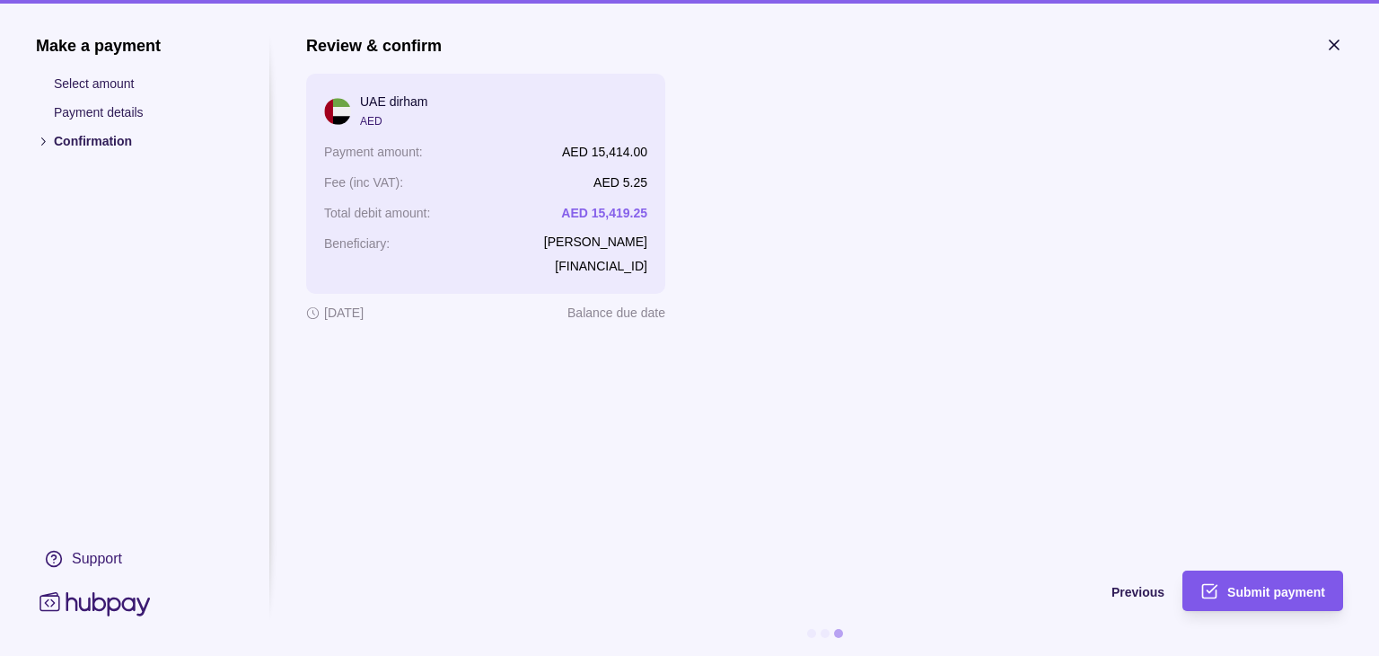
click at [1267, 596] on span "Submit payment" at bounding box center [1277, 592] width 98 height 14
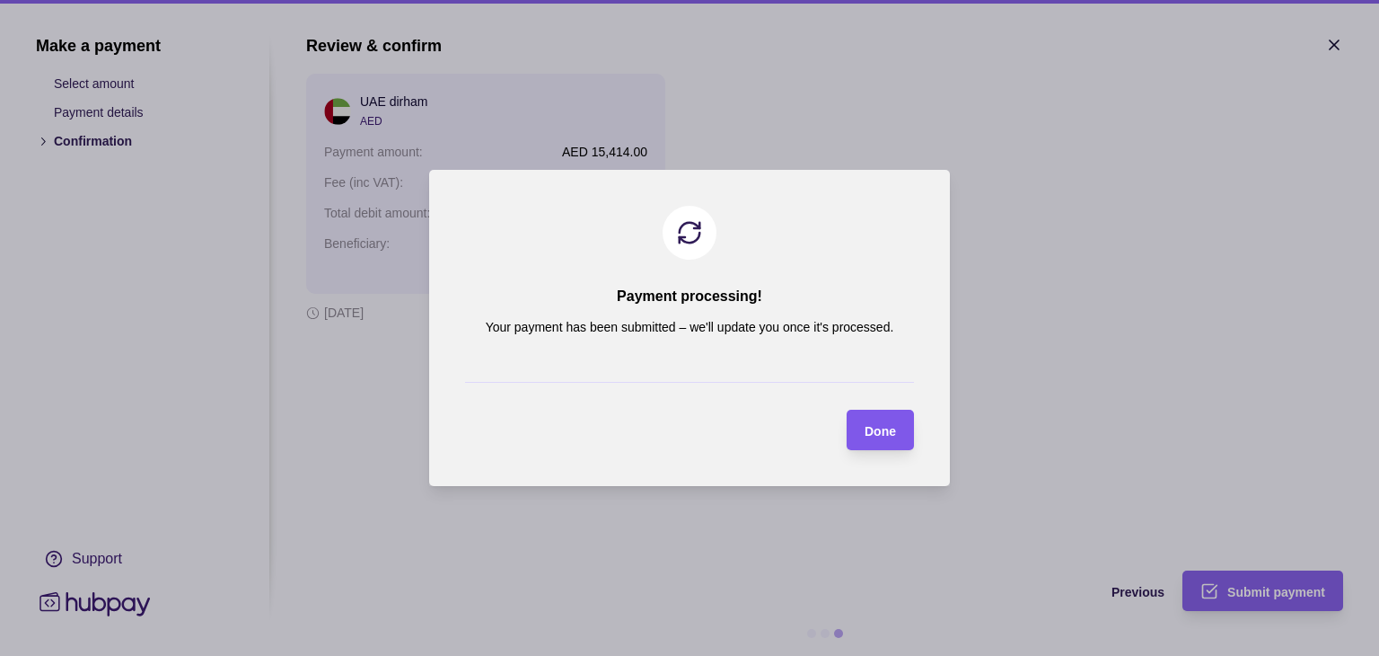
click at [876, 428] on span "Done" at bounding box center [880, 431] width 31 height 14
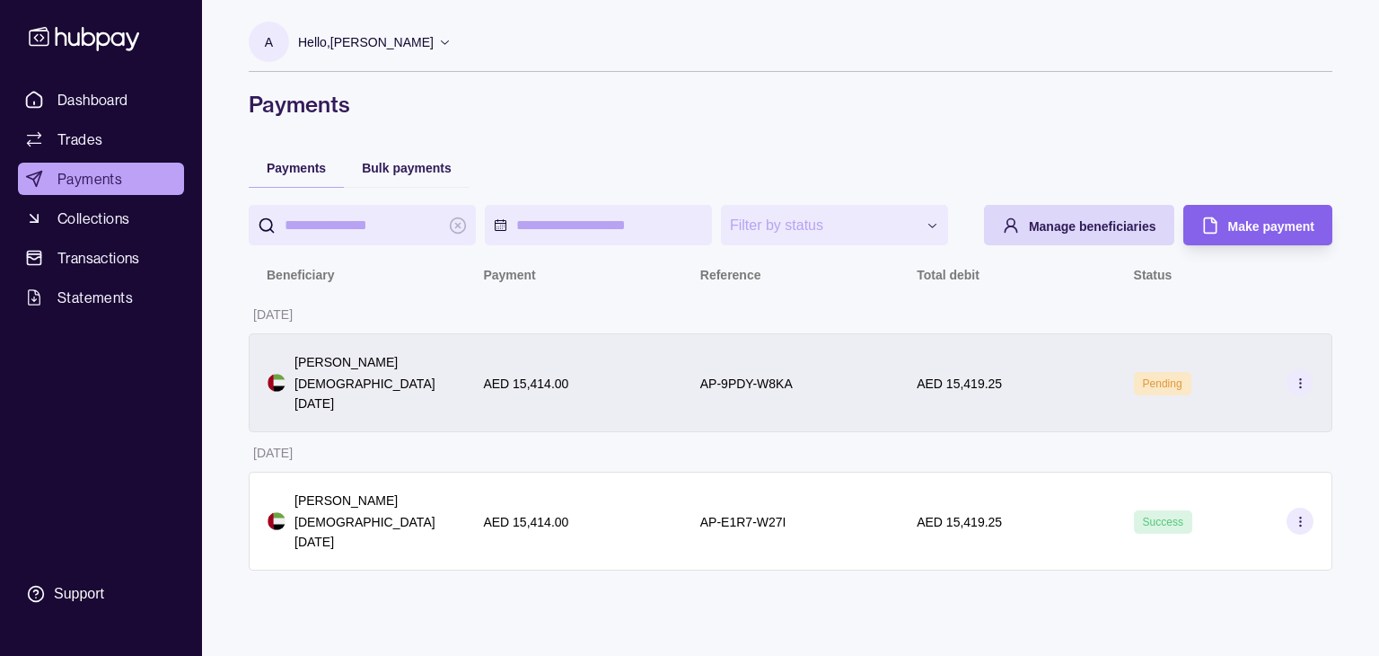
click at [680, 394] on div "AED 15,414.00" at bounding box center [573, 382] width 216 height 99
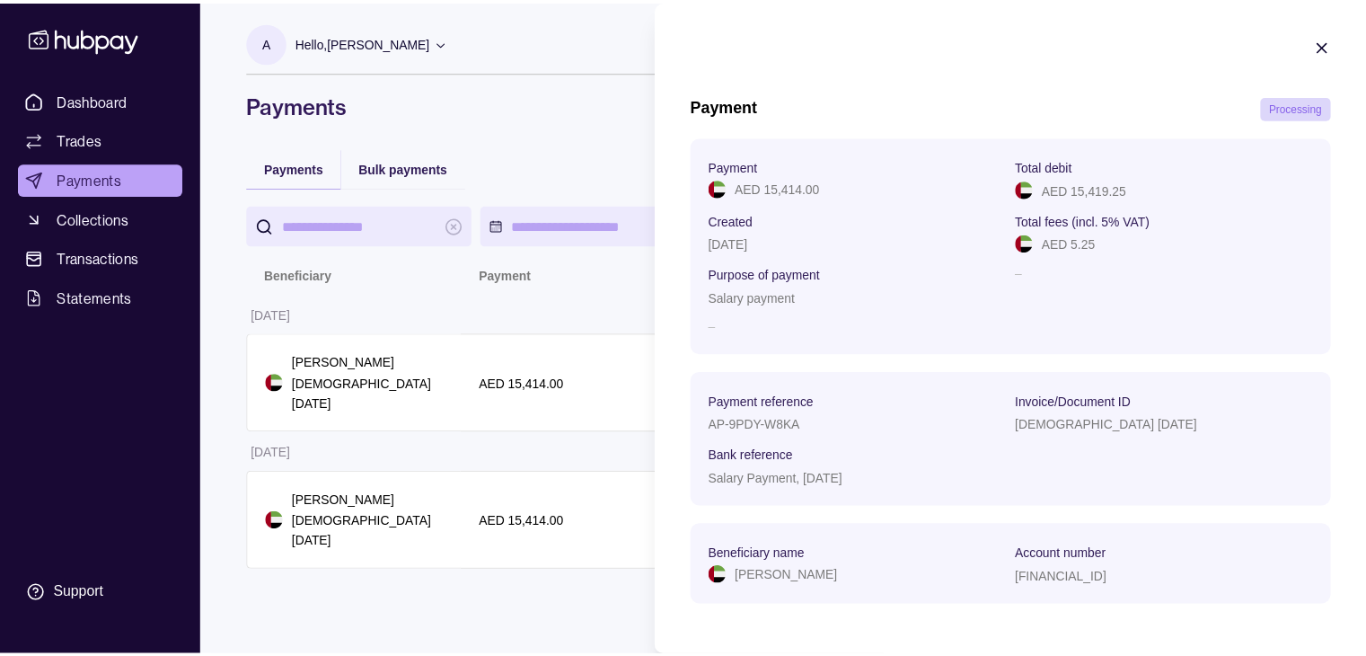
scroll to position [8, 0]
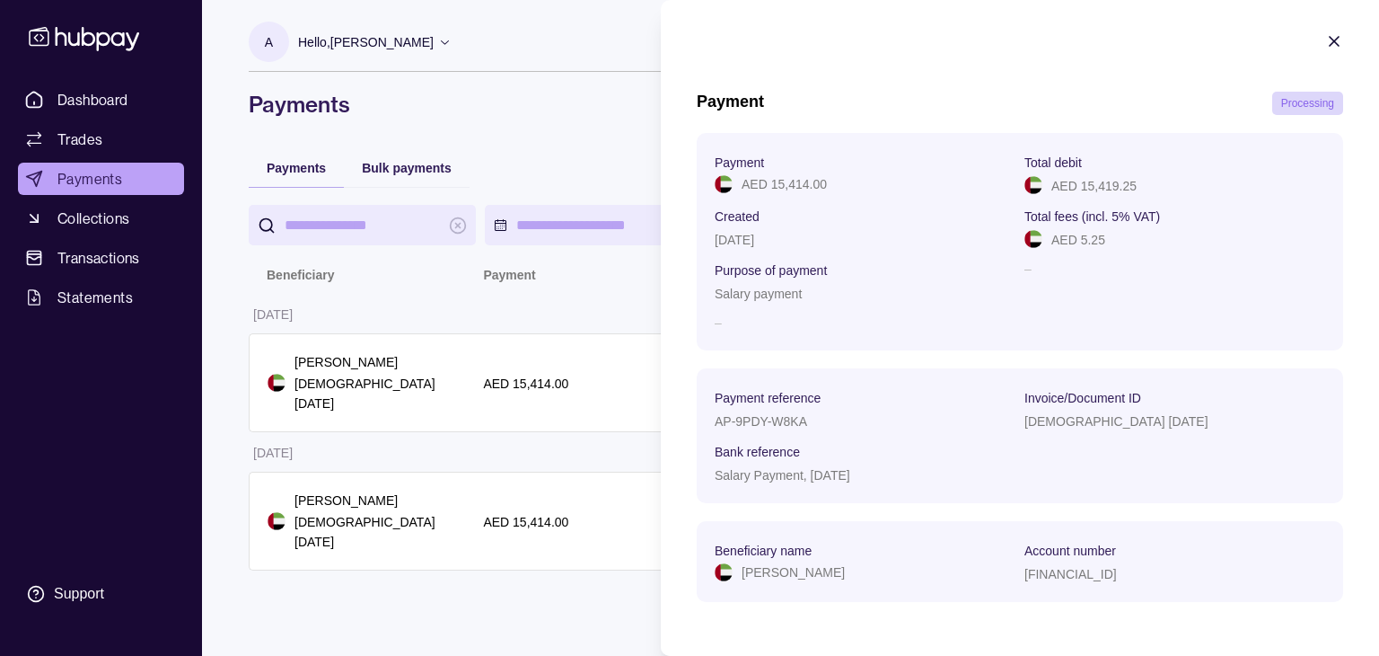
drag, startPoint x: 788, startPoint y: 469, endPoint x: 917, endPoint y: 475, distance: 129.5
click at [917, 475] on div "Salary Payment, March 2025" at bounding box center [865, 474] width 301 height 22
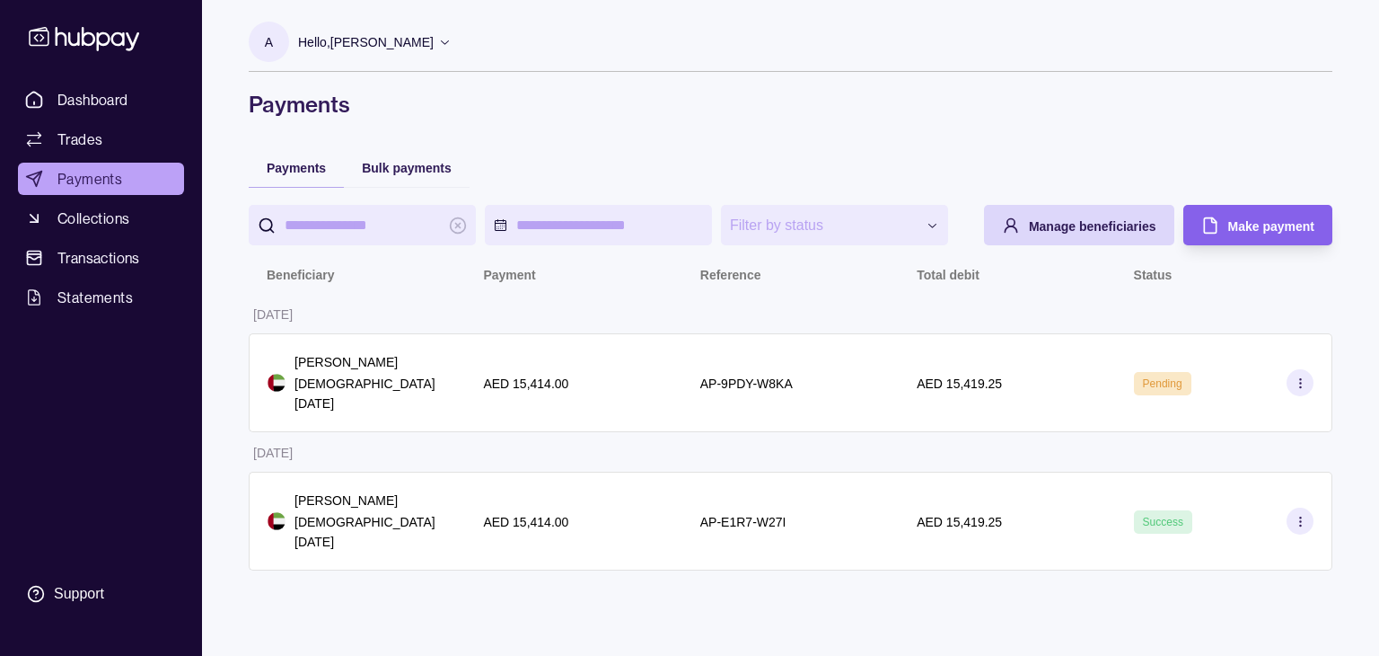
click at [430, 489] on html "**********" at bounding box center [689, 328] width 1379 height 656
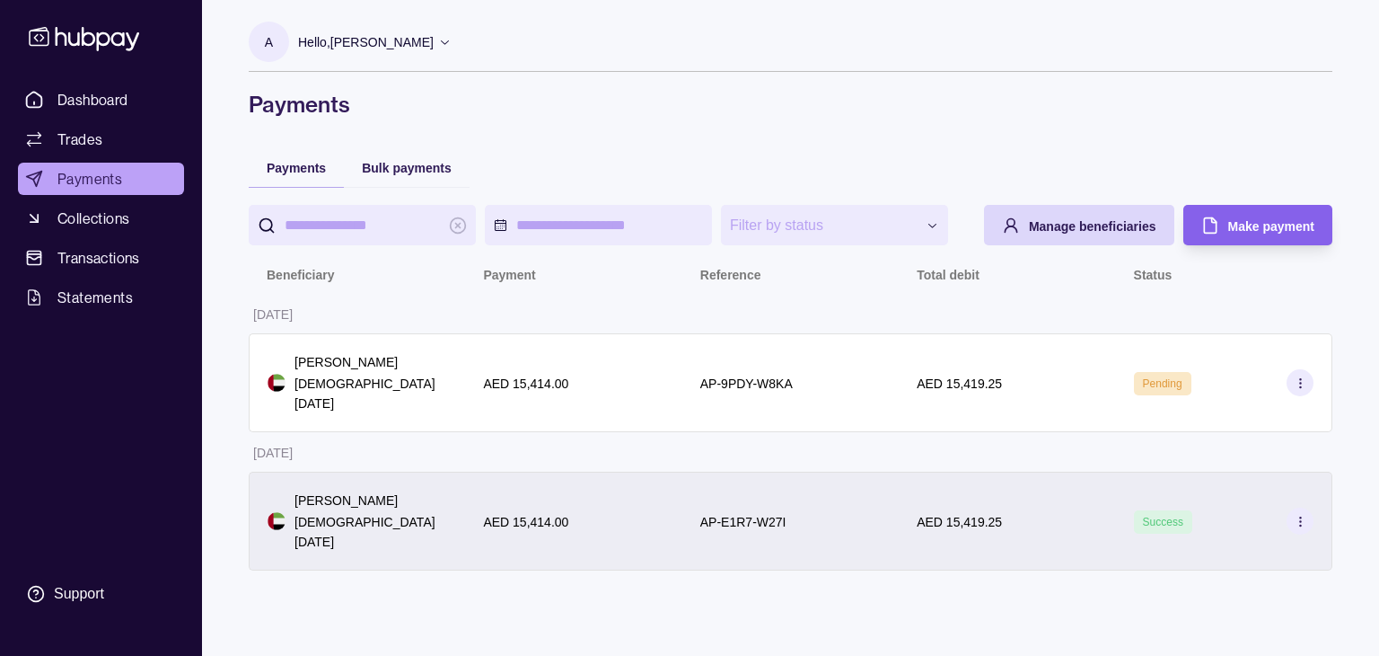
click at [444, 496] on p "[PERSON_NAME]" at bounding box center [371, 500] width 153 height 20
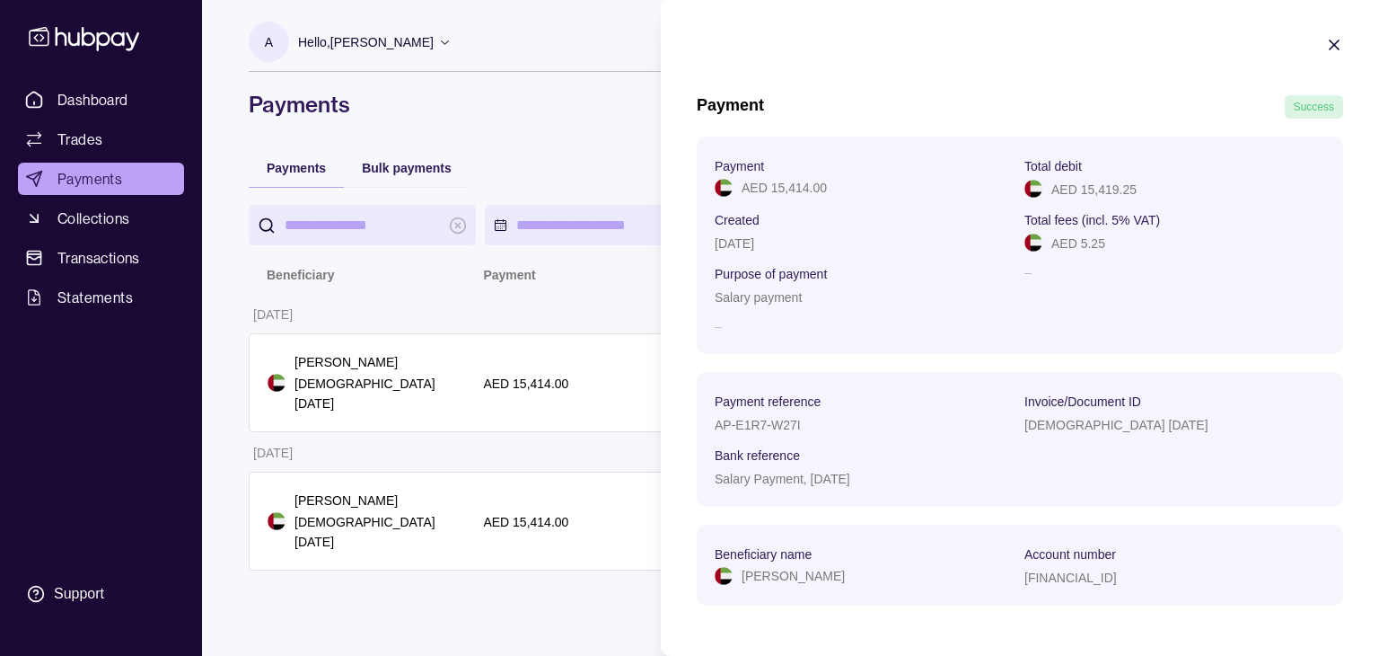
drag, startPoint x: 695, startPoint y: 486, endPoint x: 876, endPoint y: 487, distance: 181.4
click at [876, 487] on section "Payment Success Payment AED 15,414.00 Total debit AED 15,419.25 Created 05 Aug …" at bounding box center [1020, 329] width 718 height 659
click at [984, 530] on section "Beneficiary name Artem Lavrov Account number AE530330000019101654458" at bounding box center [1020, 564] width 647 height 81
click at [1325, 51] on icon "button" at bounding box center [1334, 45] width 18 height 18
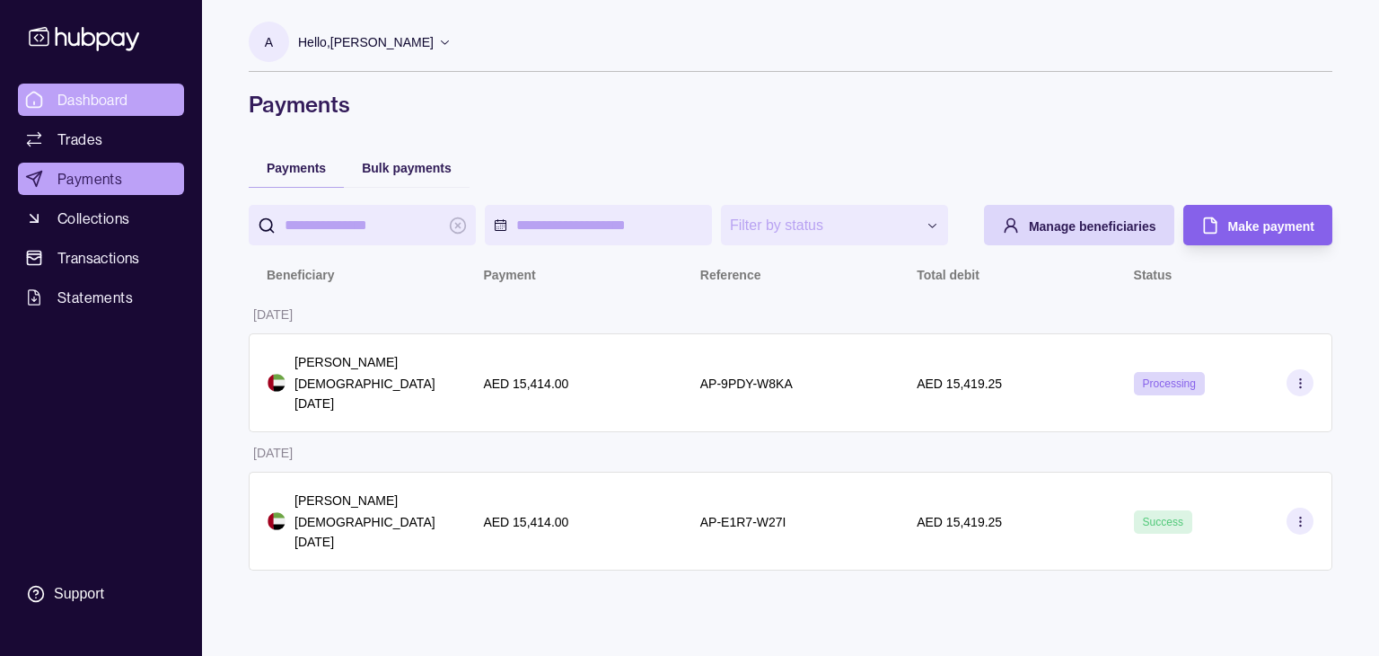
click at [75, 93] on span "Dashboard" at bounding box center [92, 100] width 71 height 22
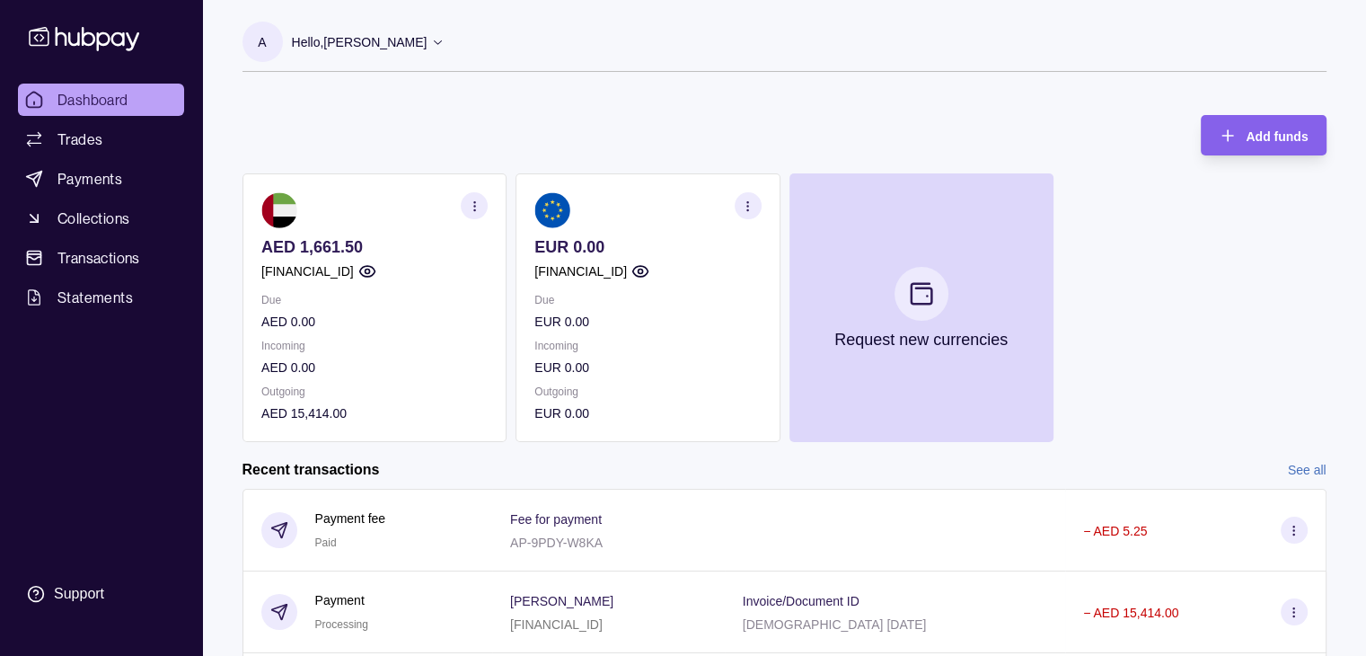
click at [286, 250] on p "AED 1,661.50" at bounding box center [374, 247] width 226 height 20
click at [379, 250] on p "AED 1,661.50" at bounding box center [374, 247] width 226 height 20
click at [295, 249] on p "AED 1,661.50" at bounding box center [374, 247] width 226 height 20
